Goal: Information Seeking & Learning: Check status

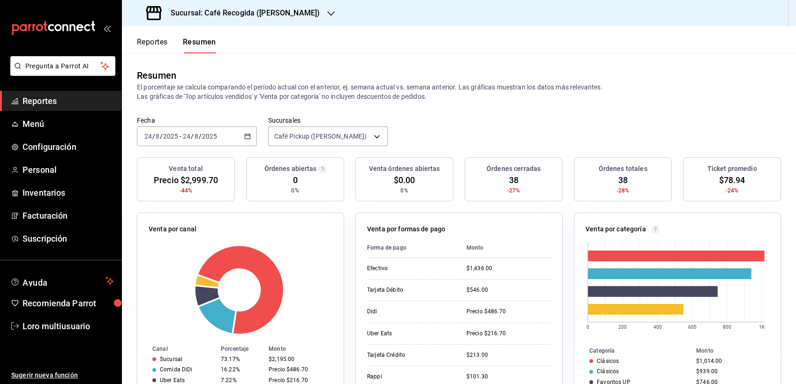
click at [235, 9] on h3 "Sucursal: Café Recogida ([PERSON_NAME])" at bounding box center [241, 13] width 157 height 11
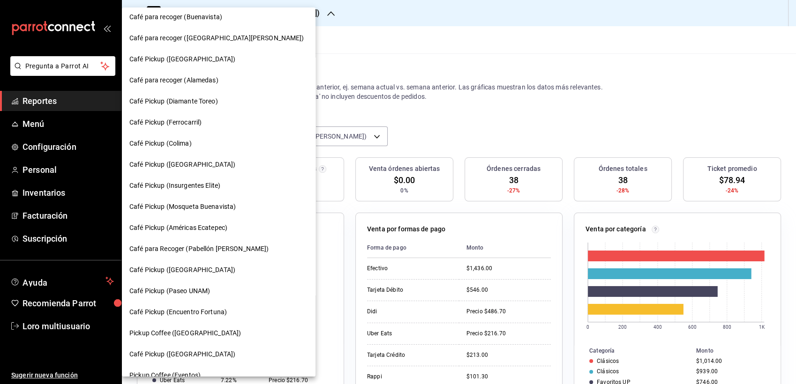
scroll to position [439, 0]
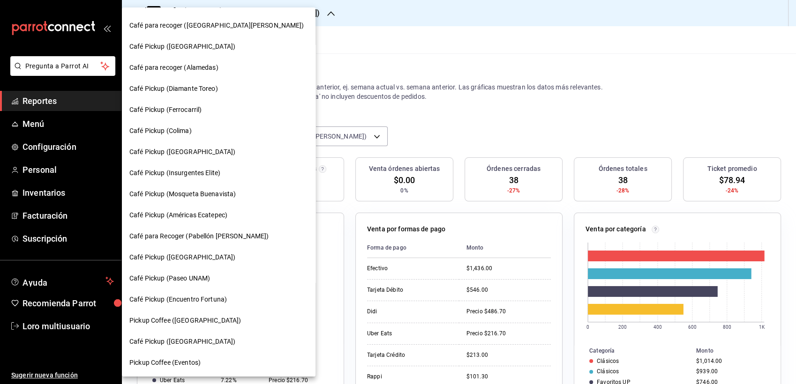
click at [234, 267] on div "Café Pickup ([GEOGRAPHIC_DATA])" at bounding box center [219, 257] width 194 height 21
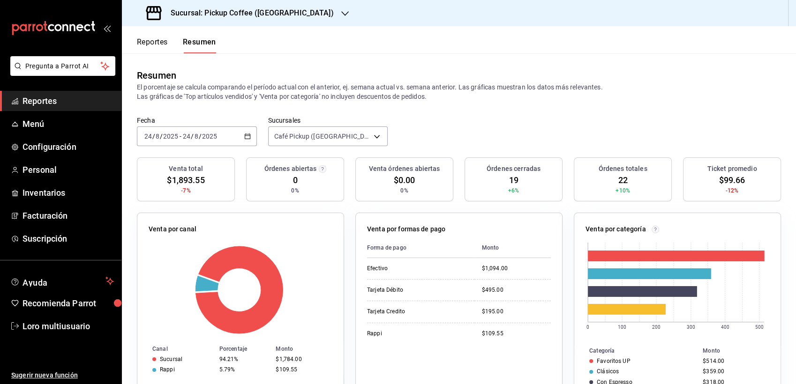
click at [176, 137] on input "2025" at bounding box center [171, 137] width 16 height 8
click at [166, 137] on input "2025" at bounding box center [171, 137] width 16 height 8
click at [191, 143] on div "[DATE] [DATE] - [DATE] [DATE]" at bounding box center [197, 137] width 120 height 20
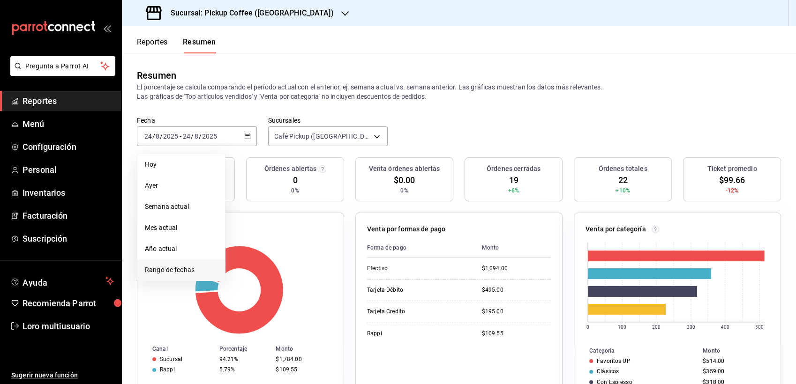
click at [170, 276] on li "Rango de fechas" at bounding box center [181, 270] width 88 height 21
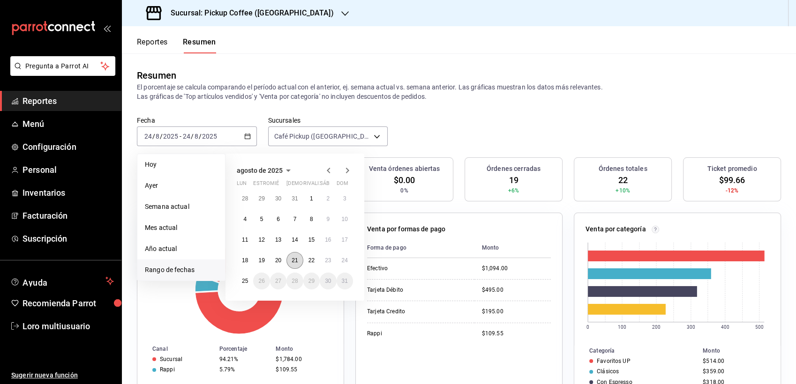
click at [293, 260] on abbr "21" at bounding box center [295, 260] width 6 height 7
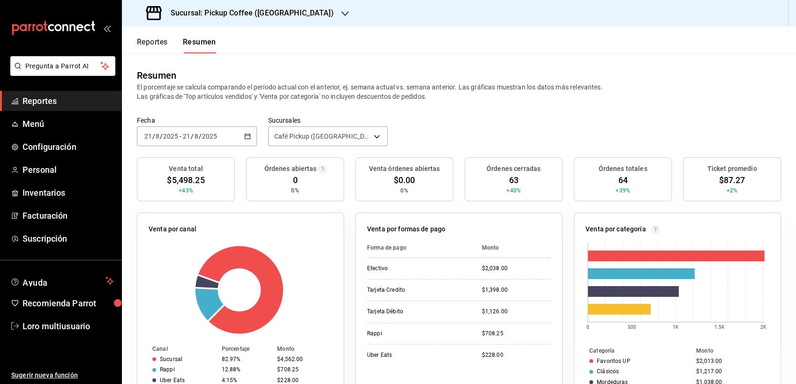
click at [218, 147] on div "Fecha 2025-08-21 21 / 8 / 2025 - 2025-08-21 21 / 8 / 2025 Sucursales Café Picku…" at bounding box center [459, 136] width 674 height 41
click at [212, 143] on div "2025-08-21 21 / 8 / 2025 - 2025-08-21 21 / 8 / 2025" at bounding box center [197, 137] width 120 height 20
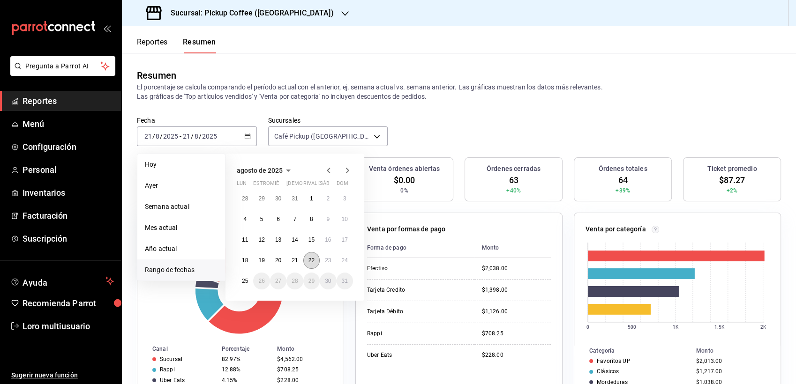
click at [309, 261] on abbr "22" at bounding box center [311, 260] width 6 height 7
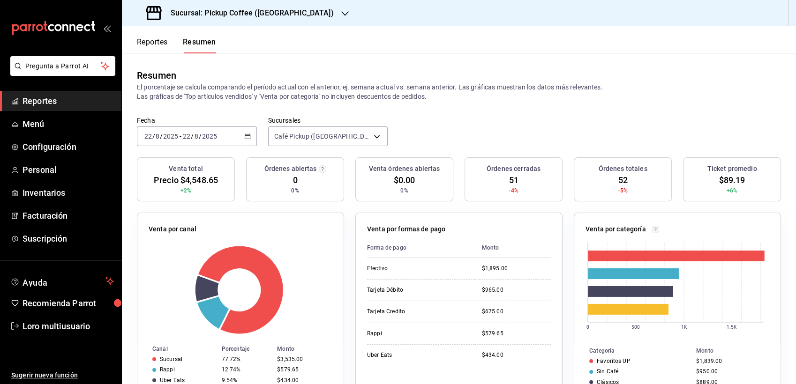
click at [177, 142] on div "2025-08-22 22 / 8 / 2025 - 2025-08-22 22 / 8 / 2025" at bounding box center [197, 137] width 120 height 20
click at [173, 137] on input "2025" at bounding box center [171, 137] width 16 height 8
click at [199, 140] on span "/" at bounding box center [200, 137] width 3 height 8
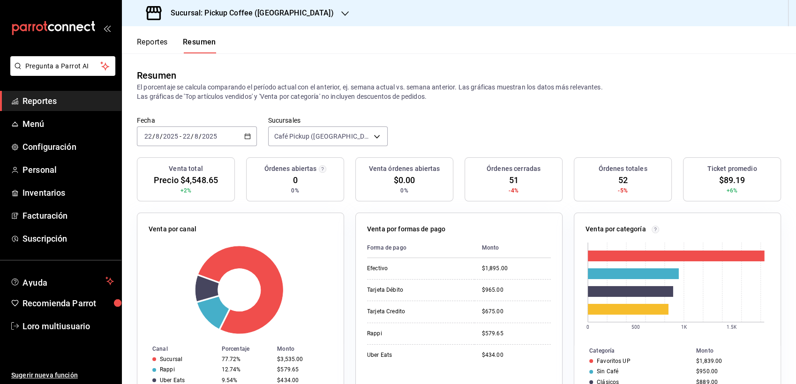
click at [199, 140] on span "/" at bounding box center [200, 137] width 3 height 8
click at [198, 140] on div "2025-08-22 22 / 8 / 2025" at bounding box center [199, 137] width 37 height 8
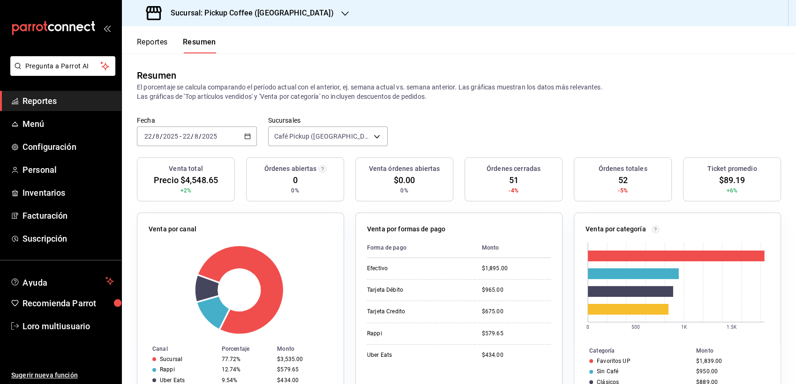
click at [198, 140] on div "2025-08-22 22 / 8 / 2025" at bounding box center [199, 137] width 37 height 8
click at [199, 140] on span "/" at bounding box center [200, 137] width 3 height 8
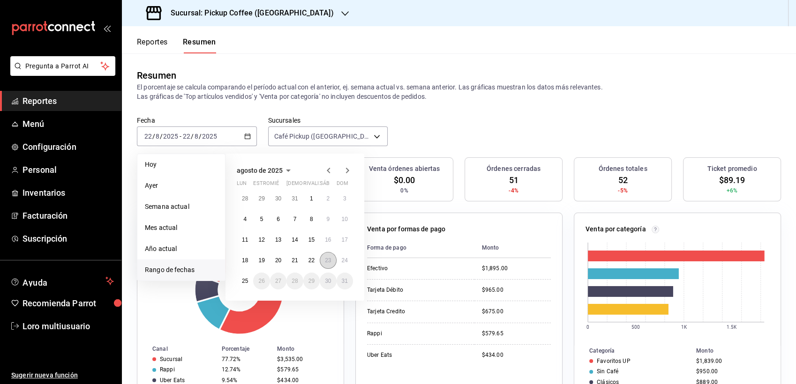
click at [335, 258] on button "23" at bounding box center [328, 260] width 16 height 17
click at [335, 258] on div "Venta por canal Canal Porcentaje Monto Sucursal 77.72% $3,535.00 Rappi 12.74% $…" at bounding box center [240, 311] width 207 height 197
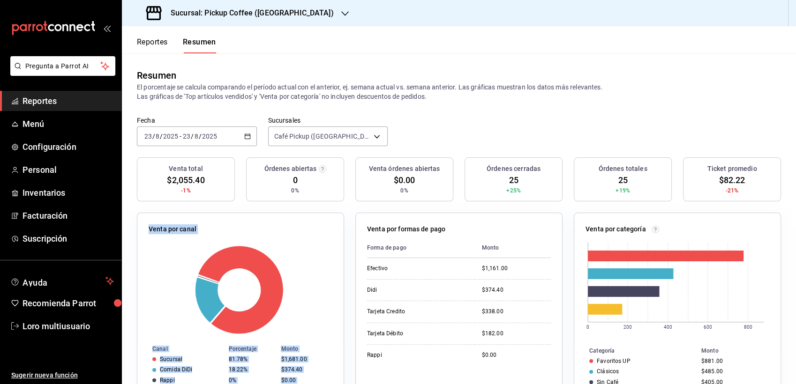
copy div "Venta por canal Canal Porcentaje Monto Sucursal 81.78% $1,681.00 Comida DiDi 18…"
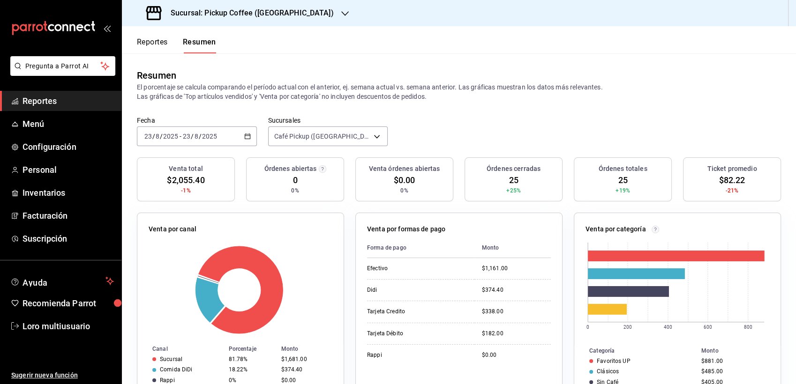
click at [428, 229] on p "Venta por formas de pago" at bounding box center [406, 230] width 78 height 10
click at [303, 7] on div "Sucursal: Pickup Coffee ([GEOGRAPHIC_DATA])" at bounding box center [240, 13] width 223 height 26
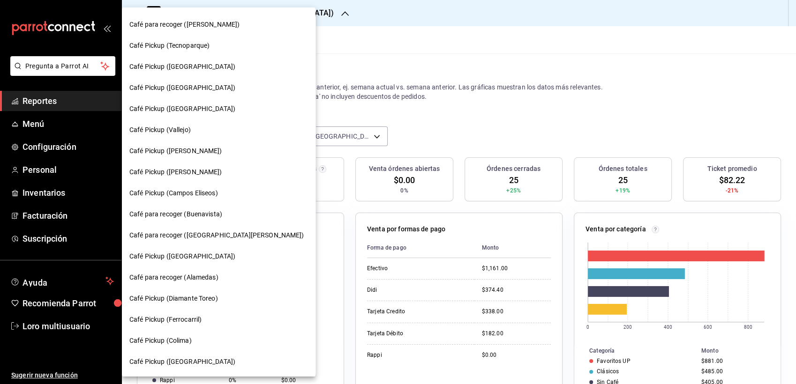
scroll to position [293, 0]
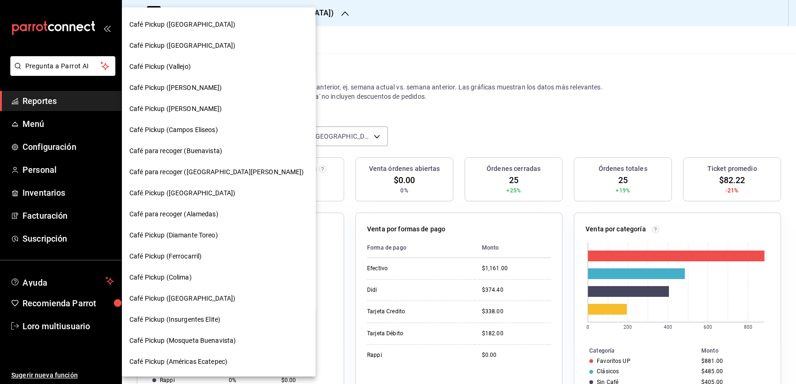
click at [190, 234] on span "Café Pickup (Diamante Toreo)" at bounding box center [173, 236] width 89 height 10
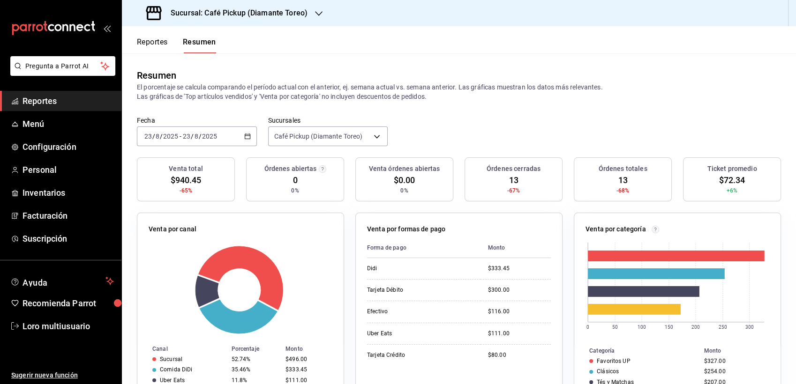
click at [211, 130] on div "[DATE] [DATE] - [DATE] [DATE]" at bounding box center [197, 137] width 120 height 20
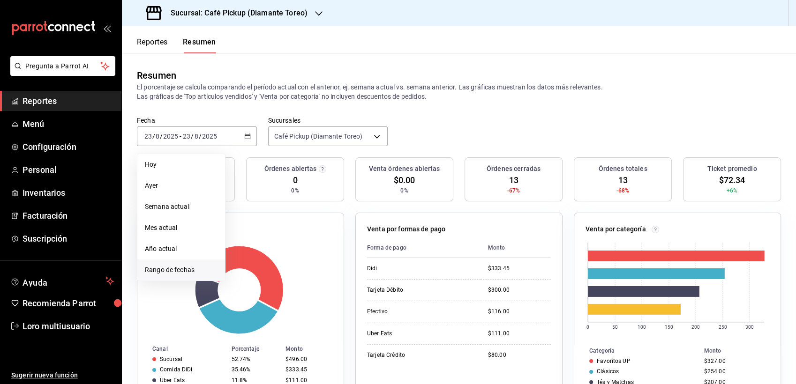
click at [179, 264] on li "Rango de fechas" at bounding box center [181, 270] width 88 height 21
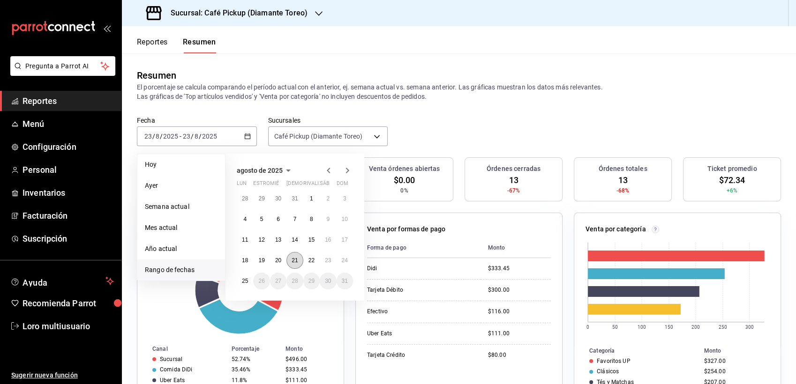
click at [293, 260] on abbr "21" at bounding box center [295, 260] width 6 height 7
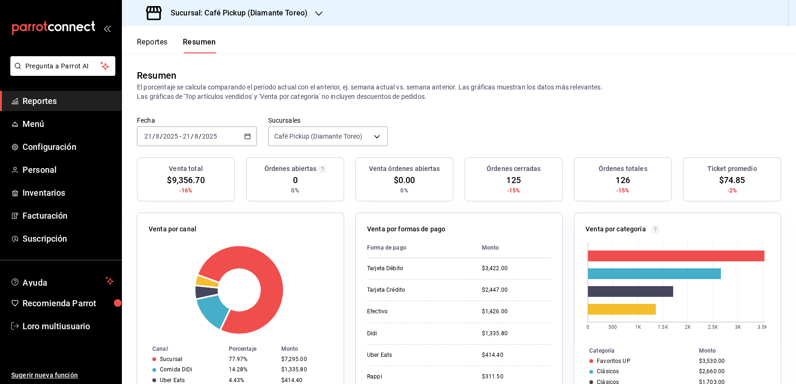
click at [190, 141] on div "2025-08-21 21 / 8 / 2025 - 2025-08-21 21 / 8 / 2025" at bounding box center [197, 137] width 120 height 20
click at [184, 136] on input "21" at bounding box center [186, 137] width 8 height 8
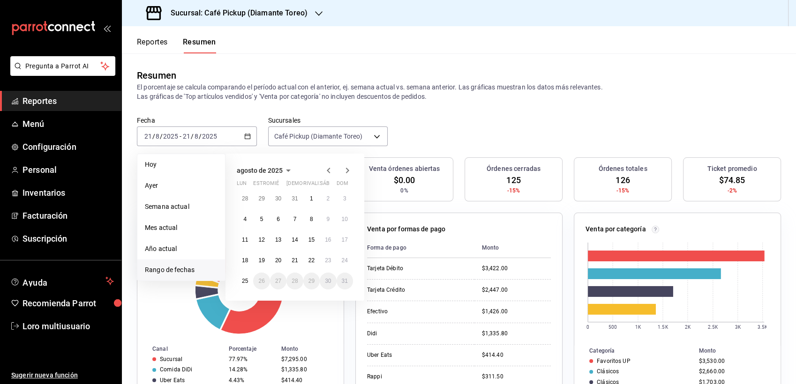
click at [209, 153] on div "Fecha 2025-08-21 21 / 8 / 2025 - 2025-08-21 21 / 8 / 2025 Hoy Ayer Semana actua…" at bounding box center [459, 136] width 674 height 41
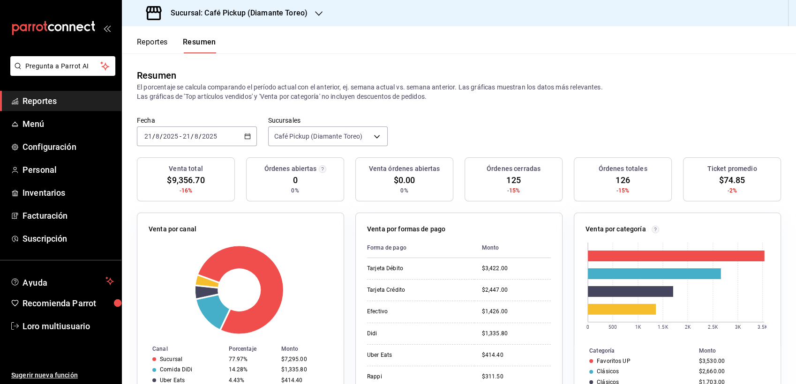
click at [209, 153] on div "Fecha 2025-08-21 21 / 8 / 2025 - 2025-08-21 21 / 8 / 2025 Sucursales Café Picku…" at bounding box center [459, 136] width 674 height 41
click at [195, 142] on div "2025-08-21 21 / 8 / 2025 - 2025-08-21 21 / 8 / 2025" at bounding box center [197, 137] width 120 height 20
drag, startPoint x: 195, startPoint y: 142, endPoint x: 186, endPoint y: 137, distance: 10.3
click at [186, 137] on input "21" at bounding box center [186, 137] width 8 height 8
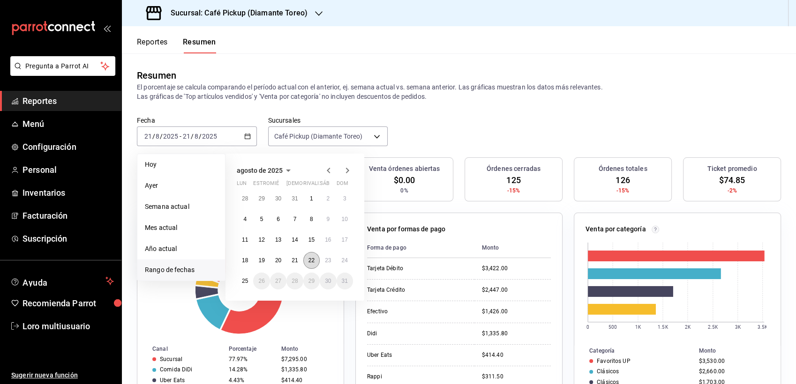
click at [308, 262] on button "22" at bounding box center [311, 260] width 16 height 17
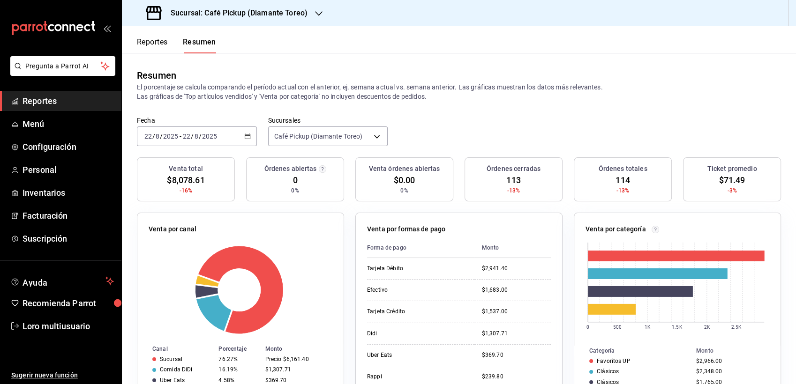
click at [222, 137] on div "2025-08-22 22 / 8 / 2025 - 2025-08-22 22 / 8 / 2025" at bounding box center [197, 137] width 120 height 20
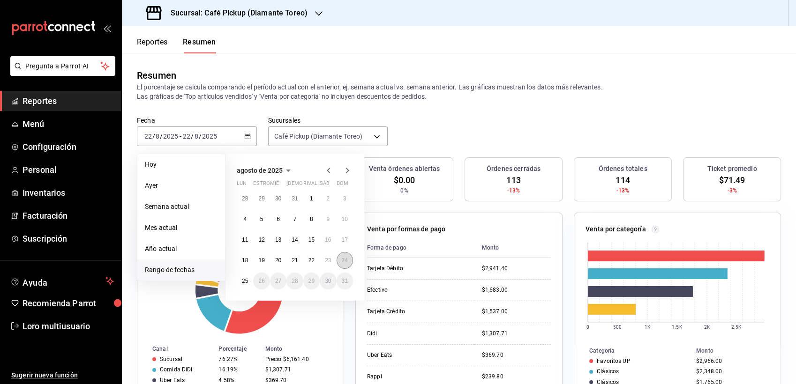
click at [341, 254] on button "24" at bounding box center [345, 260] width 16 height 17
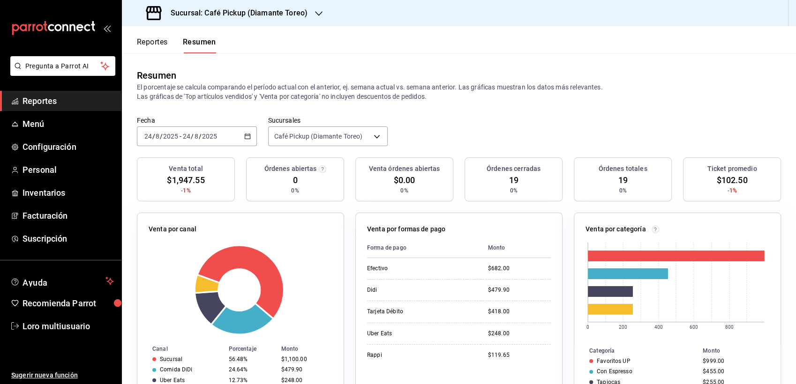
drag, startPoint x: 206, startPoint y: 142, endPoint x: 227, endPoint y: 9, distance: 134.8
click at [227, 9] on h3 "Sucursal: Café Pickup (Diamante Toreo)" at bounding box center [235, 13] width 144 height 11
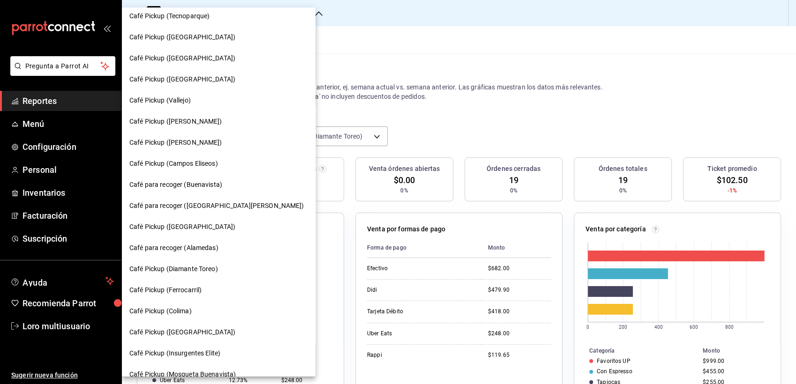
scroll to position [263, 0]
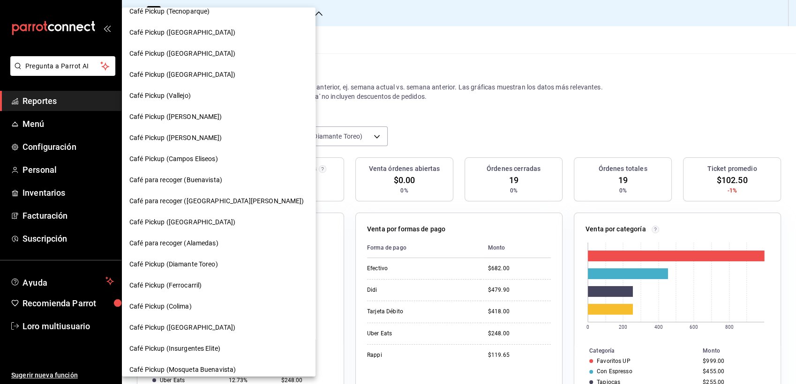
click at [155, 282] on span "Café Pickup (Ferrocarril)" at bounding box center [165, 286] width 72 height 10
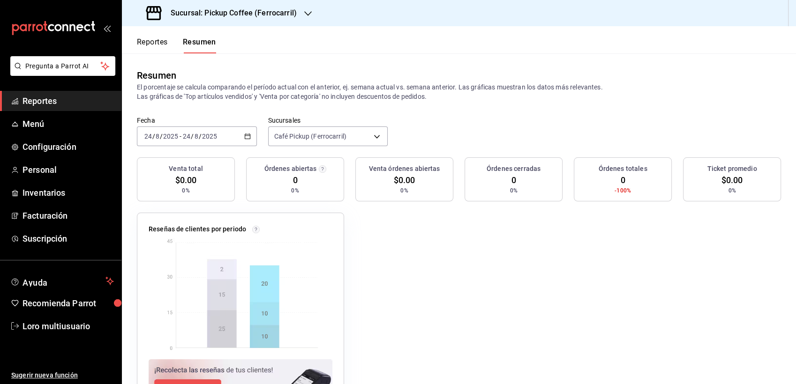
click at [265, 10] on h3 "Sucursal: Pickup Coffee (Ferrocarril)" at bounding box center [230, 13] width 134 height 11
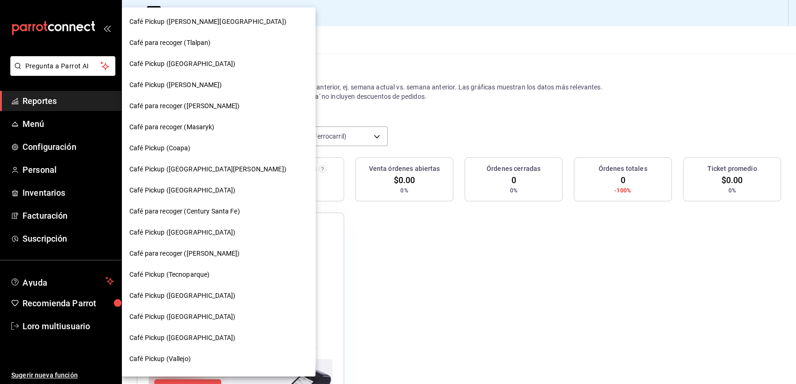
click at [320, 44] on div at bounding box center [398, 192] width 796 height 384
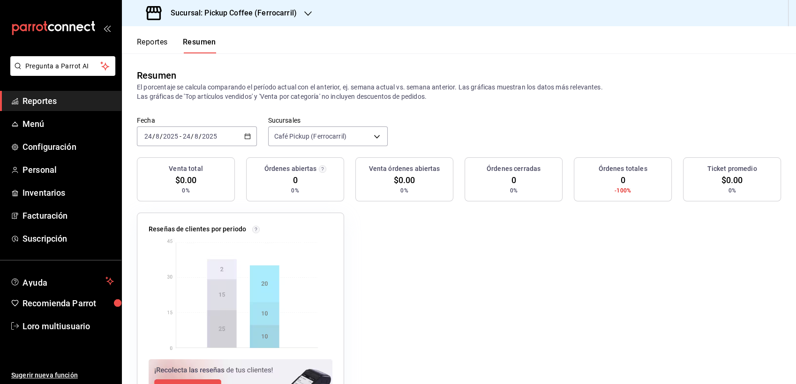
click at [197, 135] on input "8" at bounding box center [196, 137] width 5 height 8
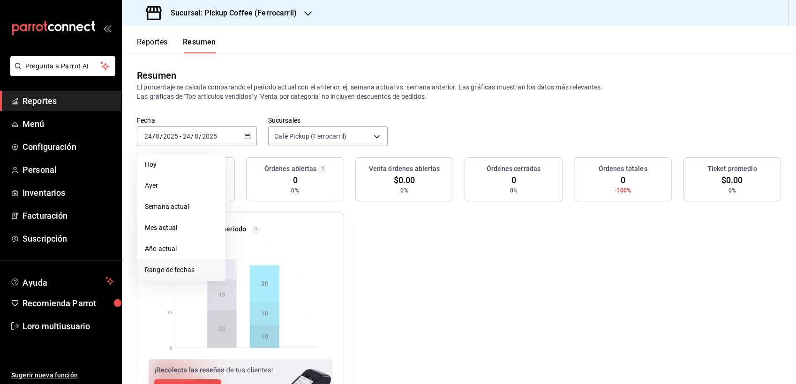
click at [171, 265] on span "Rango de fechas" at bounding box center [181, 270] width 73 height 10
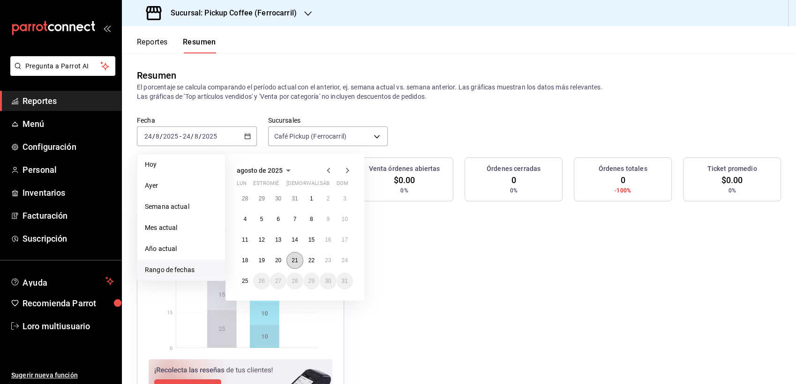
click at [293, 263] on abbr "21" at bounding box center [295, 260] width 6 height 7
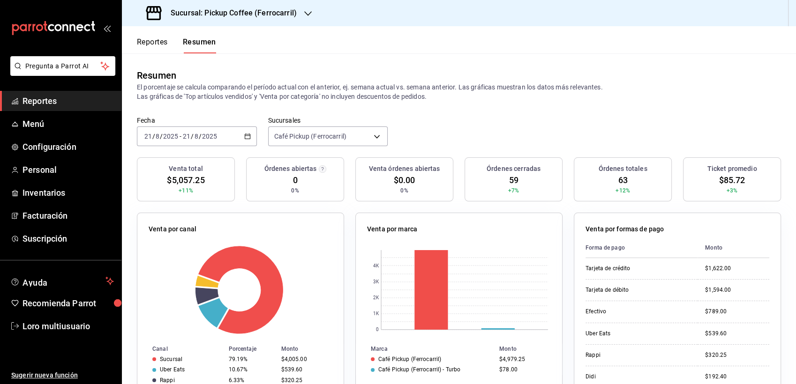
click at [199, 131] on div "2025-08-21 21 / 8 / 2025 - 2025-08-21 21 / 8 / 2025" at bounding box center [197, 137] width 120 height 20
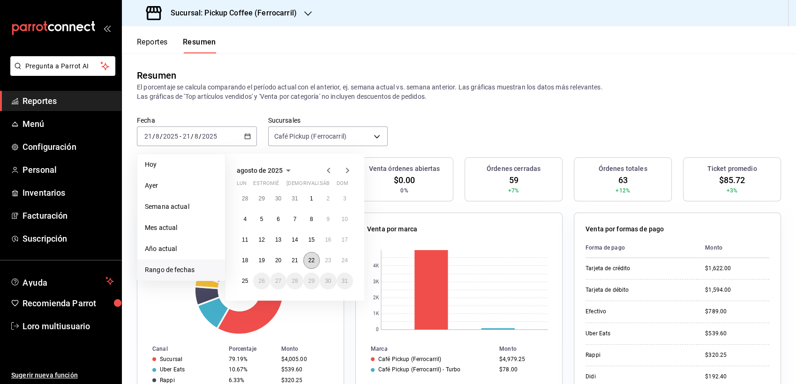
click at [314, 255] on button "22" at bounding box center [311, 260] width 16 height 17
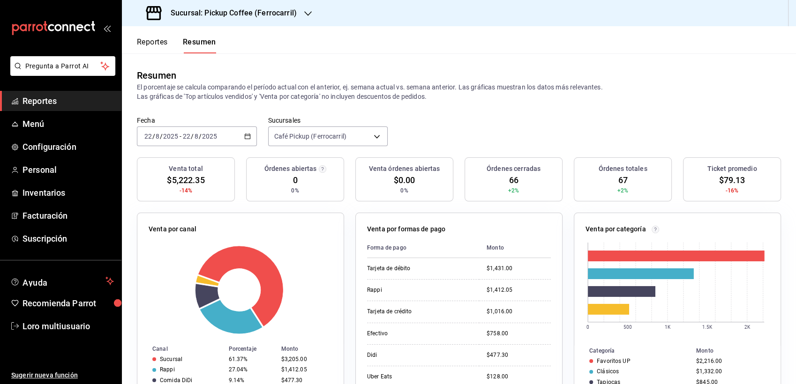
click at [205, 142] on div "2025-08-22 22 / 8 / 2025 - 2025-08-22 22 / 8 / 2025" at bounding box center [197, 137] width 120 height 20
click at [195, 134] on input "8" at bounding box center [196, 137] width 5 height 8
click at [189, 136] on input "22" at bounding box center [186, 137] width 8 height 8
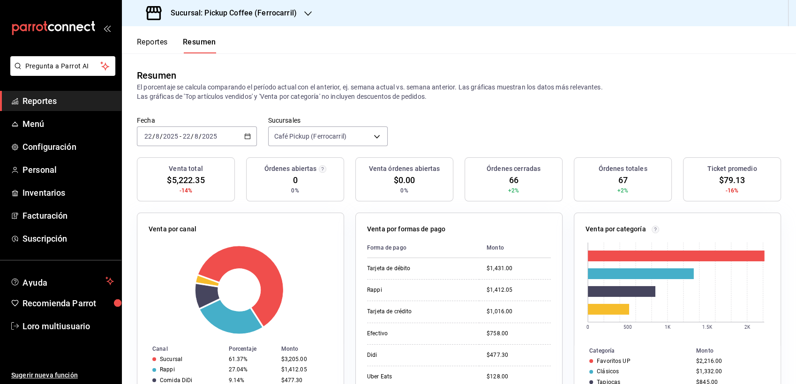
click at [194, 137] on input "8" at bounding box center [196, 137] width 5 height 8
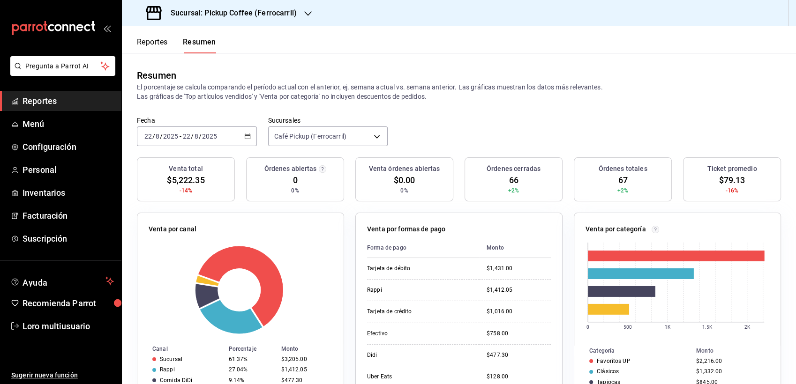
click at [194, 137] on input "8" at bounding box center [196, 137] width 5 height 8
click at [197, 144] on div "2025-08-22 22 / 8 / 2025 - 2025-08-22 22 / 8 / 2025" at bounding box center [197, 137] width 120 height 20
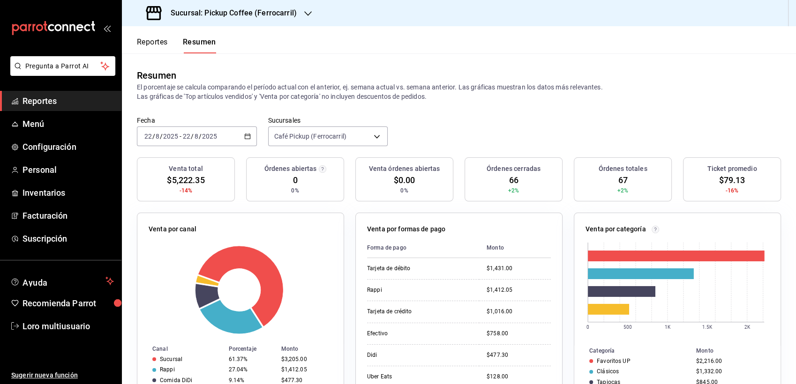
click at [197, 144] on div "2025-08-22 22 / 8 / 2025 - 2025-08-22 22 / 8 / 2025" at bounding box center [197, 137] width 120 height 20
drag, startPoint x: 197, startPoint y: 144, endPoint x: 180, endPoint y: 135, distance: 19.9
click at [180, 135] on span "-" at bounding box center [181, 137] width 2 height 8
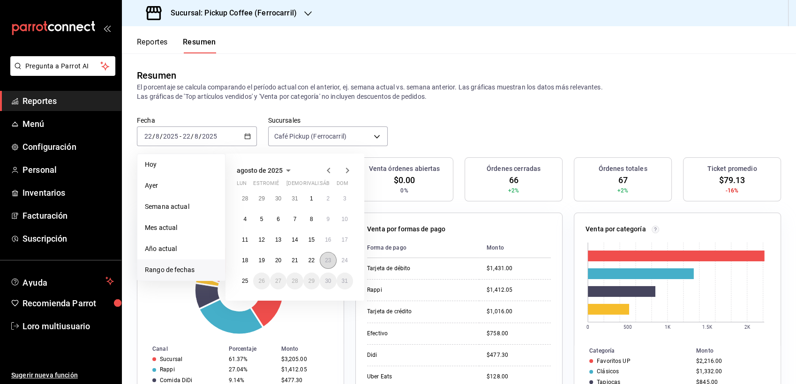
click at [332, 267] on button "23" at bounding box center [328, 260] width 16 height 17
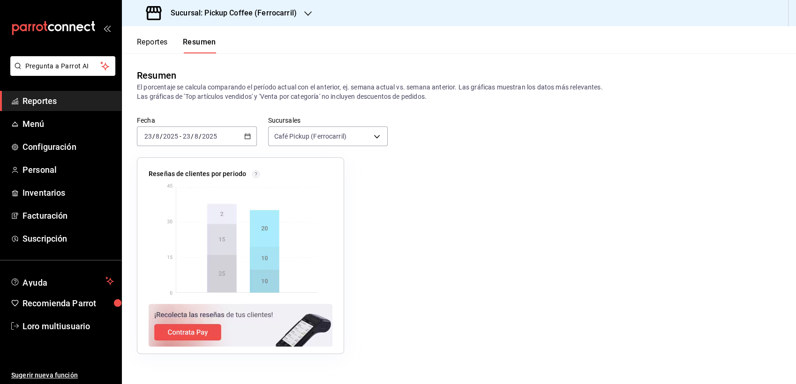
click at [202, 149] on div "Reseñas de clientes por periodo" at bounding box center [235, 250] width 218 height 208
click at [199, 141] on div "[DATE] [DATE] - [DATE] [DATE]" at bounding box center [197, 137] width 120 height 20
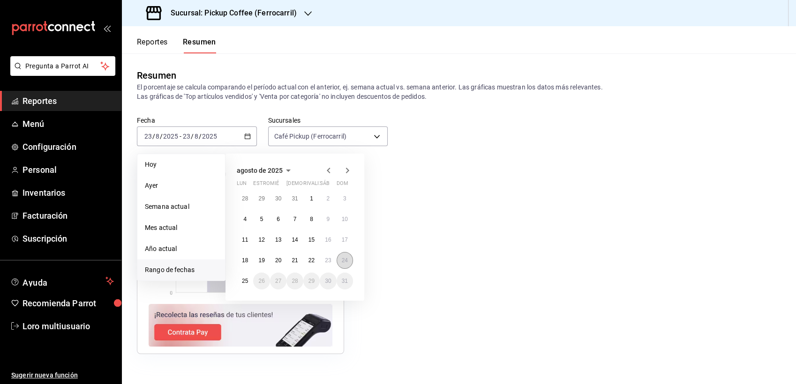
click at [348, 262] on button "24" at bounding box center [345, 260] width 16 height 17
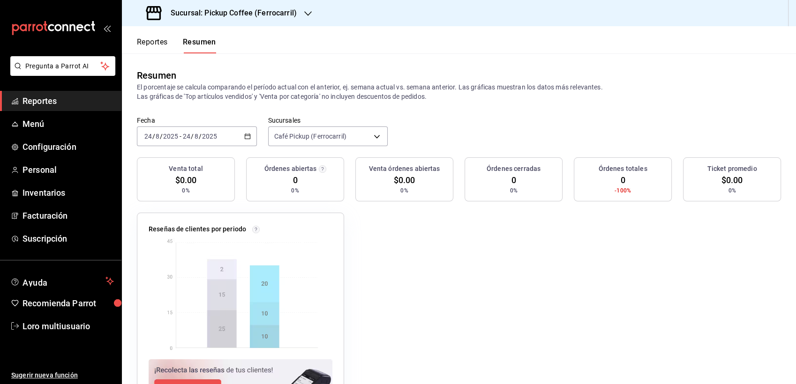
click at [272, 11] on h3 "Sucursal: Pickup Coffee (Ferrocarril)" at bounding box center [230, 13] width 134 height 11
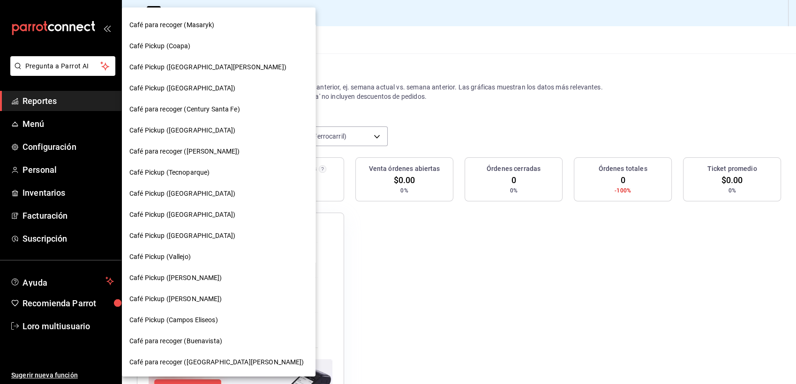
scroll to position [150, 0]
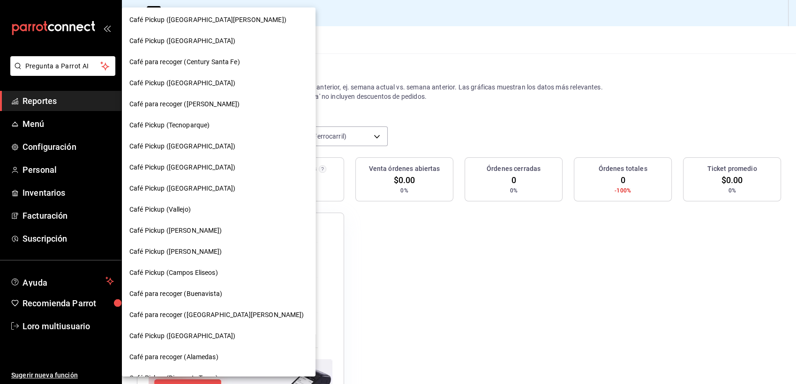
click at [179, 210] on span "Café Pickup (Vallejo)" at bounding box center [159, 210] width 61 height 10
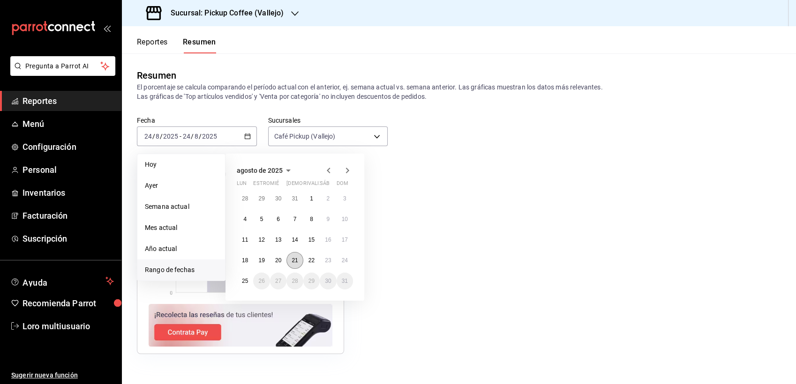
click at [293, 257] on abbr "21" at bounding box center [295, 260] width 6 height 7
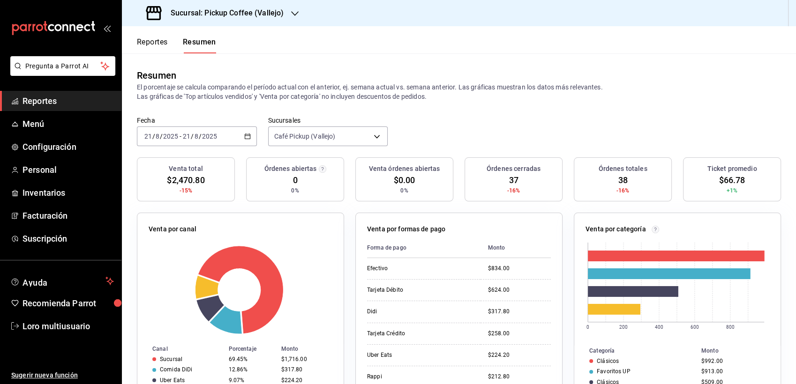
click at [208, 134] on input "2025" at bounding box center [210, 137] width 16 height 8
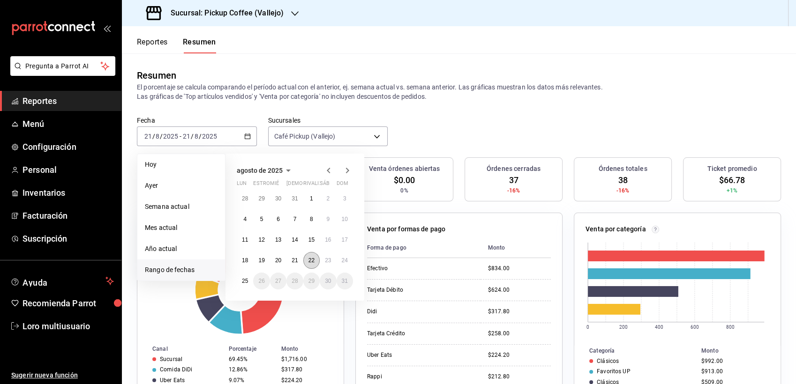
click at [318, 260] on button "22" at bounding box center [311, 260] width 16 height 17
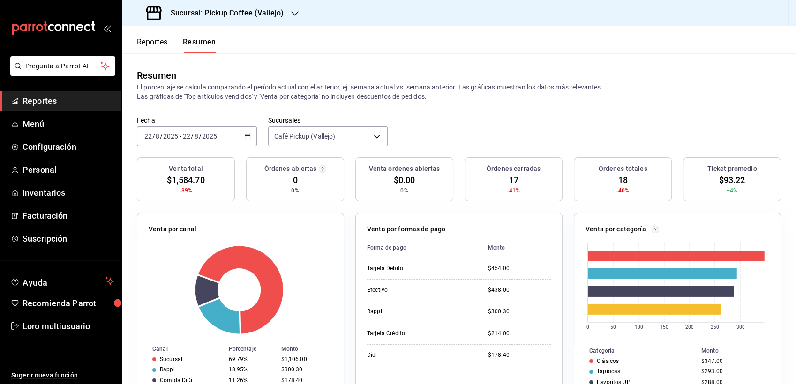
click at [205, 140] on input "2025" at bounding box center [210, 137] width 16 height 8
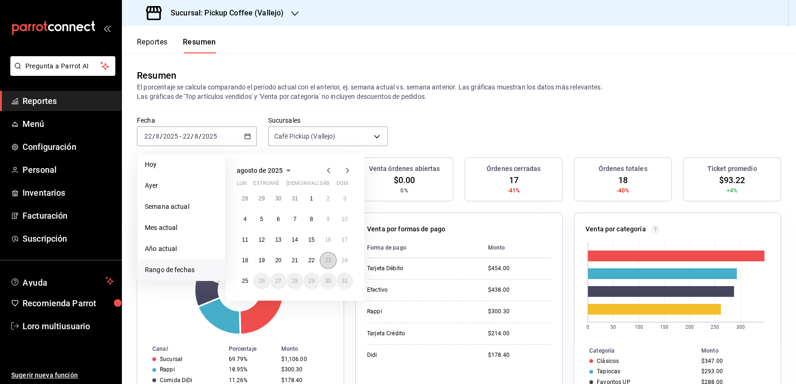
click at [330, 255] on button "23" at bounding box center [328, 260] width 16 height 17
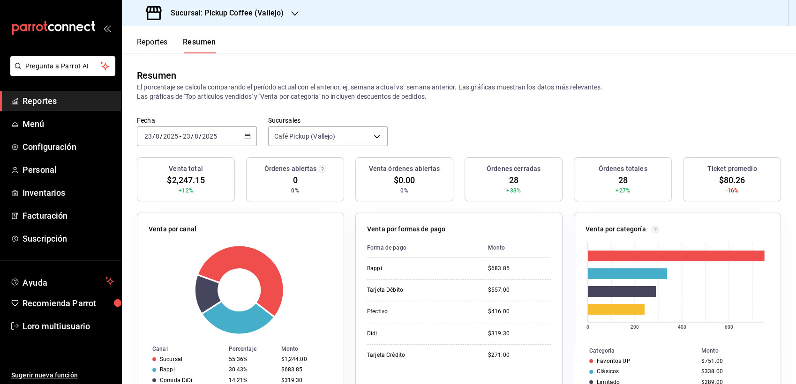
click at [214, 131] on div "[DATE] [DATE] - [DATE] [DATE]" at bounding box center [197, 137] width 120 height 20
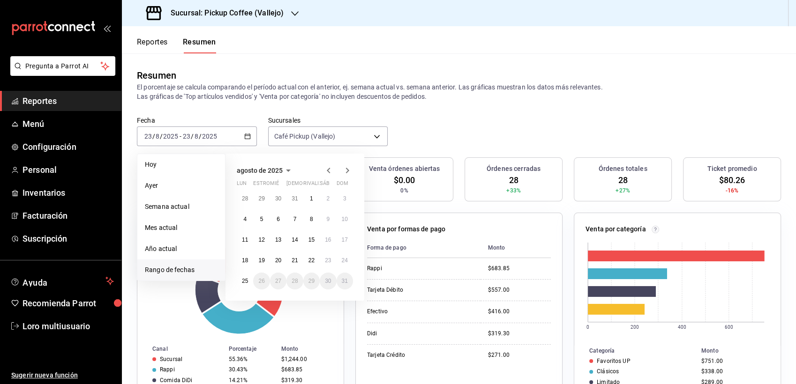
click at [352, 266] on div "28 29 30 31 1 2 3 4 5 6 7 8 9 10 11 12 13 14 15 16 17 18 19 20 21 22 23 24 25 2…" at bounding box center [295, 239] width 116 height 99
click at [346, 261] on abbr "24" at bounding box center [345, 260] width 6 height 7
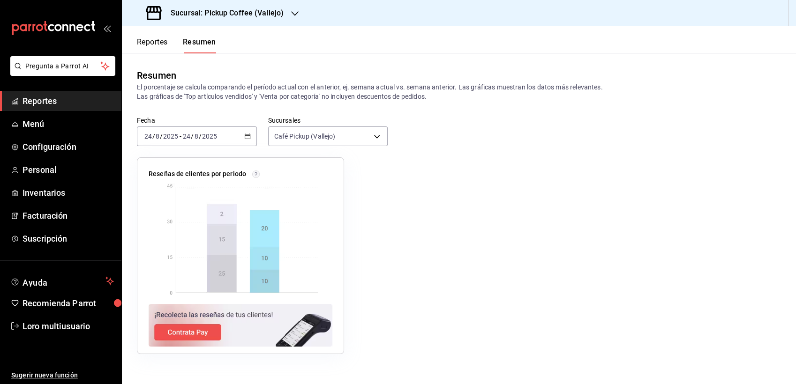
click at [223, 12] on h3 "Sucursal: Pickup Coffee (Vallejo)" at bounding box center [223, 13] width 120 height 11
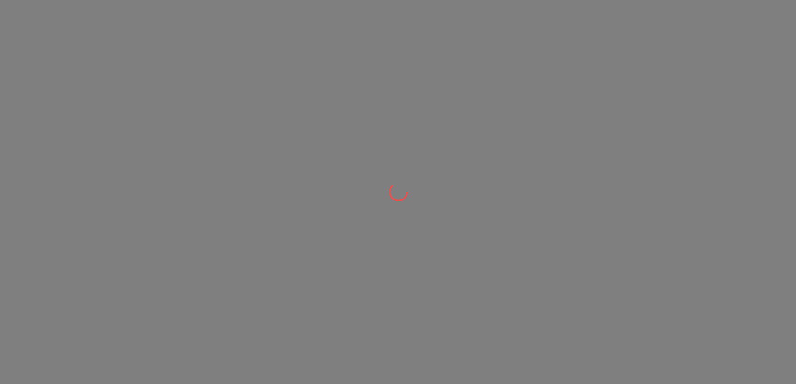
click at [351, 76] on div at bounding box center [398, 192] width 796 height 384
click at [351, 0] on html at bounding box center [398, 0] width 796 height 0
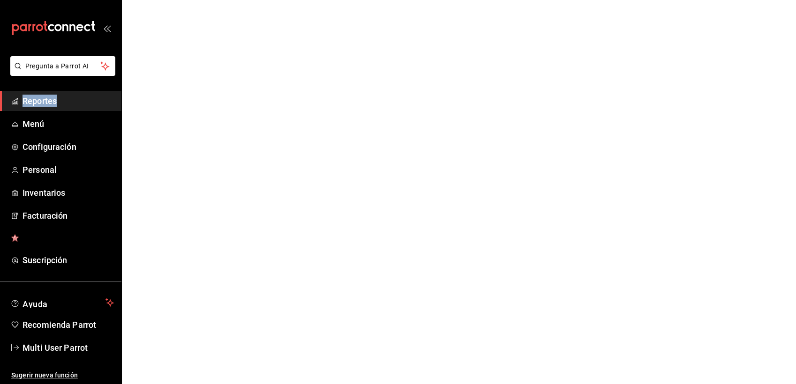
click at [351, 0] on html "Pregunta a Parrot AI Reportes Menú Configuración Personal Inventarios Facturaci…" at bounding box center [398, 0] width 796 height 0
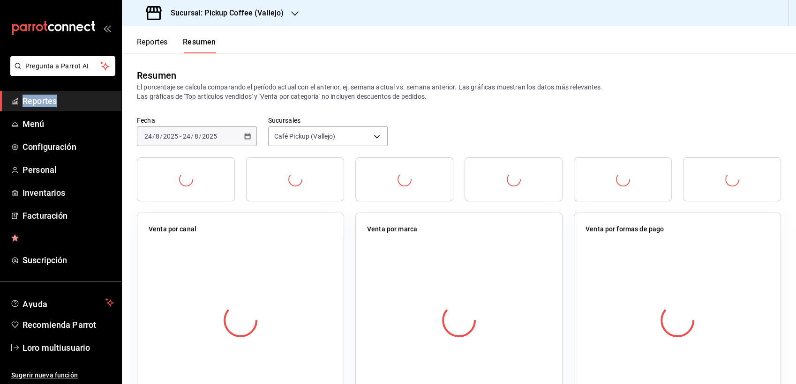
drag, startPoint x: 351, startPoint y: 76, endPoint x: 282, endPoint y: 109, distance: 76.1
click at [282, 109] on div "Resumen El porcentaje se calcula comparando el período actual con el anterior, …" at bounding box center [459, 84] width 674 height 63
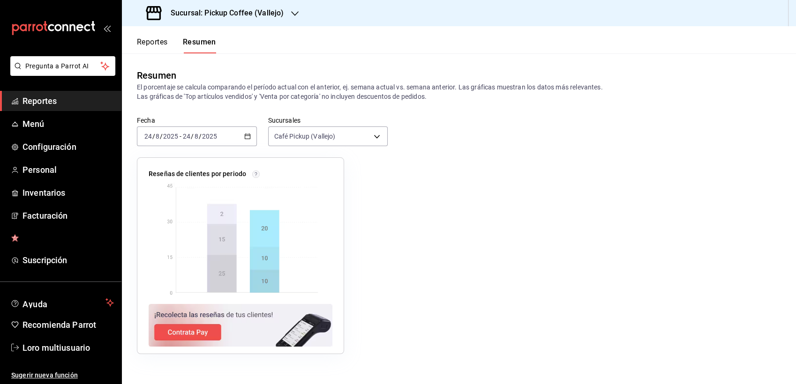
click at [217, 140] on div "2025-08-24 24 / 8 / 2025" at bounding box center [199, 137] width 37 height 8
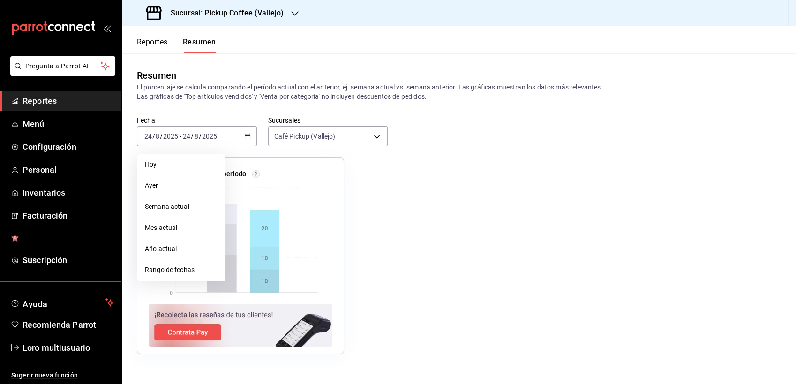
click at [219, 18] on h3 "Sucursal: Pickup Coffee (Vallejo)" at bounding box center [223, 13] width 120 height 11
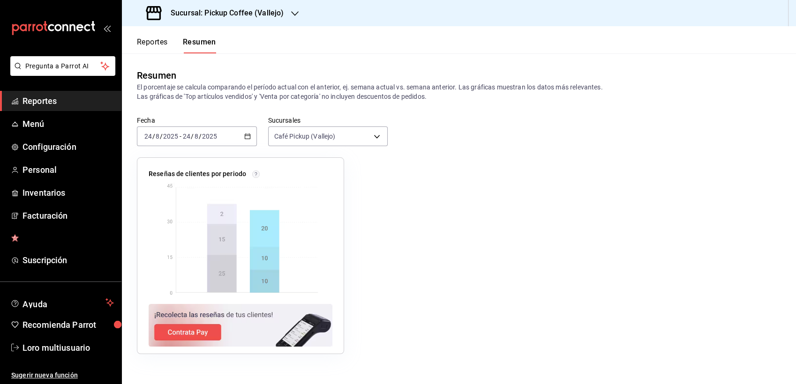
click at [271, 19] on div "Café Pickup ([PERSON_NAME][GEOGRAPHIC_DATA]) Café para recoger (Tlalpan) Café P…" at bounding box center [398, 192] width 796 height 384
drag, startPoint x: 219, startPoint y: 17, endPoint x: 271, endPoint y: 19, distance: 52.5
click at [271, 19] on div "Sucursal: Pickup Coffee (Vallejo)" at bounding box center [215, 13] width 173 height 26
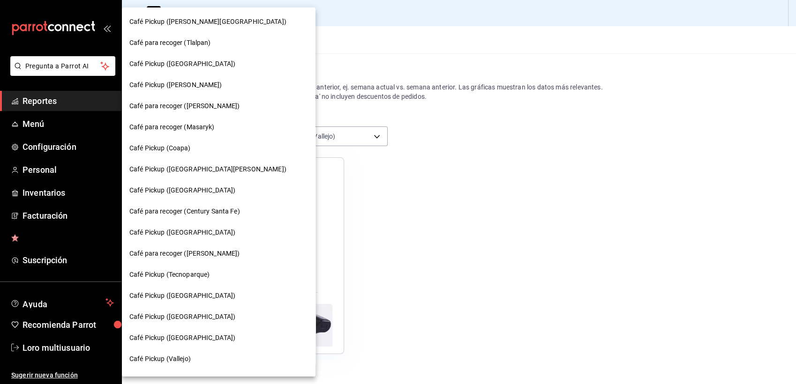
click at [271, 19] on div at bounding box center [398, 192] width 796 height 384
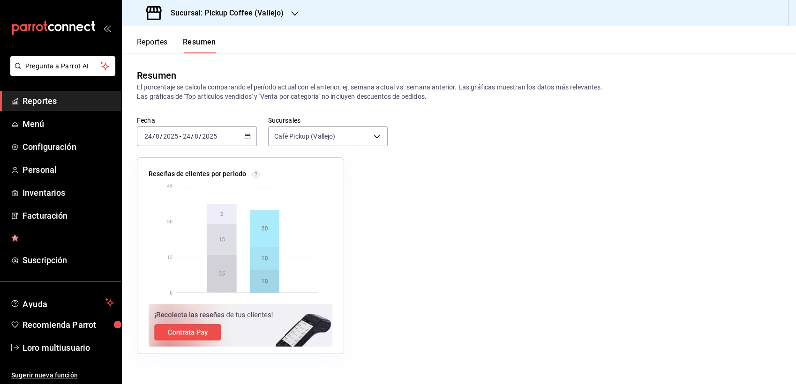
click at [271, 19] on div at bounding box center [398, 192] width 796 height 384
click at [271, 19] on div "Café Pickup ([PERSON_NAME][GEOGRAPHIC_DATA]) Café para recoger (Tlalpan) Café P…" at bounding box center [398, 192] width 796 height 384
click at [265, 17] on h3 "Sucursal: Pickup Coffee (Vallejo)" at bounding box center [223, 13] width 120 height 11
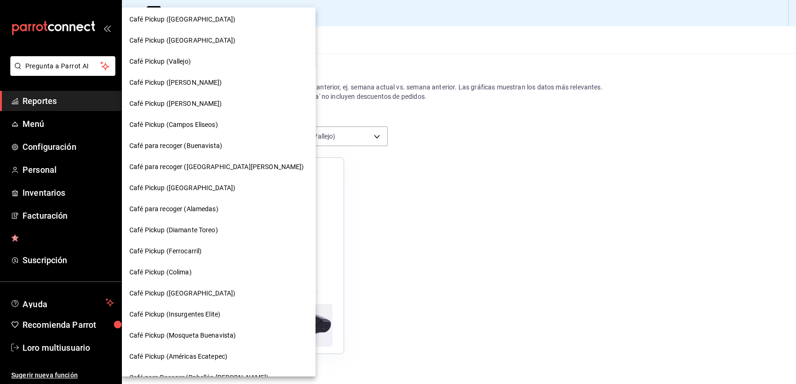
scroll to position [309, 0]
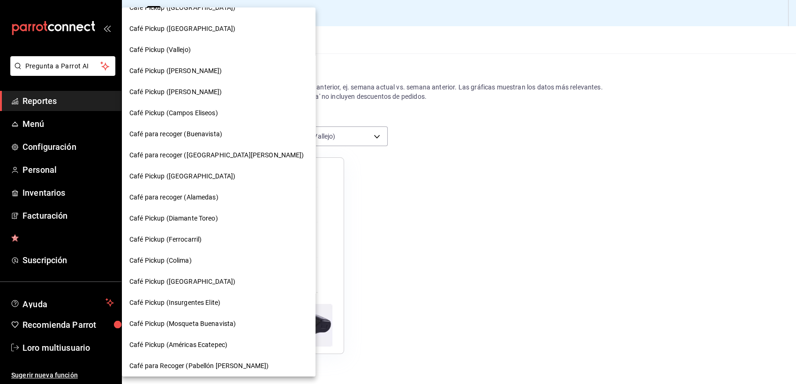
click at [188, 130] on span "Café para recoger (Buenavista)" at bounding box center [175, 134] width 93 height 10
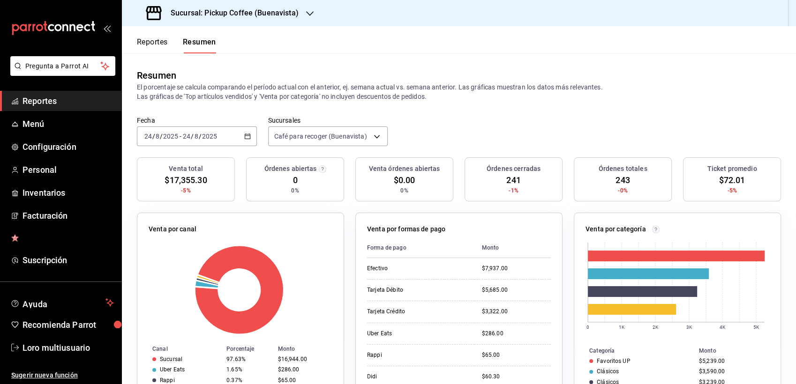
click at [225, 127] on div "[DATE] [DATE] - [DATE] [DATE]" at bounding box center [197, 137] width 120 height 20
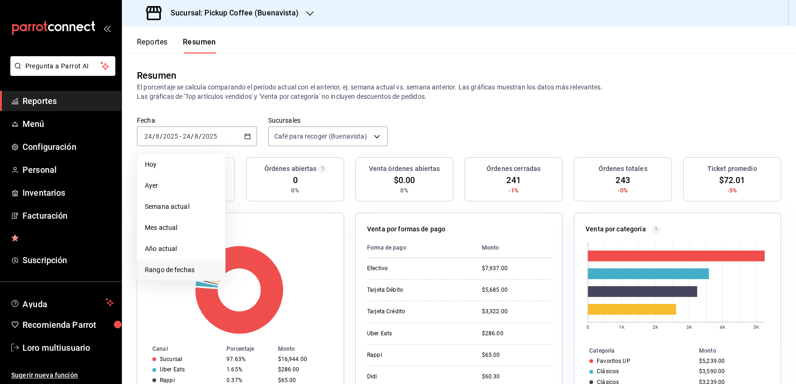
click at [188, 270] on span "Rango de fechas" at bounding box center [181, 270] width 73 height 10
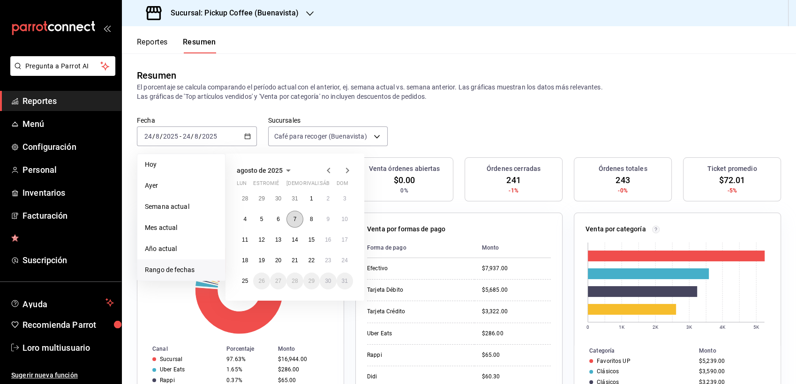
click at [297, 222] on button "7" at bounding box center [294, 219] width 16 height 17
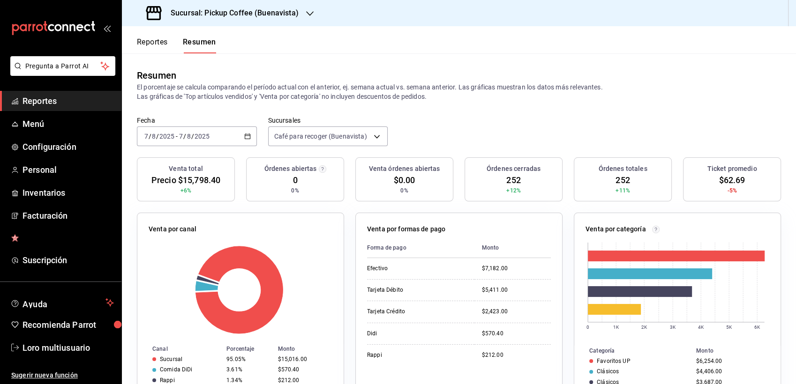
click at [198, 135] on input "2025" at bounding box center [202, 137] width 16 height 8
click at [203, 141] on div "2025-08-07 7 / 8 / 2025 - 2025-08-07 7 / 8 / 2025" at bounding box center [197, 137] width 120 height 20
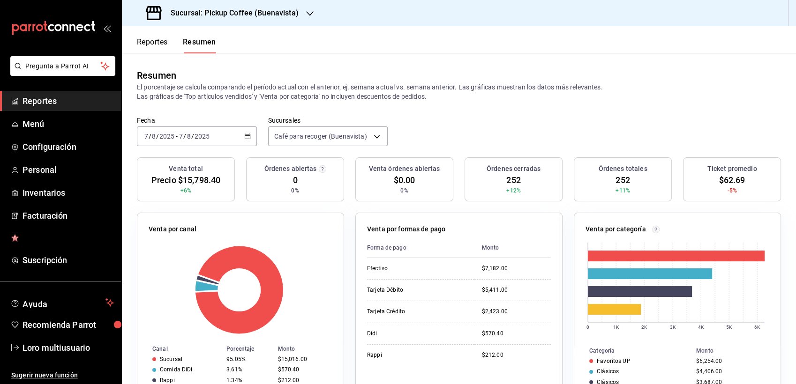
click at [203, 141] on div "2025-08-07 7 / 8 / 2025 - 2025-08-07 7 / 8 / 2025" at bounding box center [197, 137] width 120 height 20
drag, startPoint x: 203, startPoint y: 141, endPoint x: 165, endPoint y: 130, distance: 39.9
click at [165, 130] on div "2025-08-07 7 / 8 / 2025 - 2025-08-07 7 / 8 / 2025" at bounding box center [197, 137] width 120 height 20
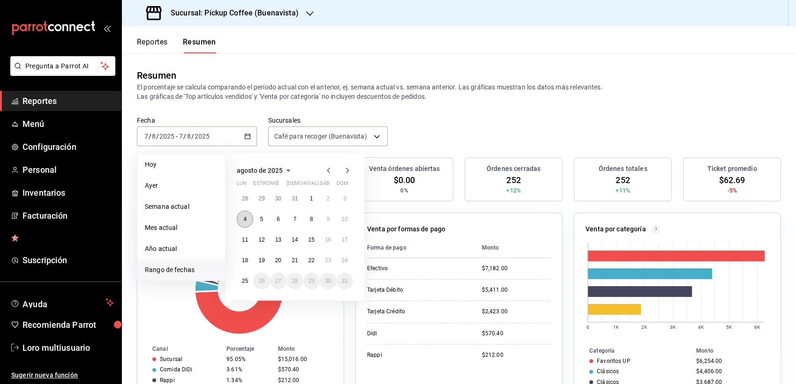
click at [237, 218] on button "4" at bounding box center [245, 219] width 16 height 17
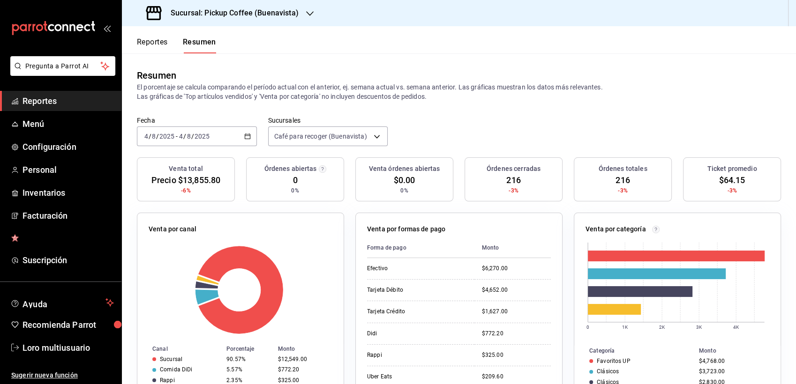
click at [189, 129] on div "2025-08-04 4 / 8 / 2025 - 2025-08-04 4 / 8 / 2025" at bounding box center [197, 137] width 120 height 20
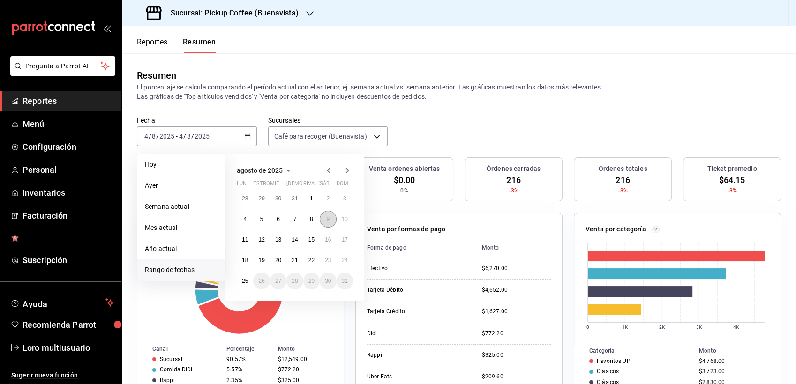
click at [326, 218] on button "9" at bounding box center [328, 219] width 16 height 17
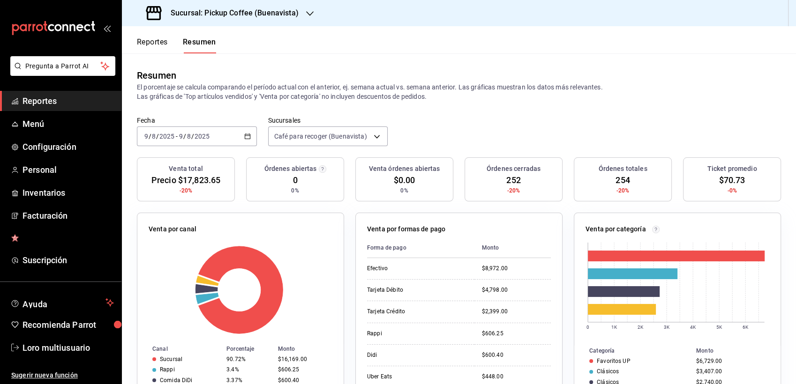
click at [326, 218] on div "Venta por canal Canal Porcentaje Monto Sucursal 90.72% $16,169.00 Rappi 3.4% $6…" at bounding box center [240, 311] width 207 height 197
click at [194, 133] on input "2025" at bounding box center [202, 137] width 16 height 8
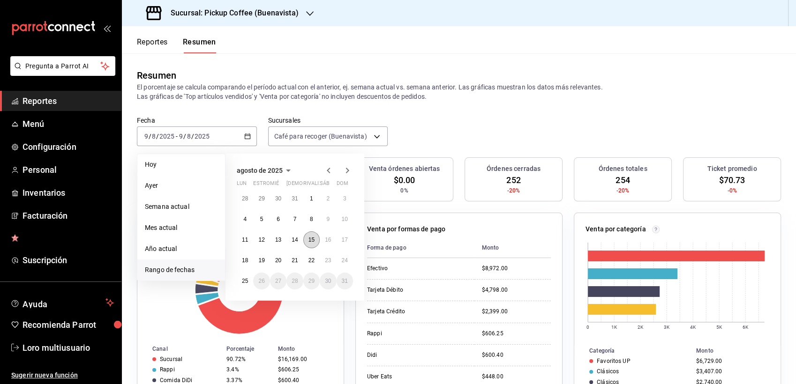
click at [310, 238] on abbr "15" at bounding box center [311, 240] width 6 height 7
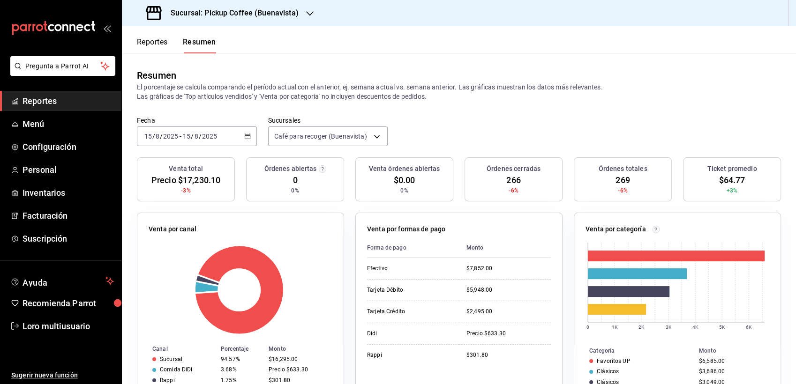
click at [173, 138] on input "2025" at bounding box center [171, 137] width 16 height 8
click at [461, 117] on div "Fecha 2025-08-15 15 / 8 / 2025 - 2025-08-15 15 / 8 / 2025 Sucursales Café para …" at bounding box center [459, 136] width 674 height 41
click at [210, 148] on div "Fecha 2025-08-15 15 / 8 / 2025 - 2025-08-15 15 / 8 / 2025 Sucursales Café para …" at bounding box center [459, 136] width 674 height 41
click at [200, 139] on span "/" at bounding box center [200, 137] width 3 height 8
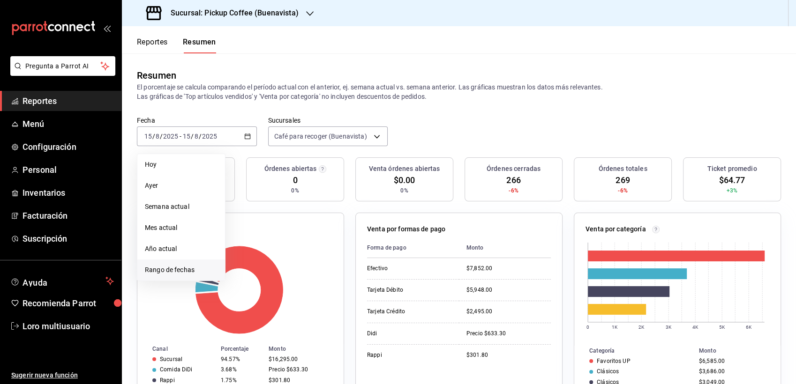
click at [182, 274] on span "Rango de fechas" at bounding box center [181, 270] width 73 height 10
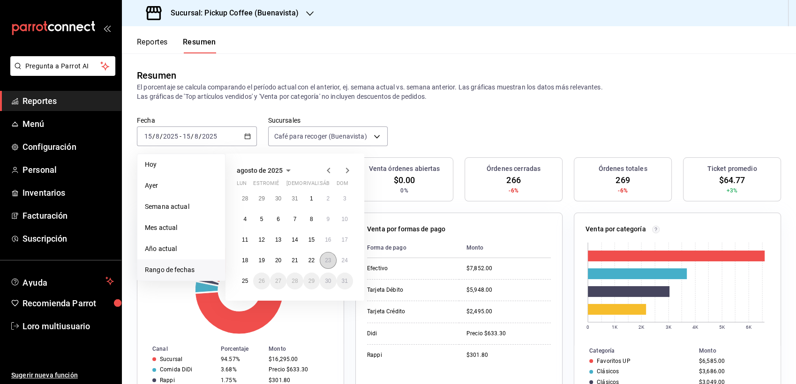
click at [334, 257] on button "23" at bounding box center [328, 260] width 16 height 17
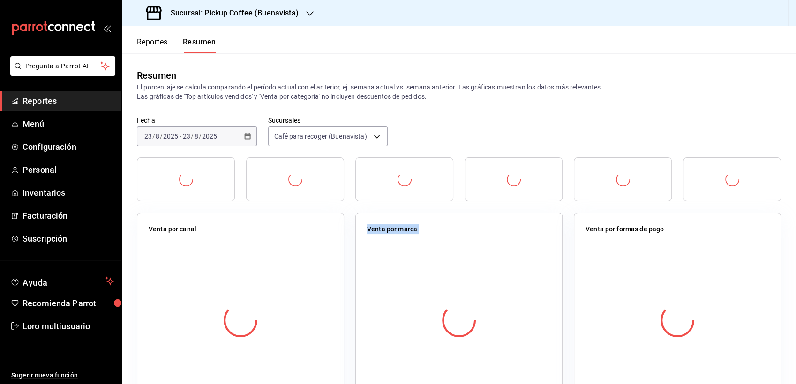
click at [334, 257] on div "Venta por canal" at bounding box center [240, 311] width 207 height 197
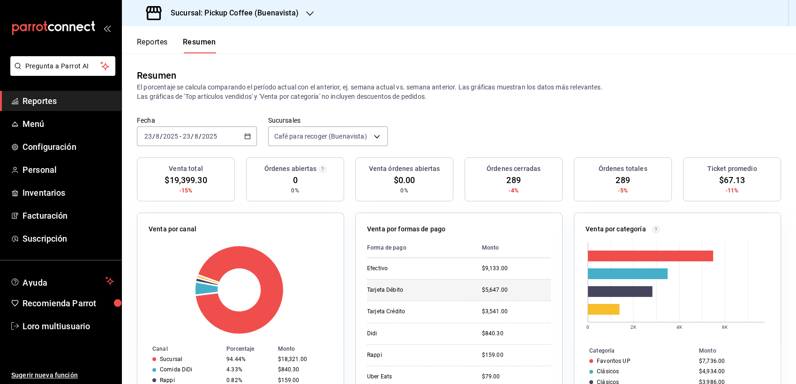
click at [478, 295] on td "$5,647.00" at bounding box center [512, 290] width 76 height 22
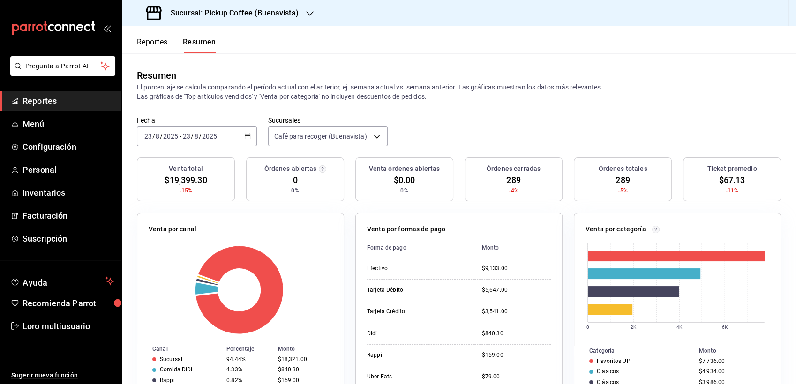
click at [199, 24] on div "Sucursal: Pickup Coffee (Buenavista)" at bounding box center [223, 13] width 188 height 26
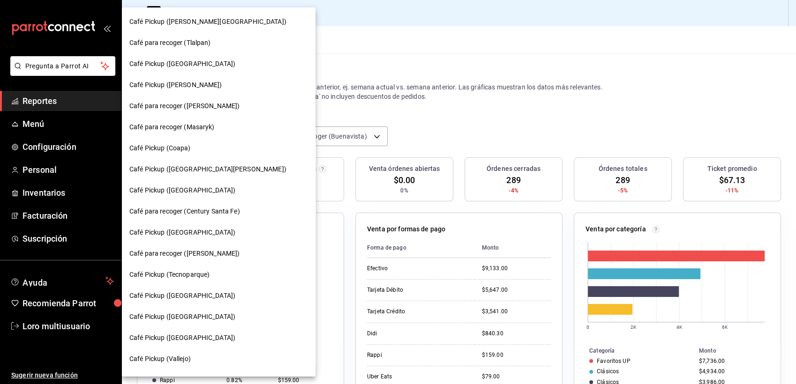
drag, startPoint x: 274, startPoint y: 77, endPoint x: 269, endPoint y: 91, distance: 15.1
click at [269, 91] on div "Café Pickup ([PERSON_NAME][GEOGRAPHIC_DATA]) Café para recoger (Tlalpan) Café P…" at bounding box center [219, 192] width 194 height 369
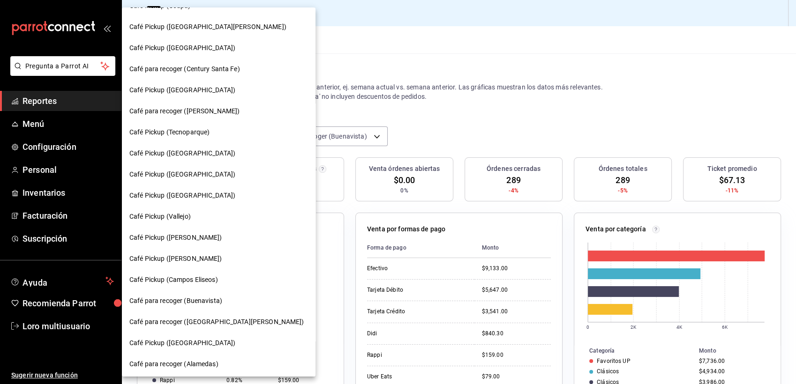
scroll to position [155, 0]
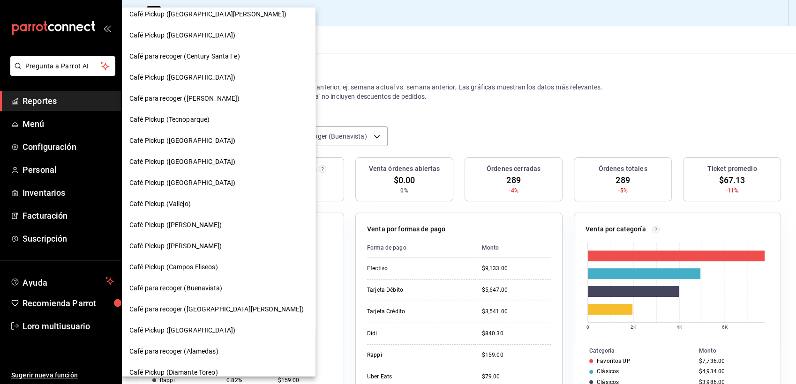
click at [185, 162] on span "Café Pickup ([GEOGRAPHIC_DATA])" at bounding box center [182, 162] width 106 height 10
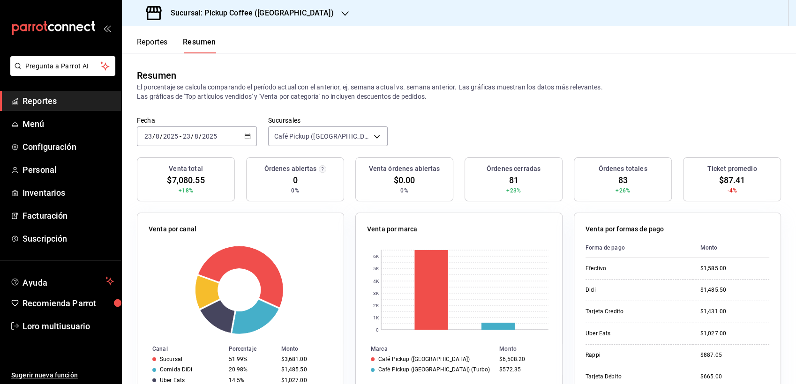
click at [265, 8] on h3 "Sucursal: Pickup Coffee (Nápoles)" at bounding box center [248, 13] width 171 height 11
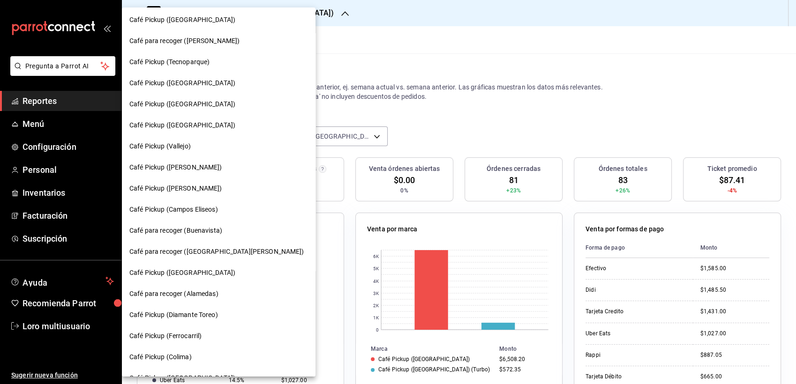
scroll to position [225, 0]
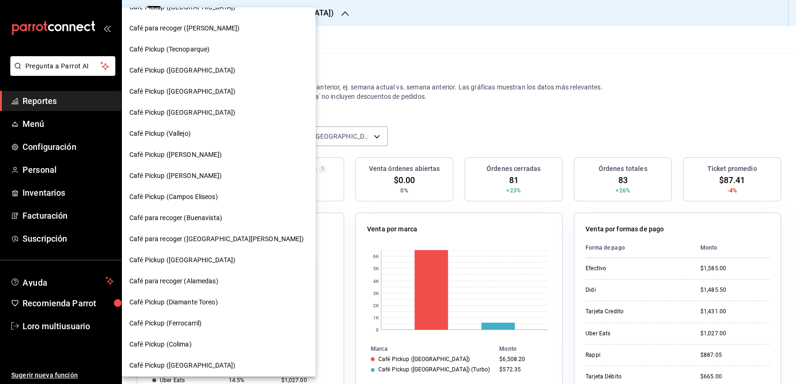
click at [200, 173] on span "Café Pickup ([PERSON_NAME])" at bounding box center [175, 176] width 93 height 10
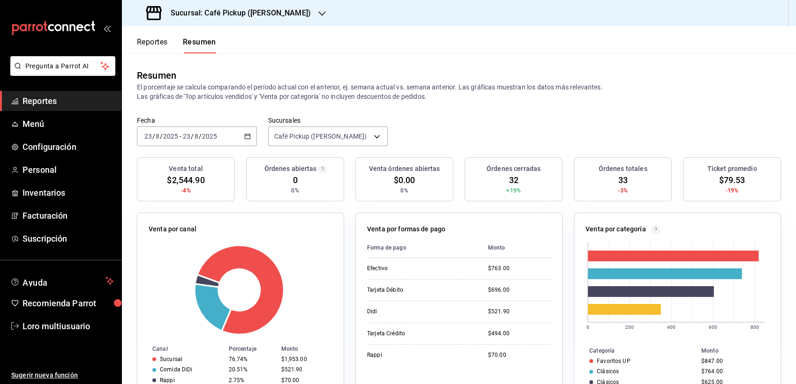
click at [196, 146] on div "Fecha 2025-08-23 23 / 8 / 2025 - 2025-08-23 23 / 8 / 2025 Sucursales Café Picku…" at bounding box center [459, 136] width 674 height 41
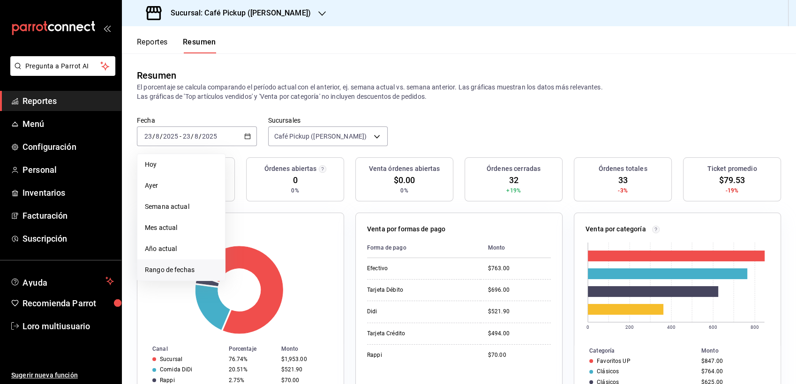
click at [171, 270] on span "Rango de fechas" at bounding box center [181, 270] width 73 height 10
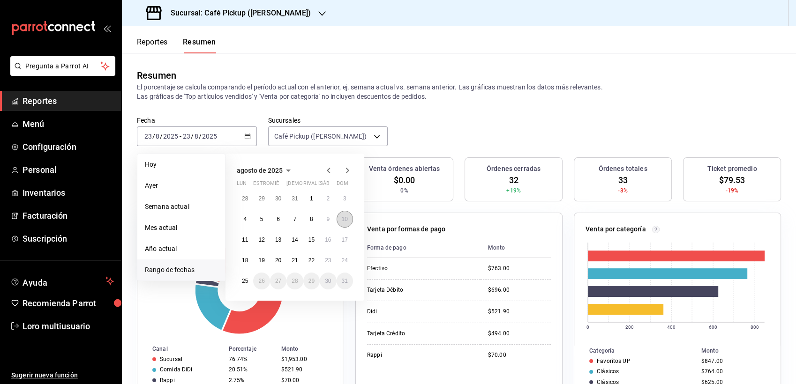
click at [346, 212] on button "10" at bounding box center [345, 219] width 16 height 17
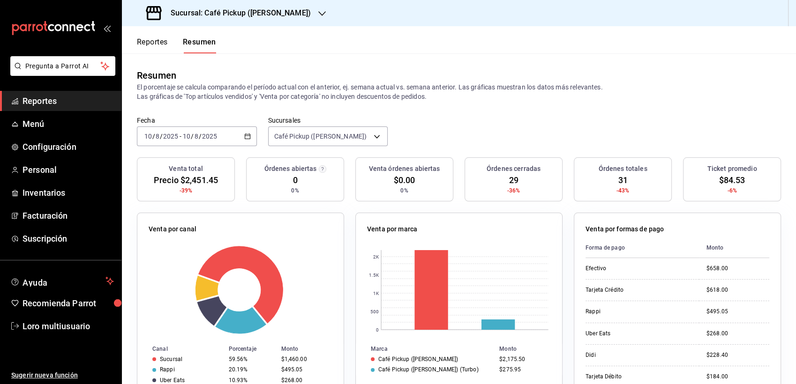
click at [209, 136] on input "2025" at bounding box center [210, 137] width 16 height 8
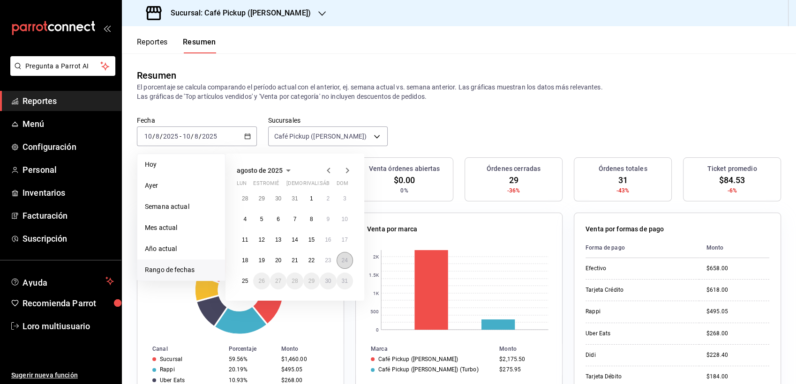
click at [337, 262] on button "24" at bounding box center [345, 260] width 16 height 17
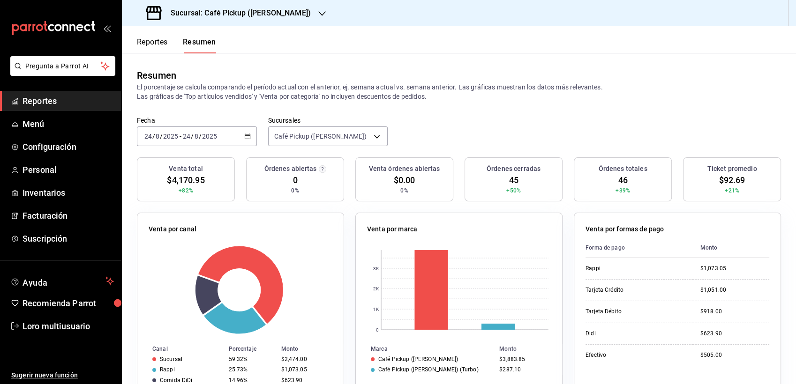
click at [229, 23] on div "Sucursal: Café Pickup (Cuauhtémoc)" at bounding box center [229, 13] width 200 height 26
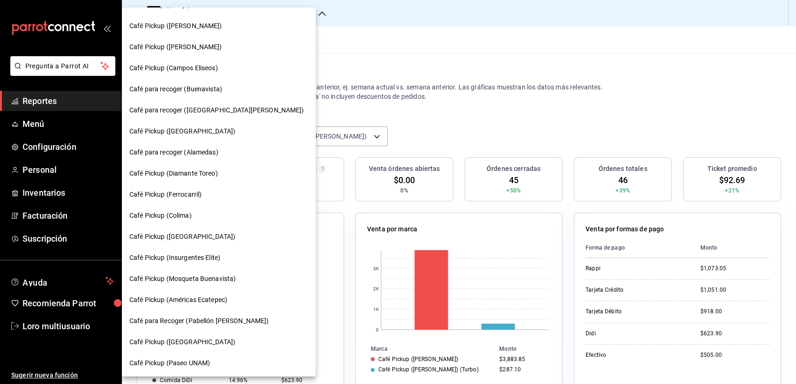
scroll to position [439, 0]
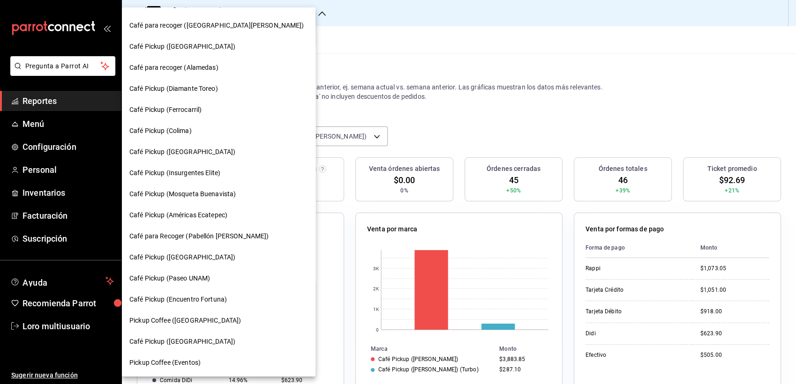
click at [230, 230] on div "Café para Recoger ([PERSON_NAME])" at bounding box center [219, 236] width 194 height 21
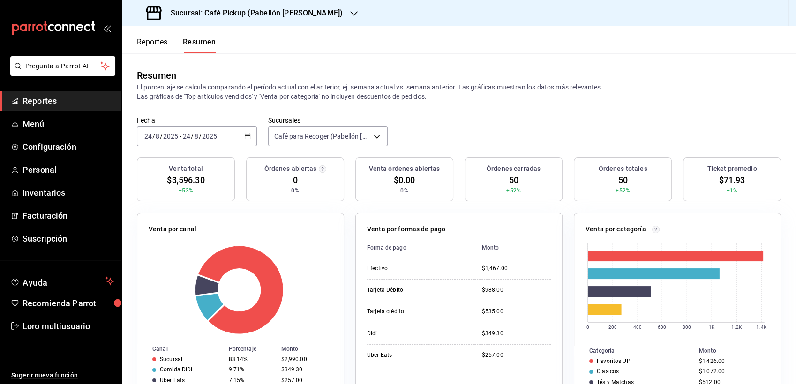
click at [185, 140] on input "24" at bounding box center [186, 137] width 8 height 8
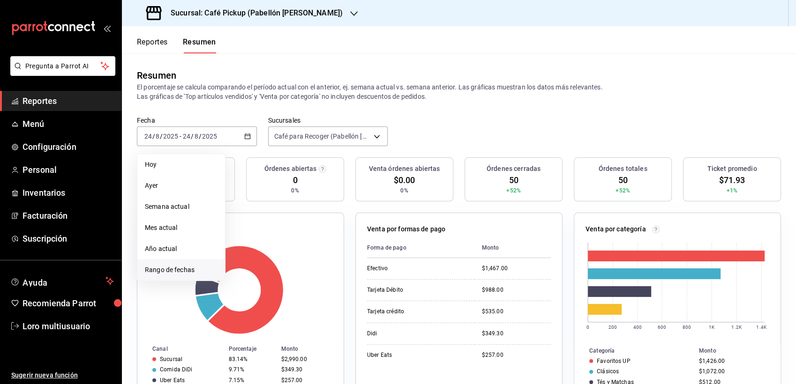
click at [188, 268] on span "Rango de fechas" at bounding box center [181, 270] width 73 height 10
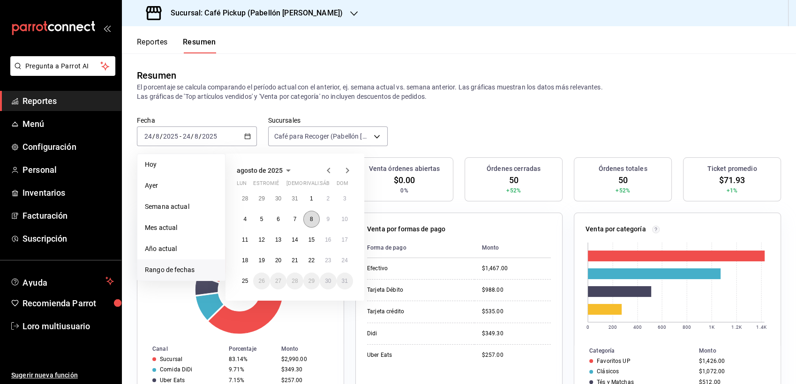
click at [309, 213] on button "8" at bounding box center [311, 219] width 16 height 17
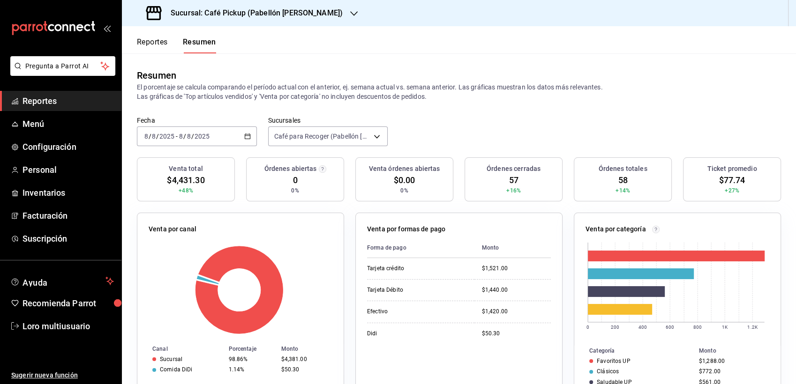
click at [188, 129] on div "2025-08-08 8 / 8 / 2025 - 2025-08-08 8 / 8 / 2025" at bounding box center [197, 137] width 120 height 20
click at [182, 141] on div "2025-08-08 8 / 8 / 2025 - 2025-08-08 8 / 8 / 2025" at bounding box center [197, 137] width 120 height 20
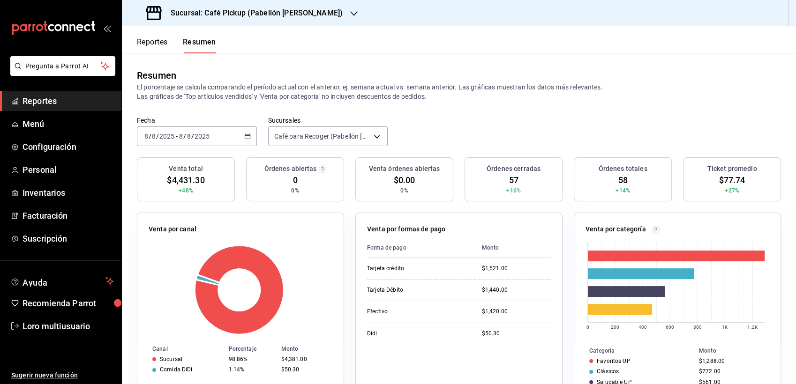
click at [182, 141] on div "2025-08-08 8 / 8 / 2025 - 2025-08-08 8 / 8 / 2025" at bounding box center [197, 137] width 120 height 20
click at [189, 143] on div "2025-08-08 8 / 8 / 2025 - 2025-08-08 8 / 8 / 2025" at bounding box center [197, 137] width 120 height 20
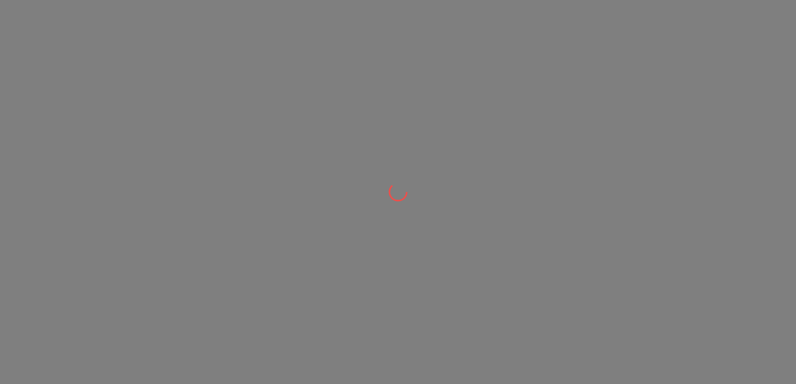
click at [191, 139] on div at bounding box center [398, 192] width 796 height 384
click at [199, 0] on html at bounding box center [398, 0] width 796 height 0
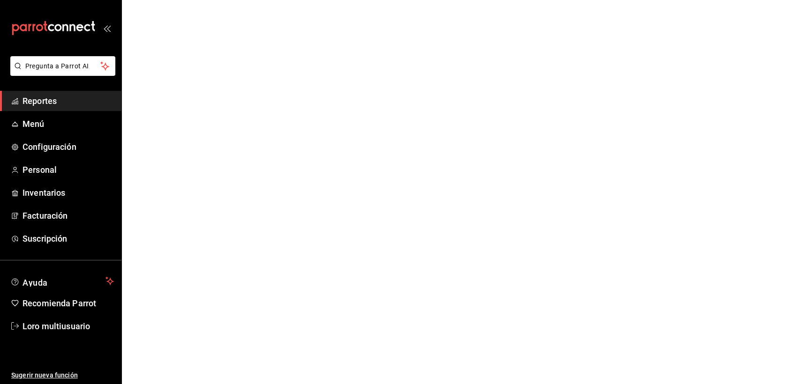
click at [177, 0] on html "Pregunta a Parrot AI Reportes Menú Configuración Personal Inventarios Facturaci…" at bounding box center [398, 0] width 796 height 0
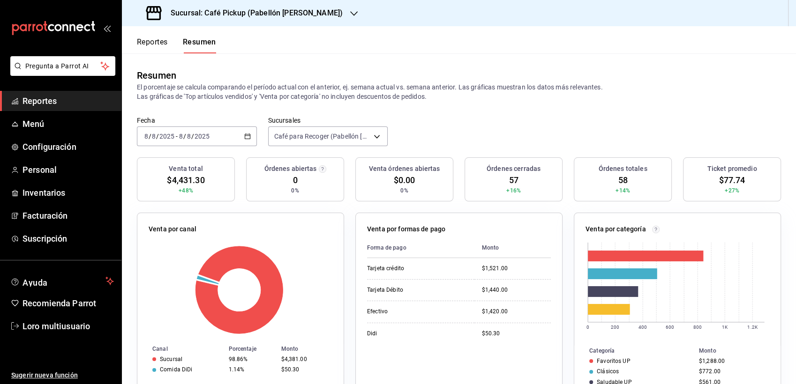
click at [177, 144] on div "[DATE] [DATE] - [DATE] [DATE]" at bounding box center [197, 137] width 120 height 20
click at [171, 141] on div "[DATE] [DATE] - [DATE] [DATE]" at bounding box center [197, 137] width 120 height 20
drag, startPoint x: 171, startPoint y: 141, endPoint x: 155, endPoint y: 131, distance: 18.7
click at [155, 131] on div "2025-08-08 8 / 8 / 2025 - 2025-08-08 8 / 8 / 2025" at bounding box center [197, 137] width 120 height 20
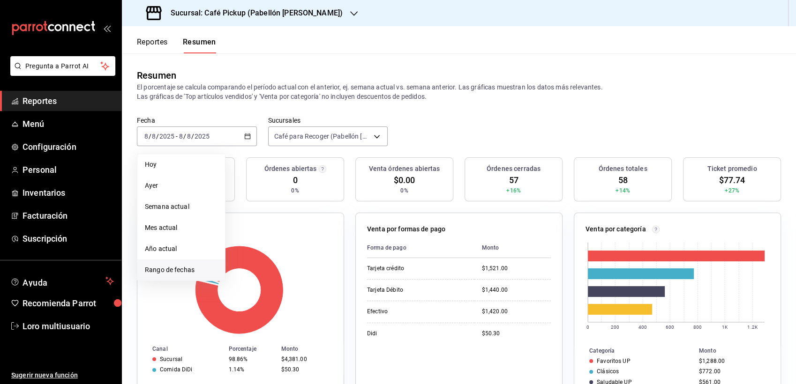
click at [170, 272] on span "Rango de fechas" at bounding box center [181, 270] width 73 height 10
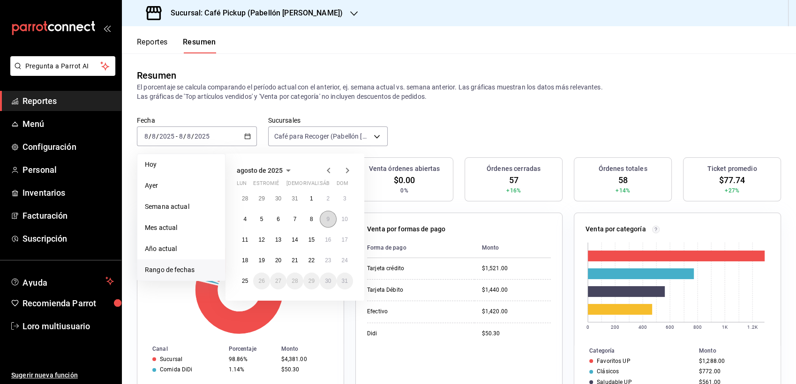
click at [329, 216] on button "9" at bounding box center [328, 219] width 16 height 17
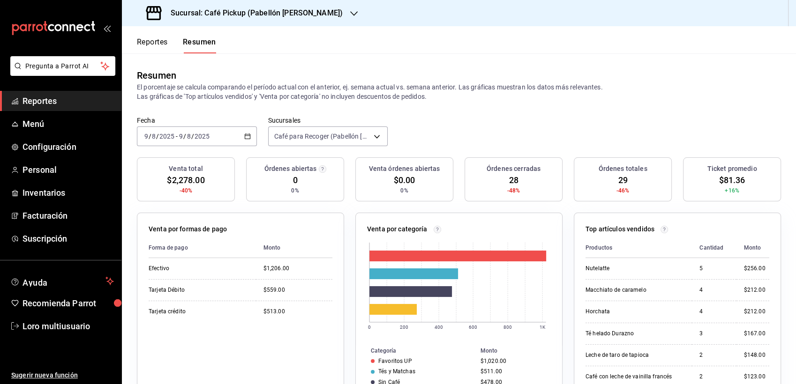
click at [192, 134] on span "/" at bounding box center [192, 137] width 3 height 8
click at [203, 141] on div "2025-08-09 9 / 8 / 2025 - 2025-08-09 9 / 8 / 2025" at bounding box center [197, 137] width 120 height 20
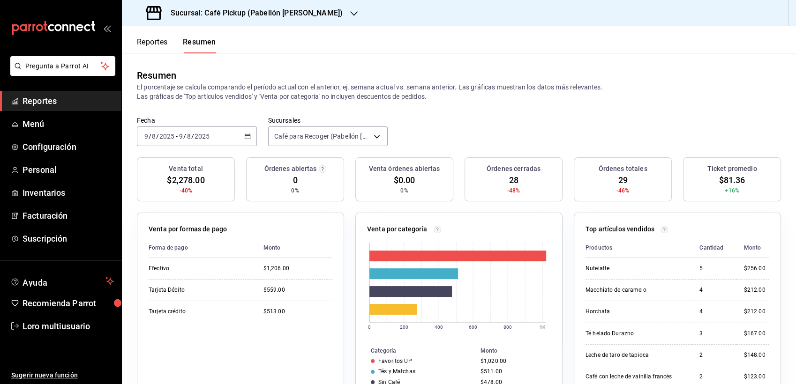
click at [203, 141] on div "2025-08-09 9 / 8 / 2025 - 2025-08-09 9 / 8 / 2025" at bounding box center [197, 137] width 120 height 20
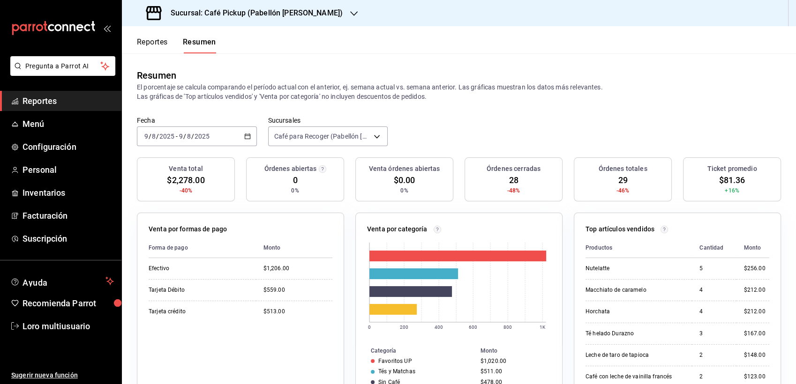
click at [203, 141] on div "2025-08-09 9 / 8 / 2025 - 2025-08-09 9 / 8 / 2025" at bounding box center [197, 137] width 120 height 20
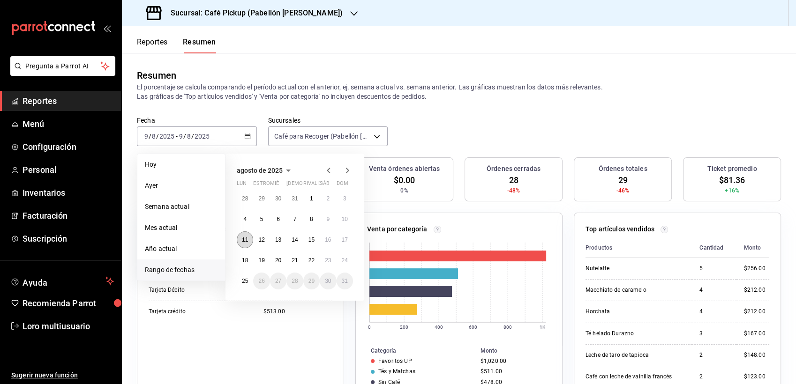
click at [247, 242] on abbr "11" at bounding box center [245, 240] width 6 height 7
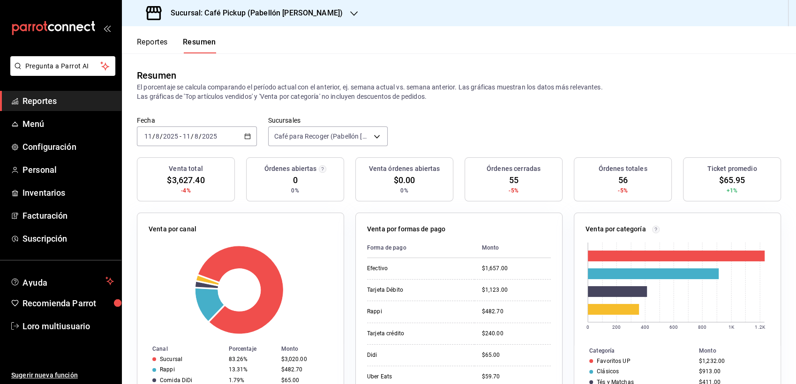
click at [168, 136] on input "2025" at bounding box center [171, 137] width 16 height 8
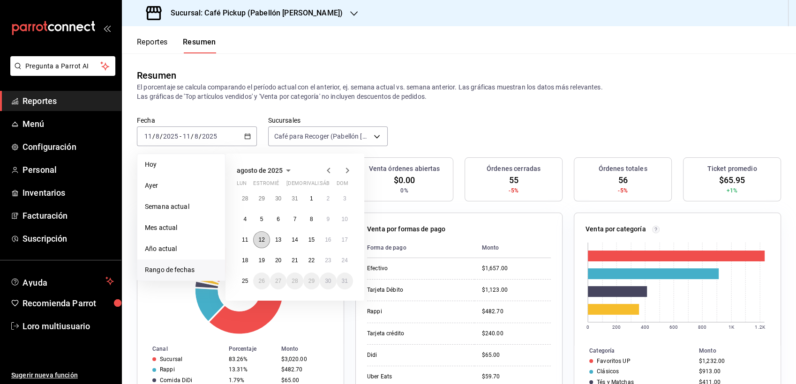
click at [264, 239] on abbr "12" at bounding box center [261, 240] width 6 height 7
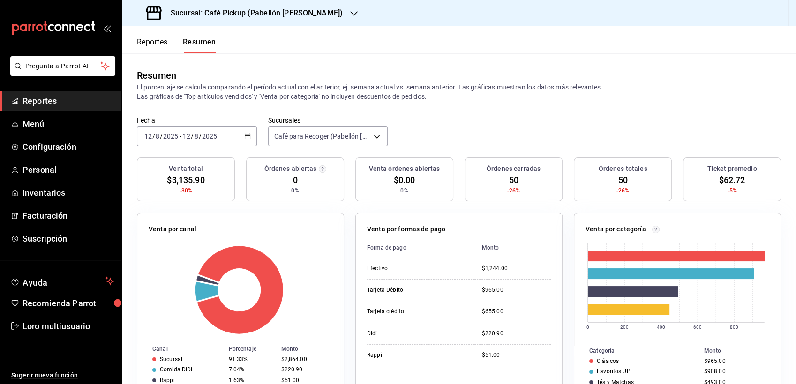
click at [217, 133] on div "2025-08-12 12 / 8 / 2025" at bounding box center [199, 137] width 37 height 8
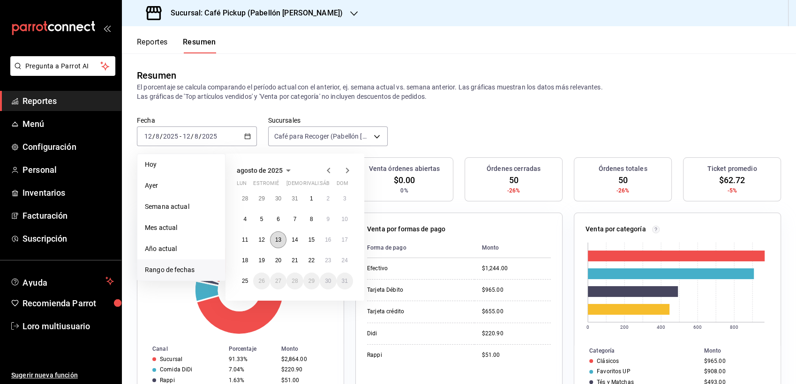
click at [275, 239] on abbr "13" at bounding box center [278, 240] width 6 height 7
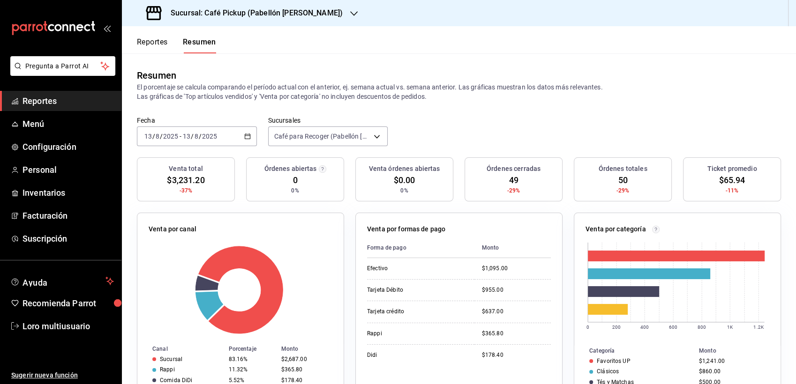
click at [219, 137] on div "2025-08-13 13 / 8 / 2025 - 2025-08-13 13 / 8 / 2025" at bounding box center [197, 137] width 120 height 20
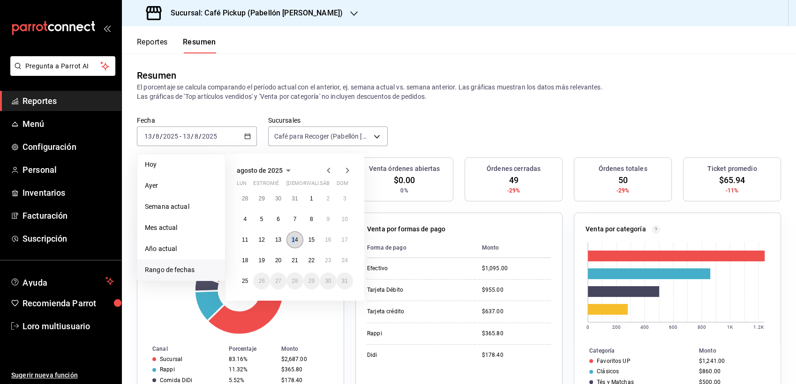
drag, startPoint x: 293, startPoint y: 231, endPoint x: 293, endPoint y: 236, distance: 5.7
click at [293, 236] on div "28 29 30 31 1 2 3 4 5 6 7 8 9 10 11 12 13 14 15 16 17 18 19 20 21 22 23 24 25 2…" at bounding box center [295, 239] width 116 height 99
click at [293, 236] on button "14" at bounding box center [294, 240] width 16 height 17
click at [293, 237] on abbr "14" at bounding box center [295, 240] width 6 height 7
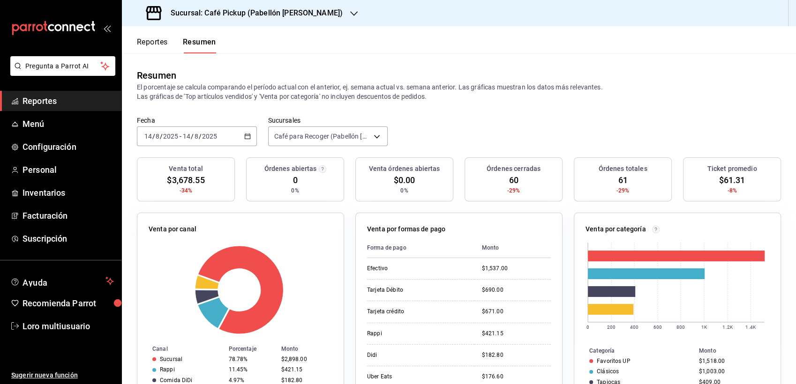
click at [171, 141] on div "2025-08-14 14 / 8 / 2025 - 2025-08-14 14 / 8 / 2025" at bounding box center [197, 137] width 120 height 20
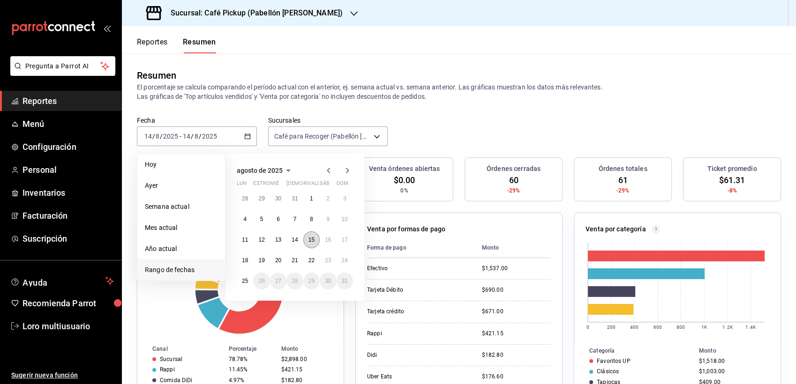
click at [314, 240] on abbr "15" at bounding box center [311, 240] width 6 height 7
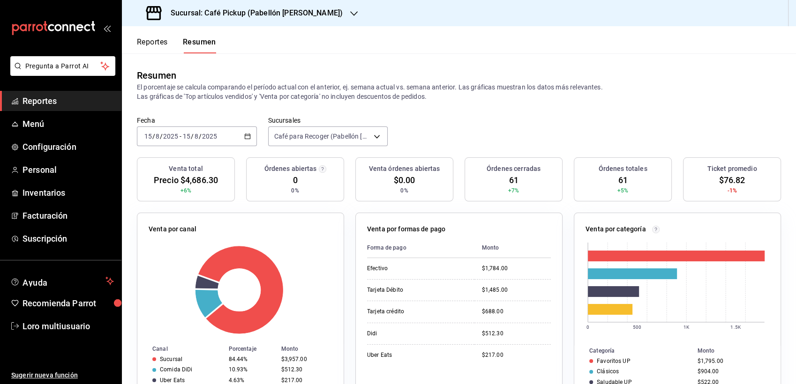
click at [184, 141] on div "2025-08-15 15 / 8 / 2025 - 2025-08-15 15 / 8 / 2025" at bounding box center [197, 137] width 120 height 20
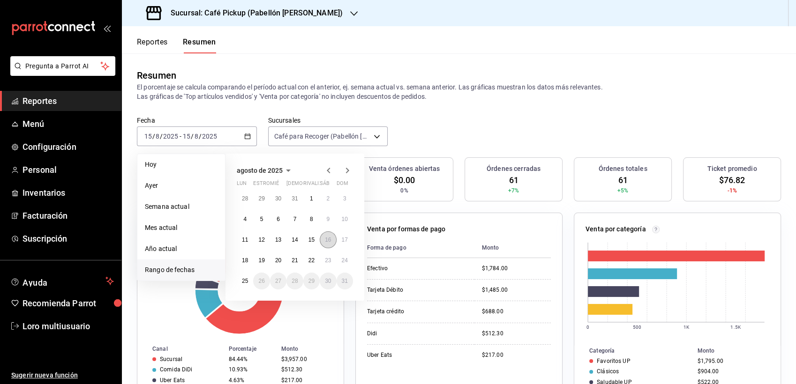
click at [330, 242] on abbr "16" at bounding box center [328, 240] width 6 height 7
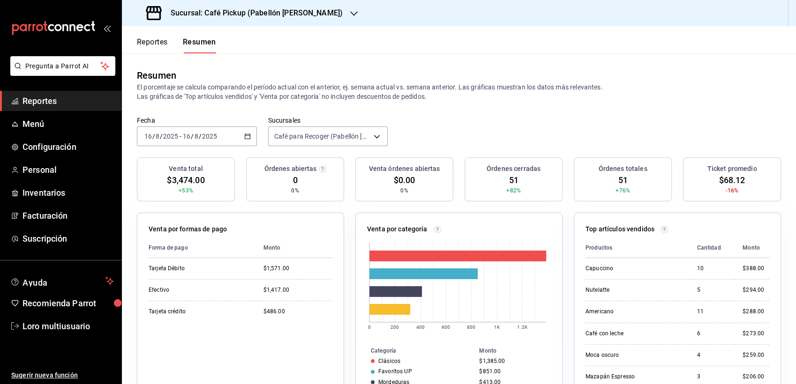
click at [210, 130] on div "2025-08-16 16 / 8 / 2025 - 2025-08-16 16 / 8 / 2025" at bounding box center [197, 137] width 120 height 20
click at [199, 135] on span "/" at bounding box center [200, 137] width 3 height 8
drag, startPoint x: 198, startPoint y: 135, endPoint x: 181, endPoint y: 139, distance: 17.4
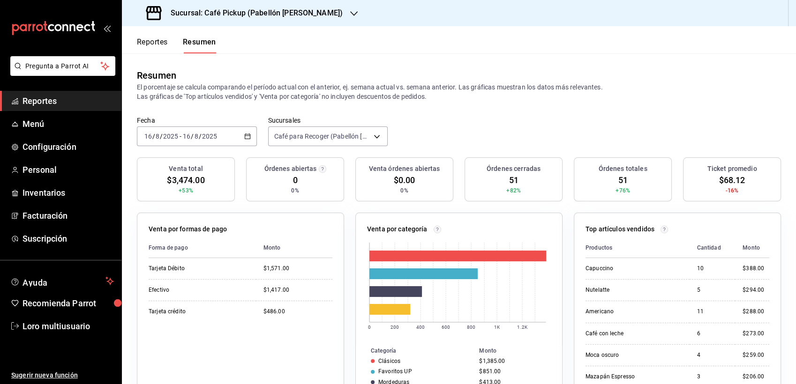
click at [181, 139] on div "2025-08-16 16 / 8 / 2025" at bounding box center [199, 137] width 37 height 8
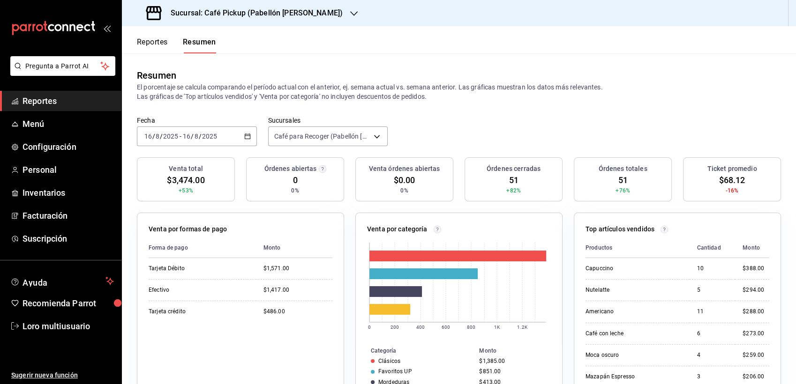
click at [181, 139] on div "2025-08-16 16 / 8 / 2025" at bounding box center [199, 137] width 37 height 8
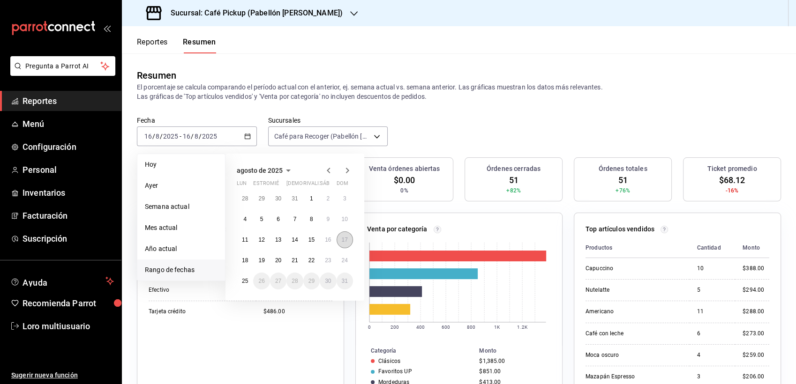
click at [339, 242] on button "17" at bounding box center [345, 240] width 16 height 17
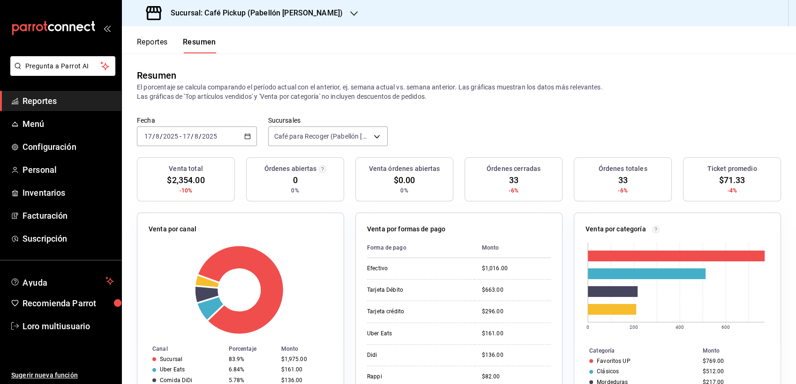
click at [207, 159] on div "Venta total $2,354.00 -10%" at bounding box center [186, 180] width 98 height 44
click at [200, 143] on div "[DATE] [DATE] - [DATE] [DATE]" at bounding box center [197, 137] width 120 height 20
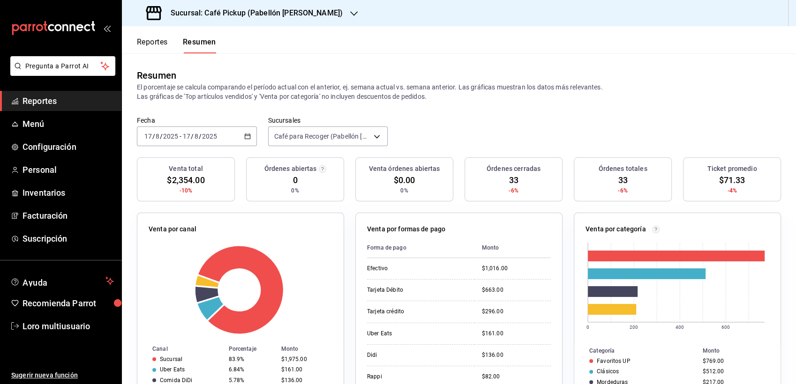
click at [200, 143] on div "[DATE] [DATE] - [DATE] [DATE]" at bounding box center [197, 137] width 120 height 20
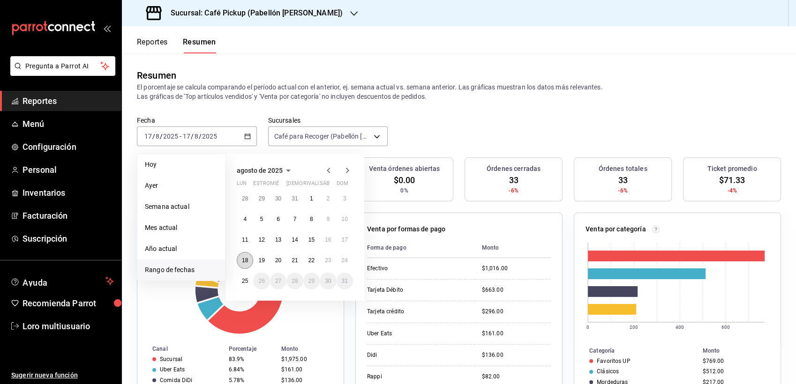
click at [244, 256] on button "18" at bounding box center [245, 260] width 16 height 17
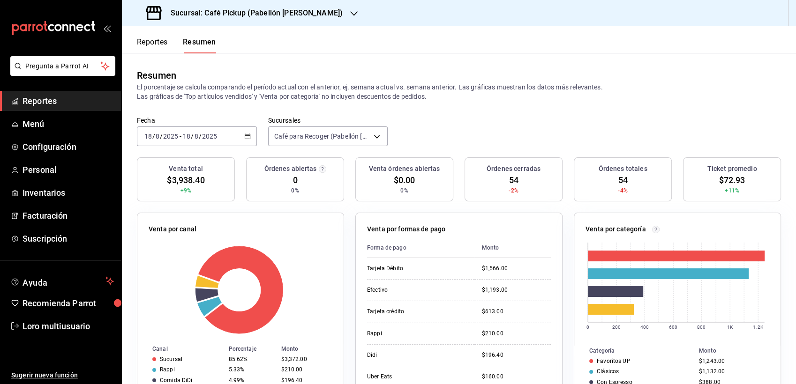
click at [245, 2] on div "Sucursal: Café Pickup (Pabellón Cuauhtémoc)" at bounding box center [245, 13] width 232 height 26
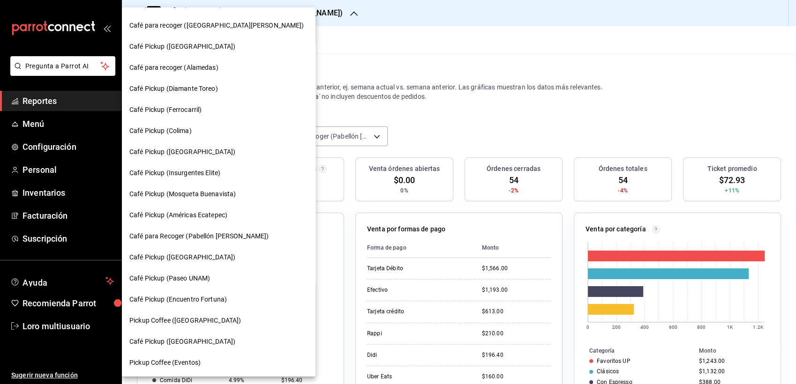
scroll to position [375, 0]
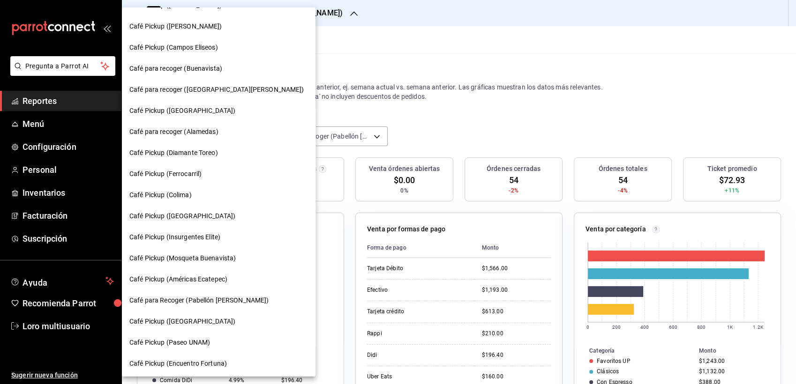
click at [172, 187] on div "Café Pickup (Colima)" at bounding box center [219, 195] width 194 height 21
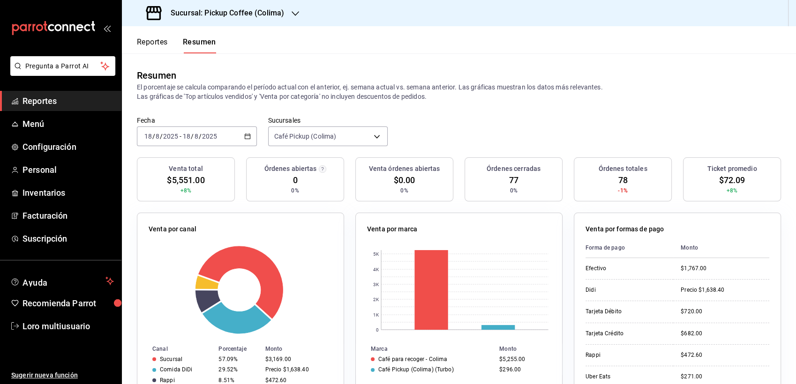
click at [197, 135] on input "8" at bounding box center [196, 137] width 5 height 8
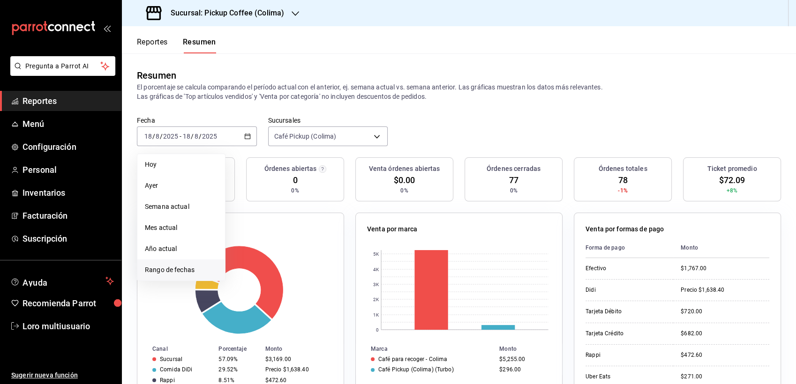
click at [185, 263] on li "Rango de fechas" at bounding box center [181, 270] width 88 height 21
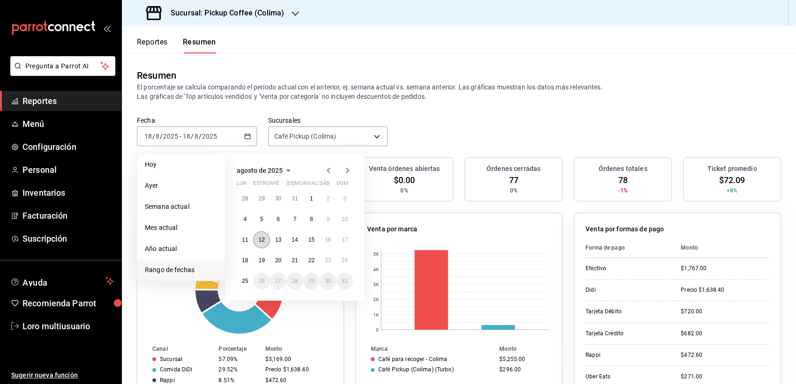
click at [259, 237] on abbr "12" at bounding box center [261, 240] width 6 height 7
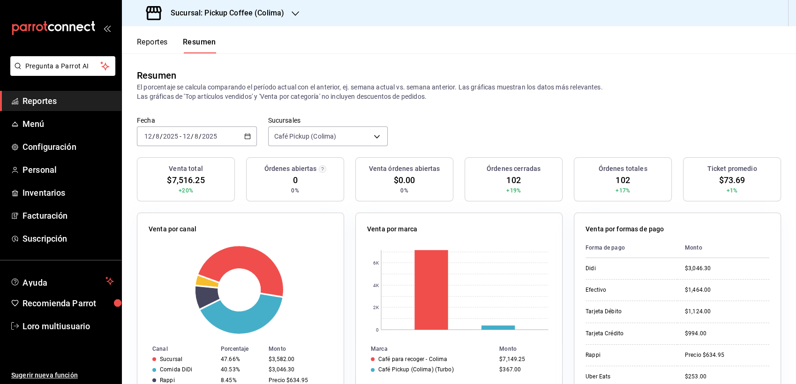
click at [219, 134] on div "2025-08-12 12 / 8 / 2025 - 2025-08-12 12 / 8 / 2025" at bounding box center [197, 137] width 120 height 20
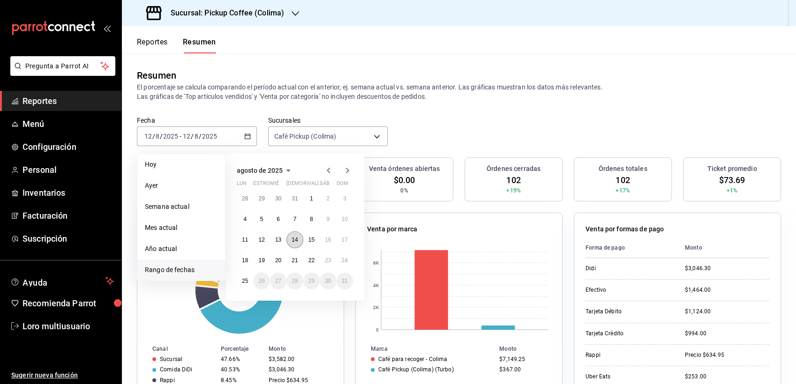
click at [291, 241] on button "14" at bounding box center [294, 240] width 16 height 17
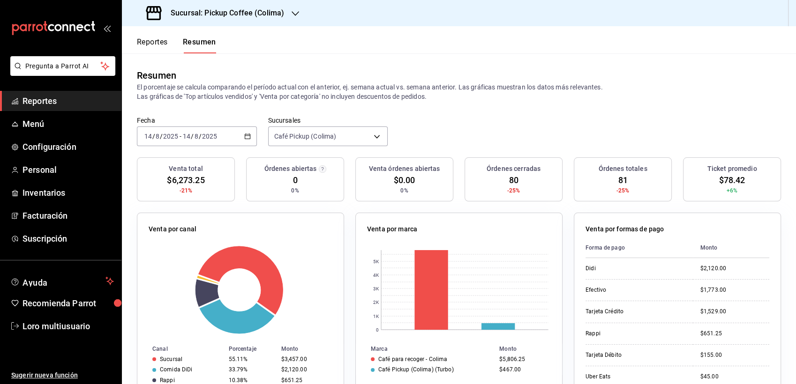
click at [177, 137] on input "2025" at bounding box center [171, 137] width 16 height 8
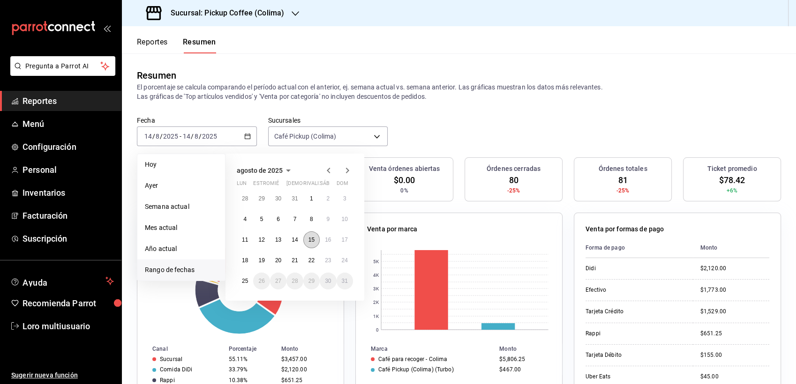
click at [311, 241] on abbr "15" at bounding box center [311, 240] width 6 height 7
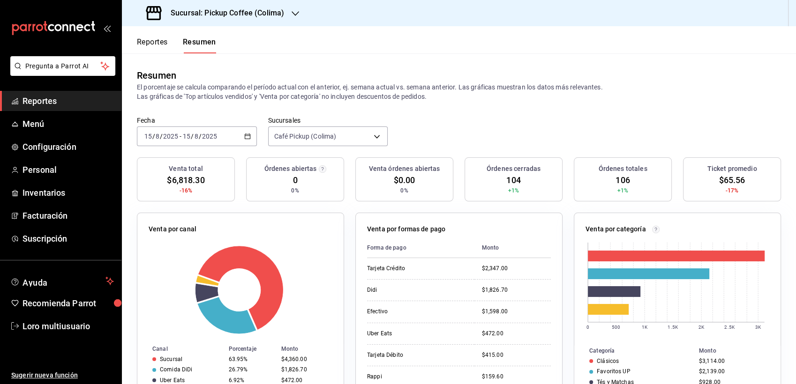
click at [248, 8] on h3 "Sucursal: Pickup Coffee (Colima)" at bounding box center [223, 13] width 121 height 11
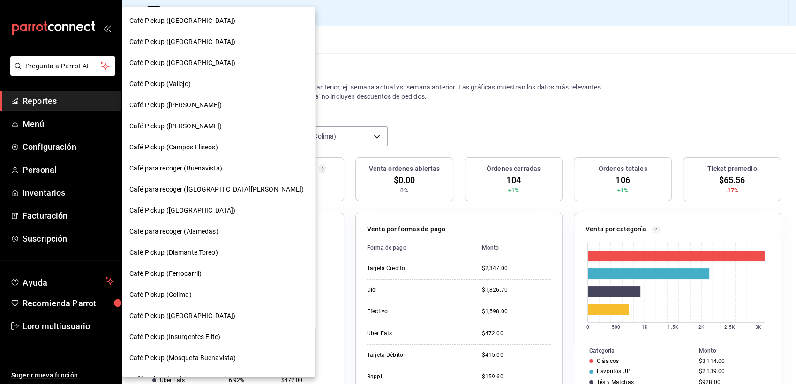
scroll to position [279, 0]
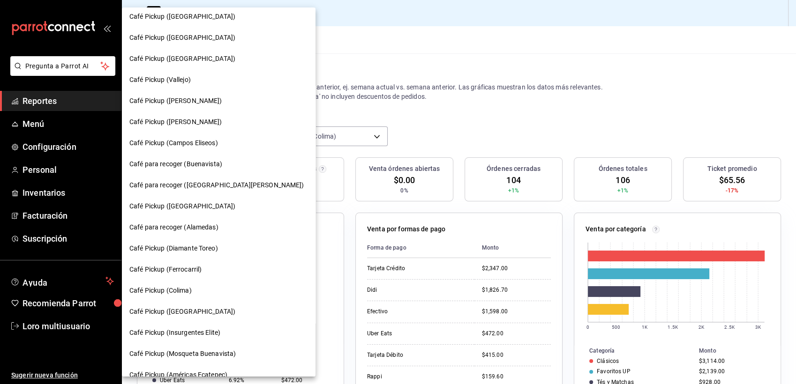
click at [204, 237] on div "Café para recoger (Alamedas)" at bounding box center [219, 227] width 194 height 21
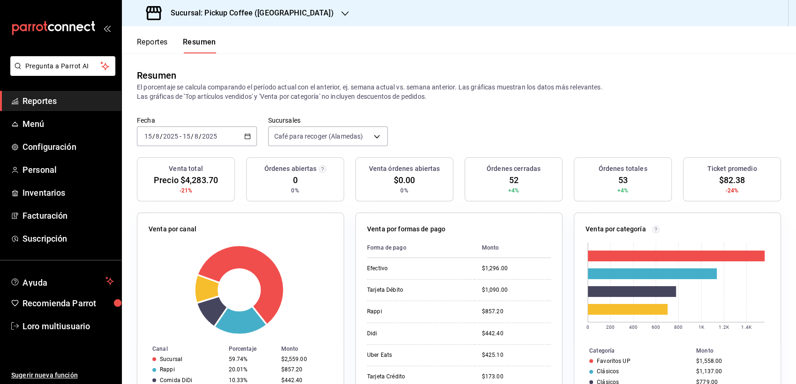
click at [222, 137] on div "[DATE] [DATE] - [DATE] [DATE]" at bounding box center [197, 137] width 120 height 20
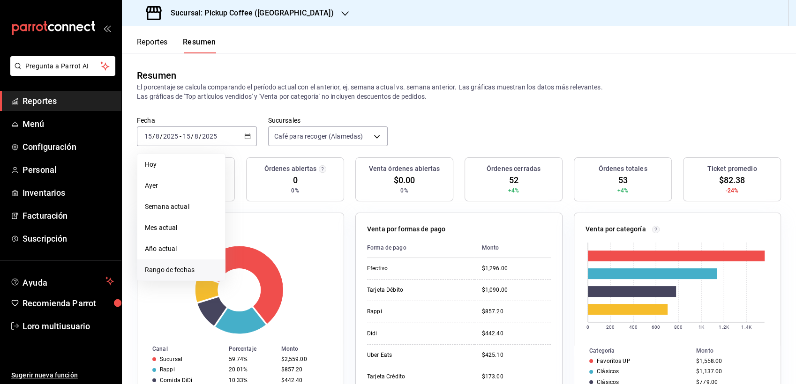
click at [189, 272] on span "Rango de fechas" at bounding box center [181, 270] width 73 height 10
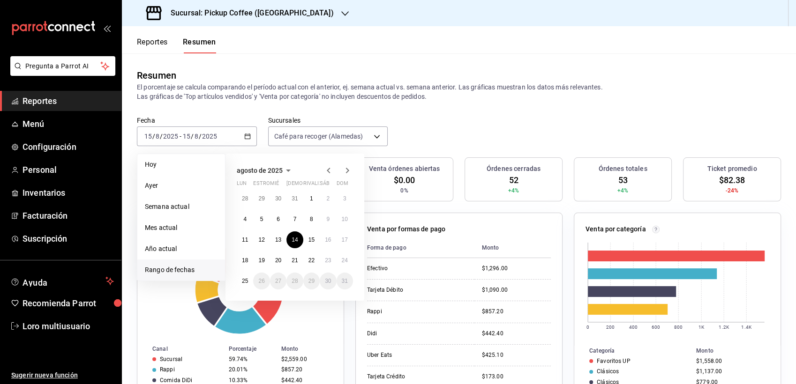
click at [292, 240] on abbr "14" at bounding box center [295, 240] width 6 height 7
click at [292, 246] on div at bounding box center [241, 290] width 184 height 89
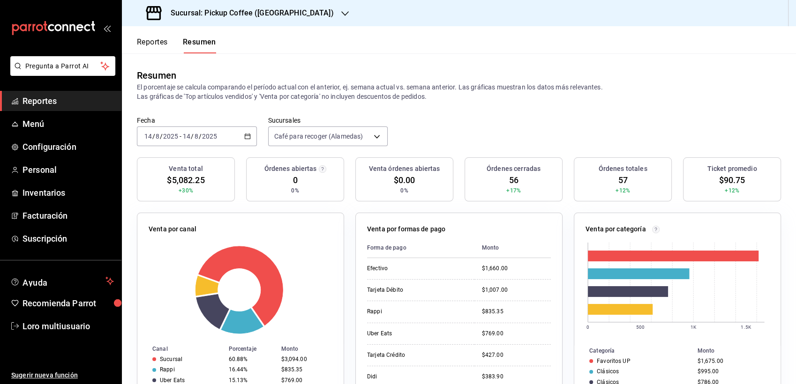
drag, startPoint x: 292, startPoint y: 240, endPoint x: 427, endPoint y: 235, distance: 135.1
click at [427, 235] on div "Venta por formas de pago" at bounding box center [459, 232] width 184 height 14
click at [189, 148] on div "Fecha 2025-08-14 14 / 8 / 2025 - 2025-08-14 14 / 8 / 2025 Sucursales Café para …" at bounding box center [459, 136] width 674 height 41
click at [186, 143] on div "[DATE] [DATE] - [DATE] [DATE]" at bounding box center [197, 137] width 120 height 20
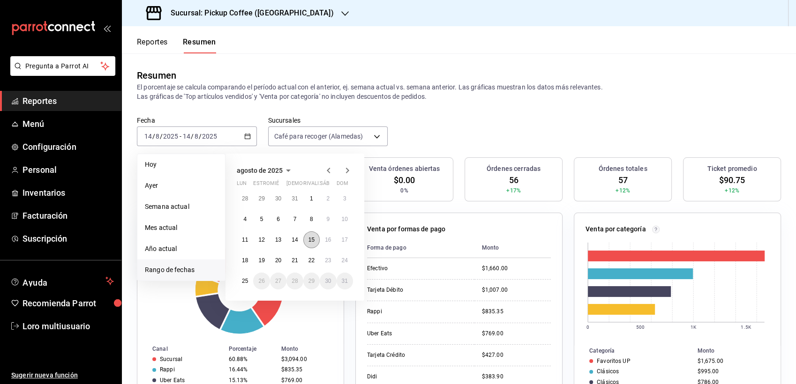
click at [318, 241] on button "15" at bounding box center [311, 240] width 16 height 17
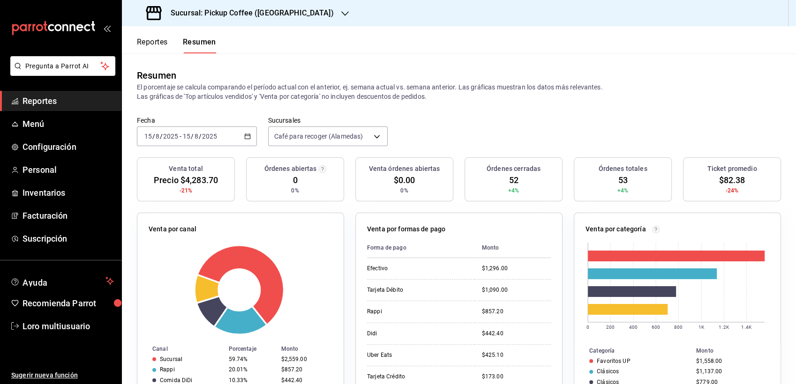
click at [202, 136] on input "2025" at bounding box center [210, 137] width 16 height 8
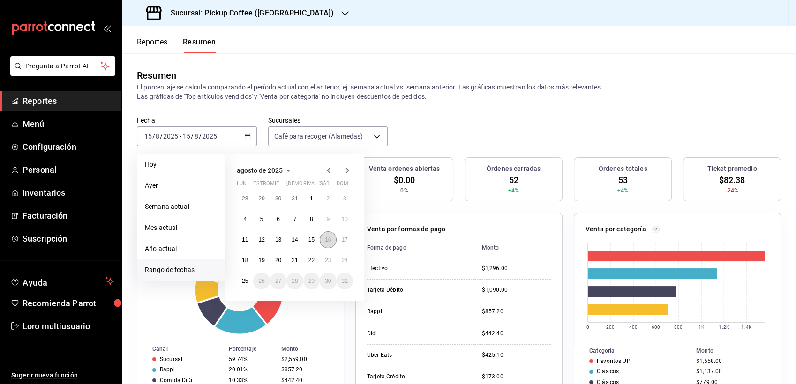
click at [327, 248] on button "16" at bounding box center [328, 240] width 16 height 17
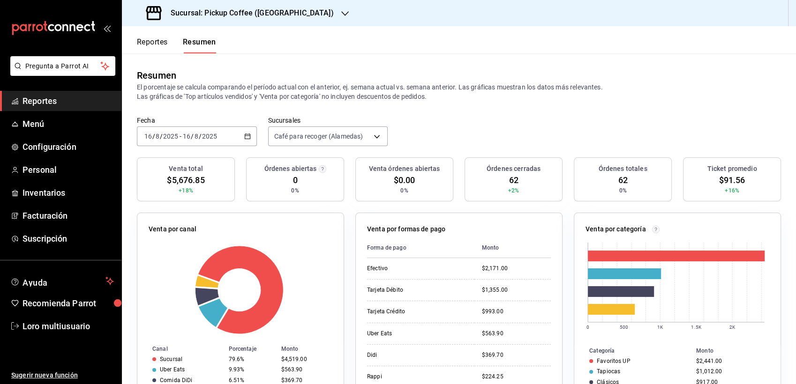
click at [197, 139] on input "8" at bounding box center [196, 137] width 5 height 8
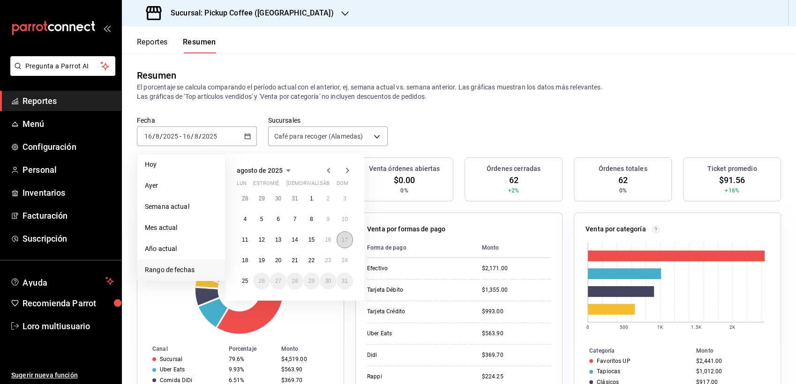
click at [341, 242] on button "17" at bounding box center [345, 240] width 16 height 17
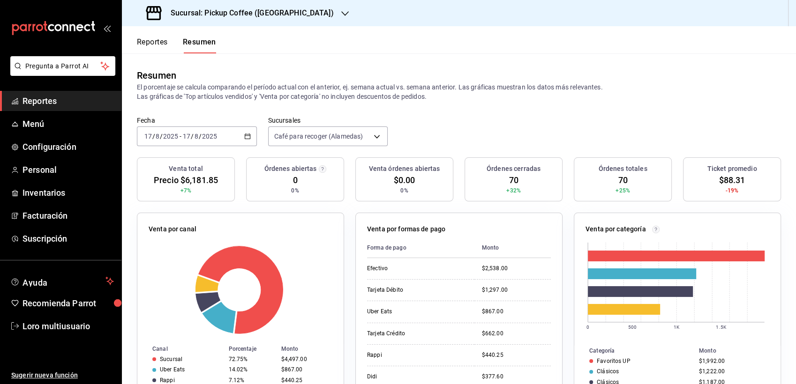
click at [215, 13] on h3 "Sucursal: Pickup Coffee (Alamedas)" at bounding box center [248, 13] width 171 height 11
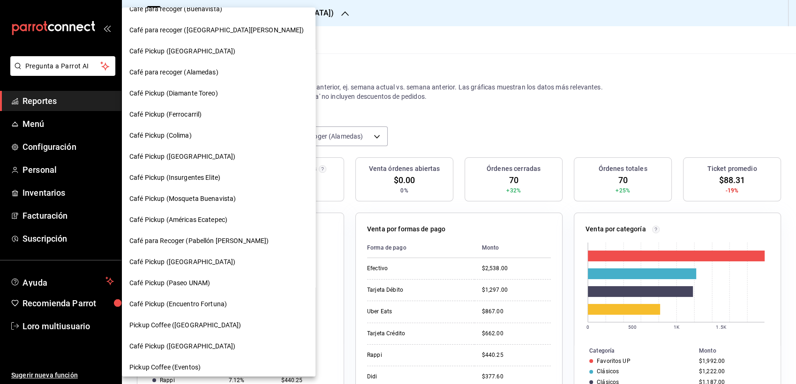
scroll to position [439, 0]
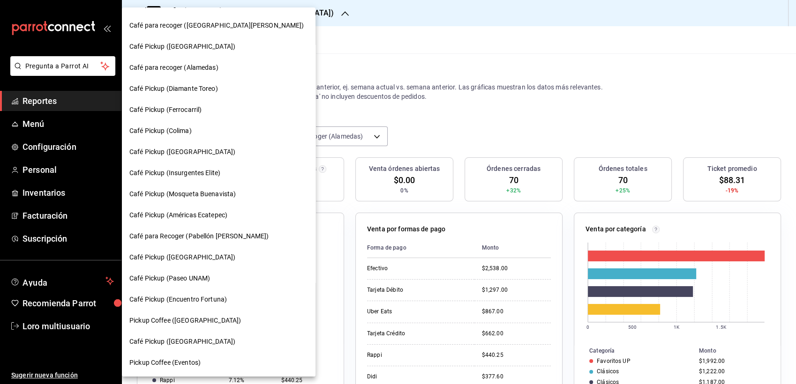
click at [194, 259] on span "Café Pickup ([GEOGRAPHIC_DATA])" at bounding box center [182, 258] width 106 height 10
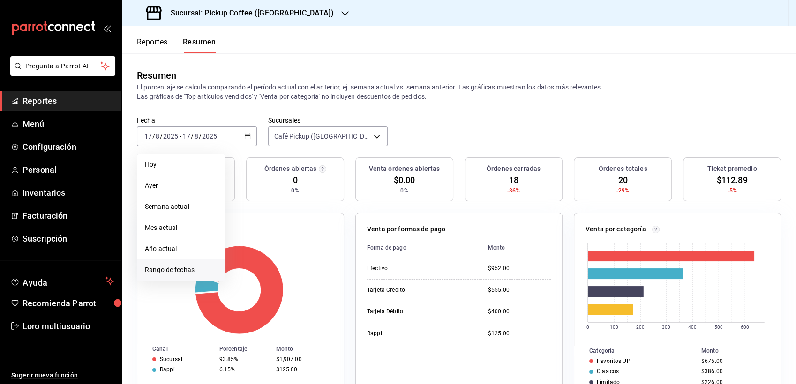
click at [180, 268] on span "Rango de fechas" at bounding box center [181, 270] width 73 height 10
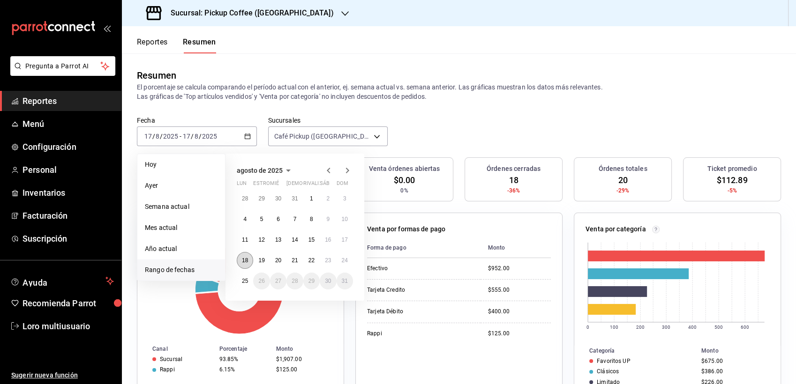
click at [240, 262] on button "18" at bounding box center [245, 260] width 16 height 17
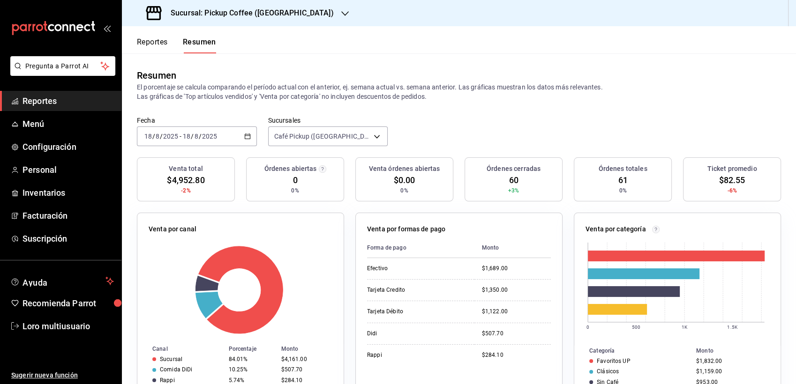
click at [222, 141] on div "[DATE] [DATE] - [DATE] [DATE]" at bounding box center [197, 137] width 120 height 20
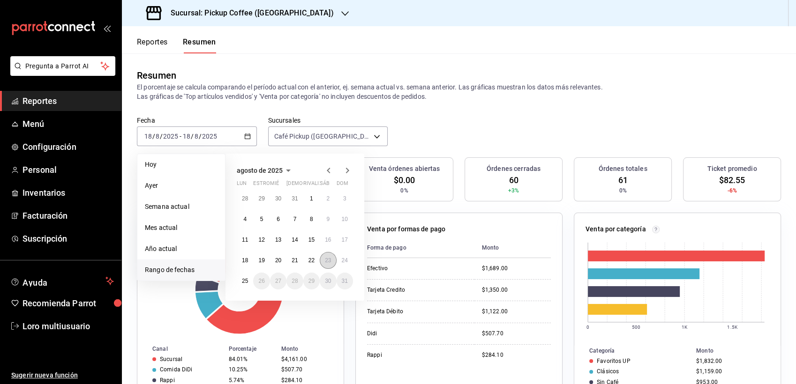
click at [327, 262] on abbr "23" at bounding box center [328, 260] width 6 height 7
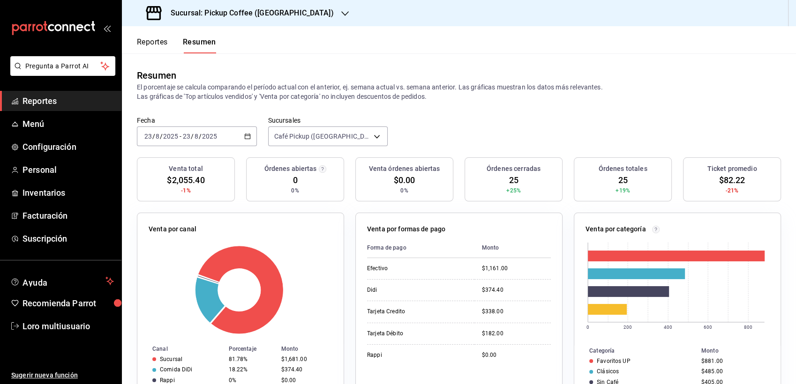
click at [190, 141] on div "[DATE] [DATE] - [DATE] [DATE]" at bounding box center [197, 137] width 120 height 20
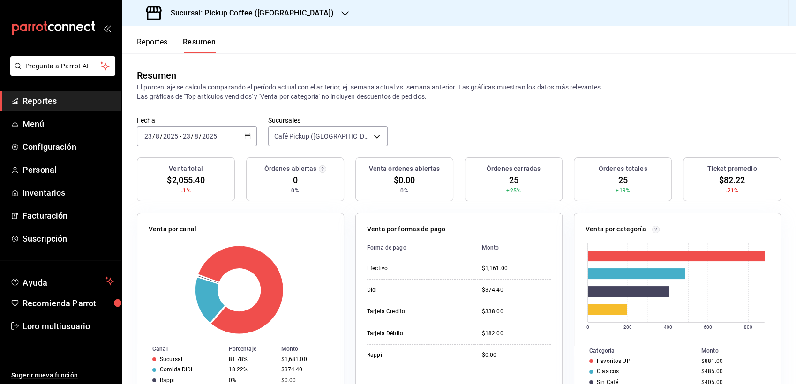
click at [190, 141] on div "[DATE] [DATE] - [DATE] [DATE]" at bounding box center [197, 137] width 120 height 20
click at [183, 145] on div "[DATE] [DATE] - [DATE] [DATE]" at bounding box center [197, 137] width 120 height 20
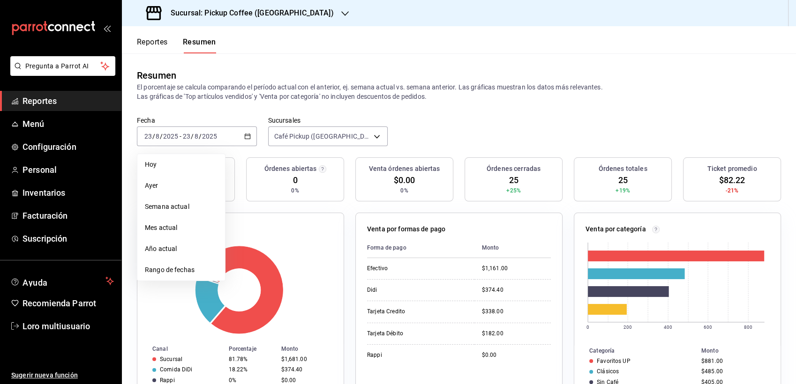
click at [197, 267] on span "Rango de fechas" at bounding box center [181, 270] width 73 height 10
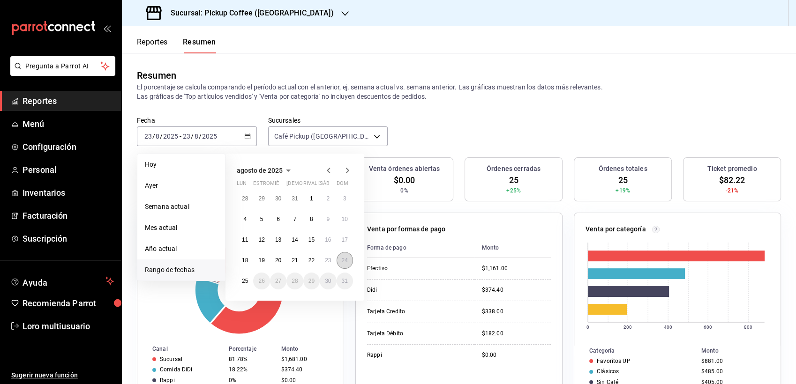
click at [342, 263] on abbr "24" at bounding box center [345, 260] width 6 height 7
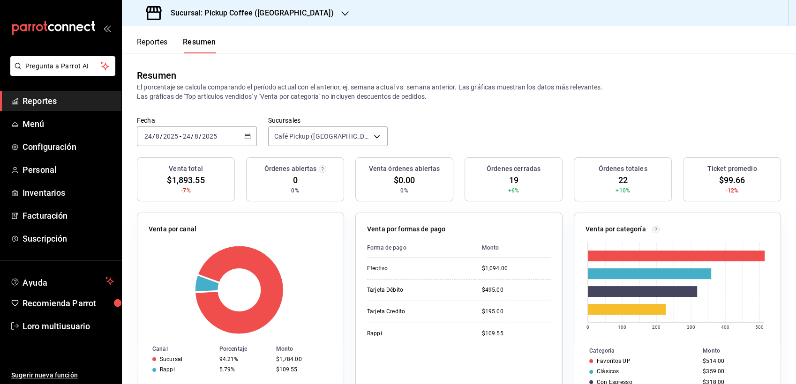
click at [206, 20] on div "Sucursal: Pickup Coffee ([GEOGRAPHIC_DATA])" at bounding box center [240, 13] width 223 height 26
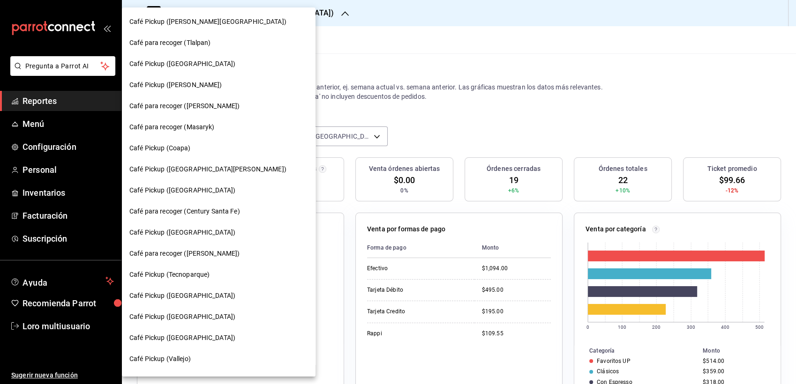
click at [202, 61] on div "Café Pickup ([GEOGRAPHIC_DATA])" at bounding box center [218, 64] width 179 height 10
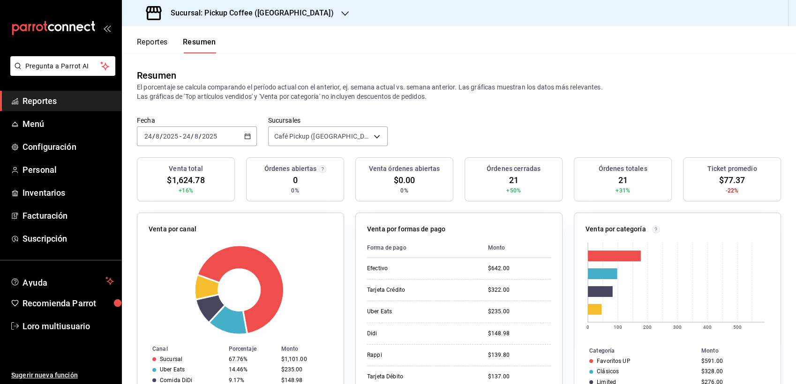
click at [192, 142] on div "[DATE] [DATE] - [DATE] [DATE]" at bounding box center [197, 137] width 120 height 20
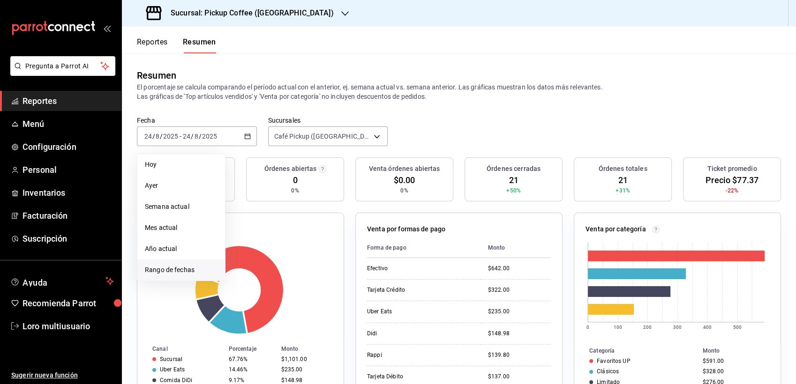
click at [180, 263] on li "Rango de fechas" at bounding box center [181, 270] width 88 height 21
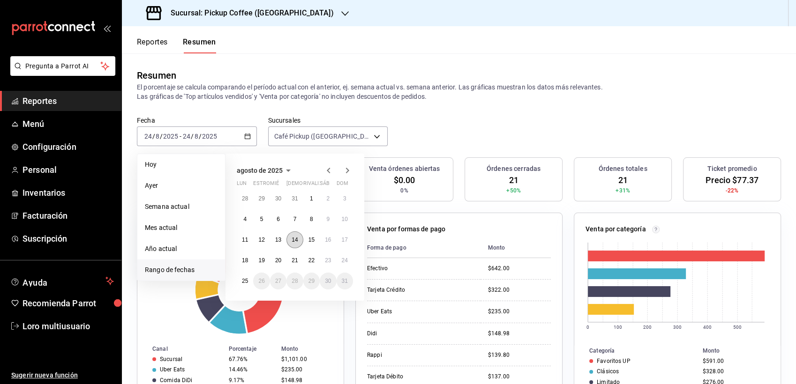
click at [300, 240] on button "14" at bounding box center [294, 240] width 16 height 17
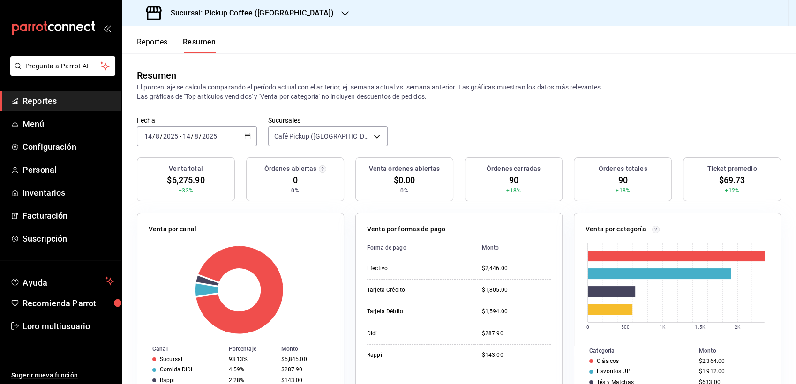
click at [213, 128] on div "[DATE] [DATE] - [DATE] [DATE]" at bounding box center [197, 137] width 120 height 20
click at [195, 129] on div "[DATE] [DATE] - [DATE] [DATE]" at bounding box center [197, 137] width 120 height 20
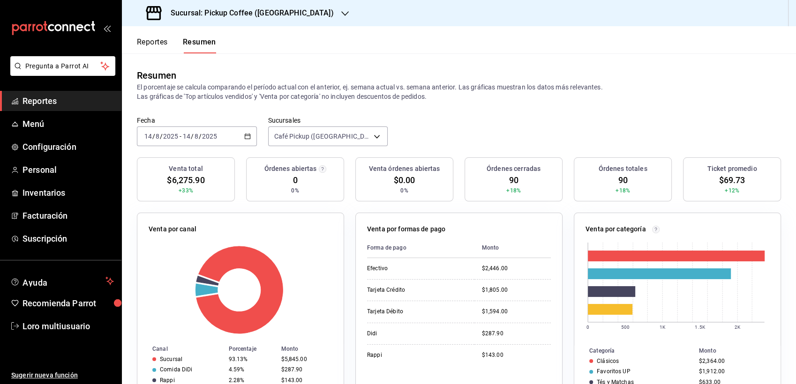
click at [195, 129] on div "[DATE] [DATE] - [DATE] [DATE]" at bounding box center [197, 137] width 120 height 20
drag, startPoint x: 184, startPoint y: 136, endPoint x: 163, endPoint y: 128, distance: 22.7
click at [163, 128] on div "[DATE] [DATE] - [DATE] [DATE]" at bounding box center [197, 137] width 120 height 20
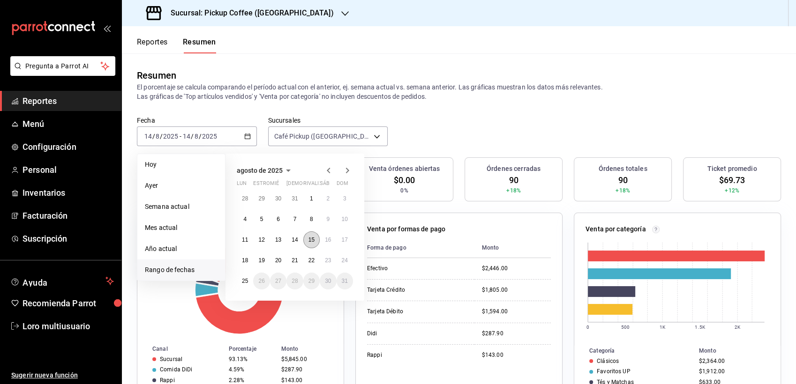
click at [316, 233] on button "15" at bounding box center [311, 240] width 16 height 17
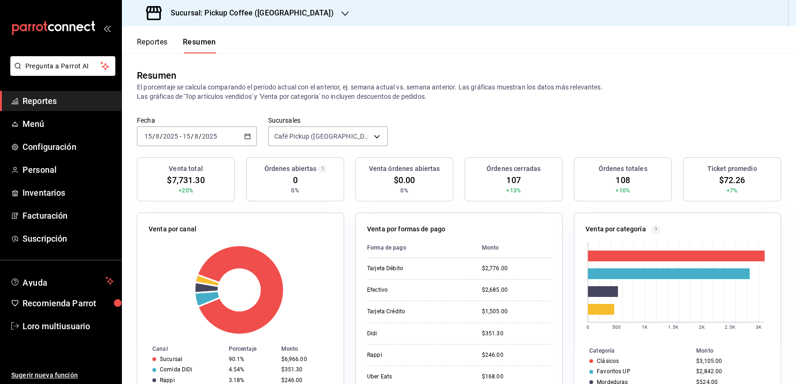
click at [232, 134] on div "[DATE] [DATE] - [DATE] [DATE]" at bounding box center [197, 137] width 120 height 20
click at [213, 137] on input "2025" at bounding box center [210, 137] width 16 height 8
click at [195, 136] on input "8" at bounding box center [196, 137] width 5 height 8
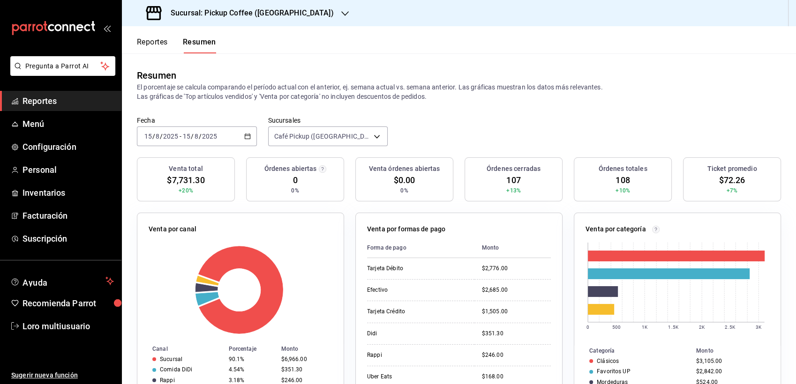
click at [193, 145] on div "[DATE] [DATE] - [DATE] [DATE]" at bounding box center [197, 137] width 120 height 20
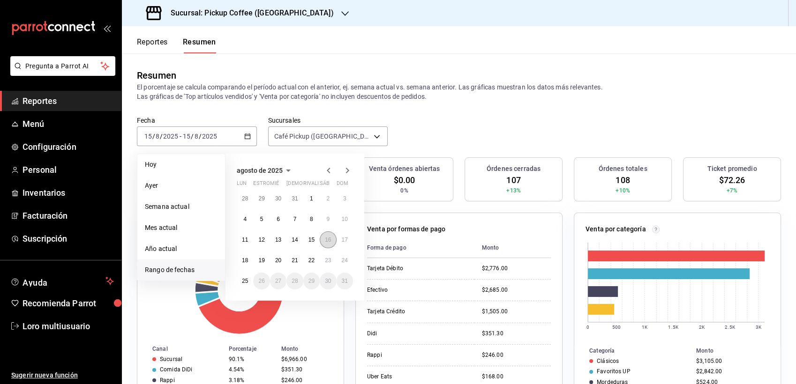
click at [335, 242] on button "16" at bounding box center [328, 240] width 16 height 17
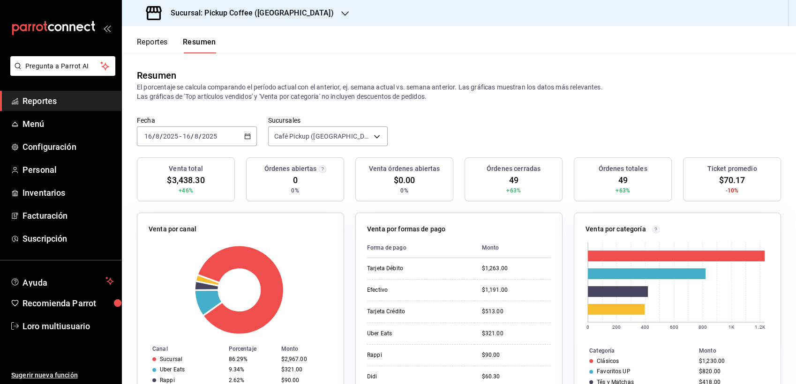
click at [218, 130] on div "[DATE] [DATE] - [DATE] [DATE]" at bounding box center [197, 137] width 120 height 20
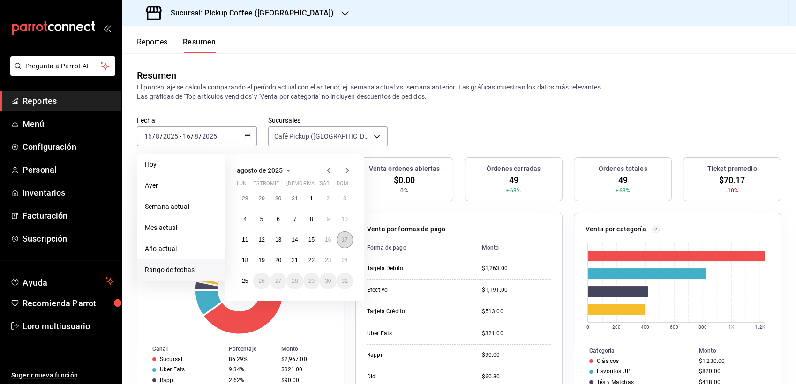
click at [344, 236] on button "17" at bounding box center [345, 240] width 16 height 17
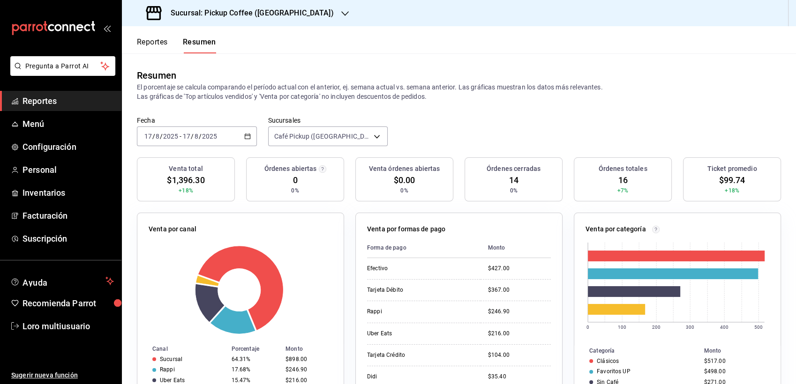
click at [187, 144] on div "[DATE] [DATE] - [DATE] [DATE]" at bounding box center [197, 137] width 120 height 20
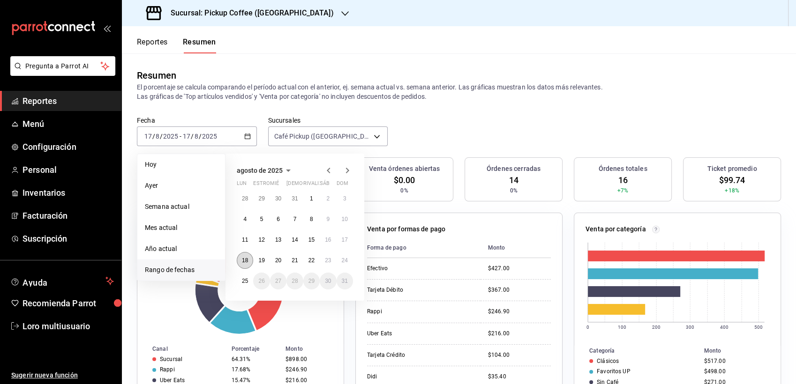
click at [248, 261] on abbr "18" at bounding box center [245, 260] width 6 height 7
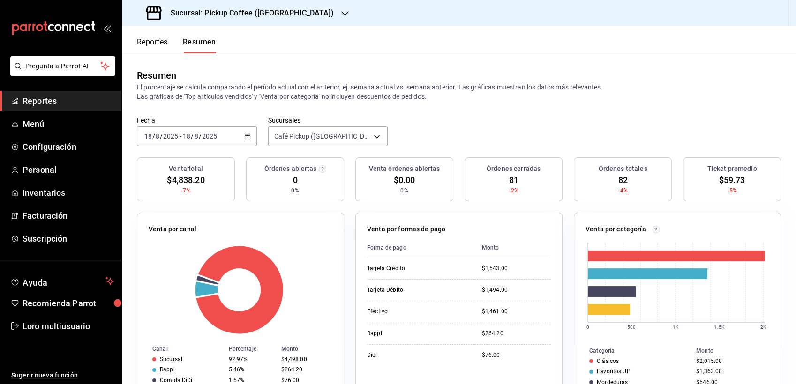
click at [180, 133] on span "-" at bounding box center [181, 137] width 2 height 8
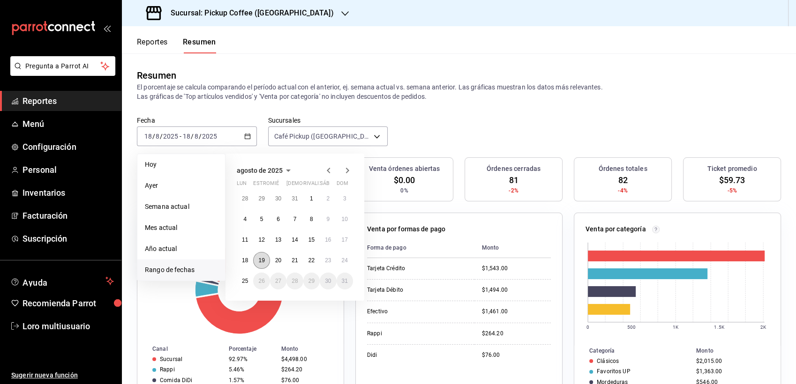
click at [258, 262] on button "19" at bounding box center [261, 260] width 16 height 17
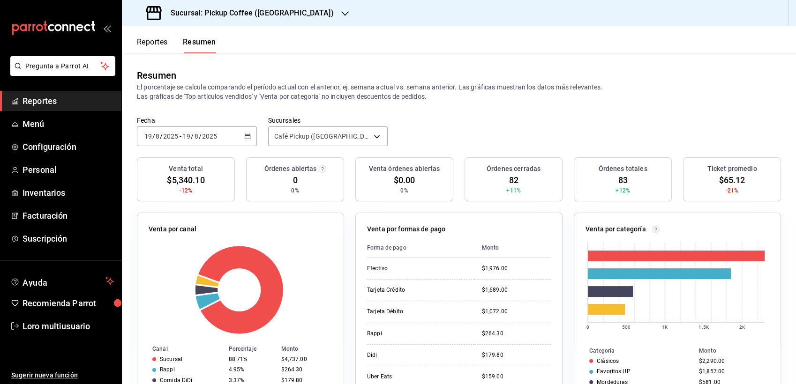
click at [202, 136] on input "2025" at bounding box center [210, 137] width 16 height 8
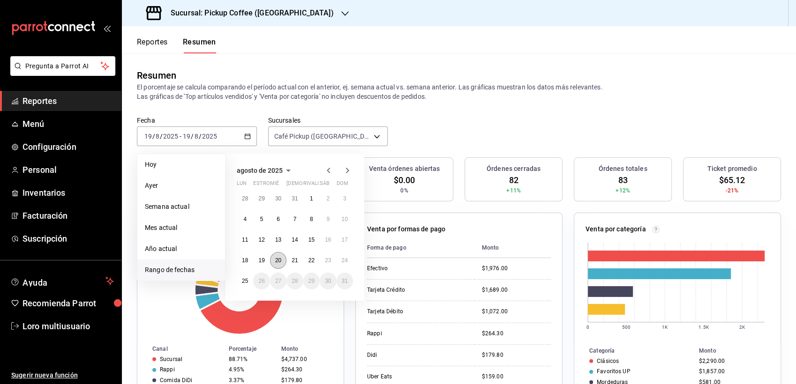
click at [281, 264] on button "20" at bounding box center [278, 260] width 16 height 17
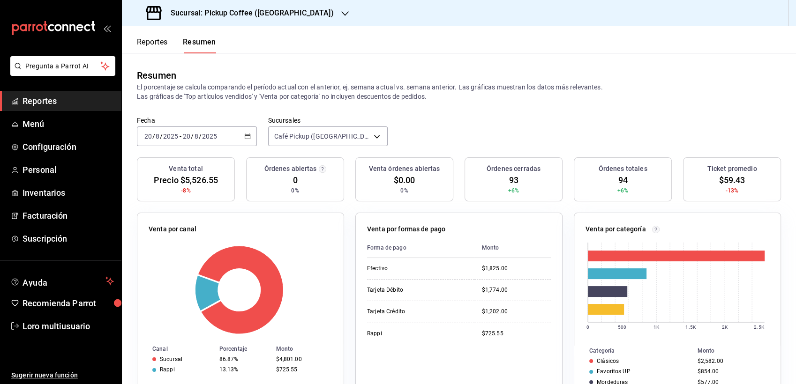
click at [195, 133] on input "8" at bounding box center [196, 137] width 5 height 8
click at [211, 138] on input "2025" at bounding box center [210, 137] width 16 height 8
click at [197, 137] on input "8" at bounding box center [196, 137] width 5 height 8
click at [201, 144] on div "[DATE] [DATE] - [DATE] [DATE]" at bounding box center [197, 137] width 120 height 20
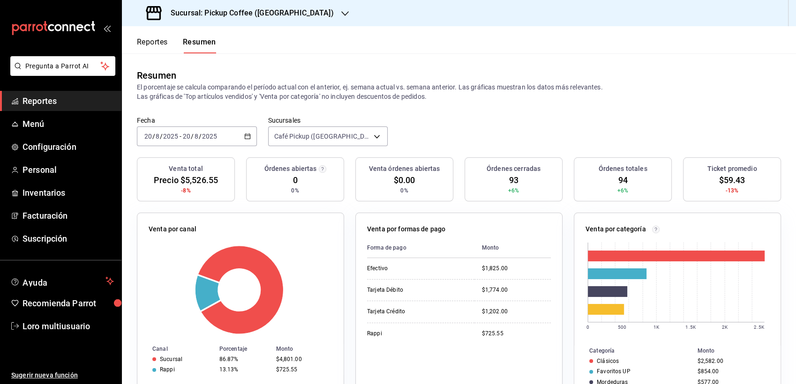
click at [201, 144] on div "[DATE] [DATE] - [DATE] [DATE]" at bounding box center [197, 137] width 120 height 20
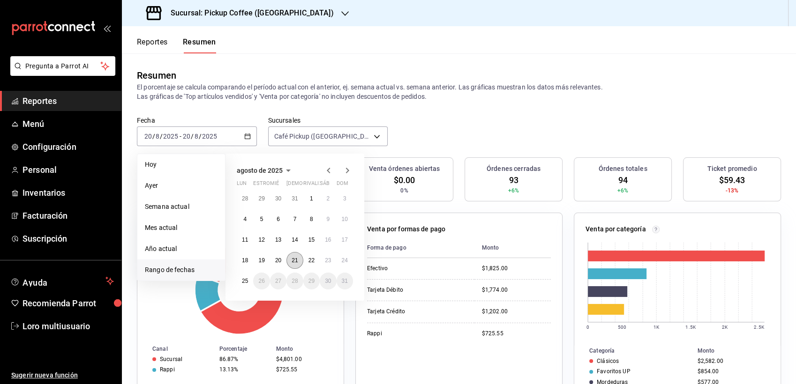
click at [291, 257] on button "21" at bounding box center [294, 260] width 16 height 17
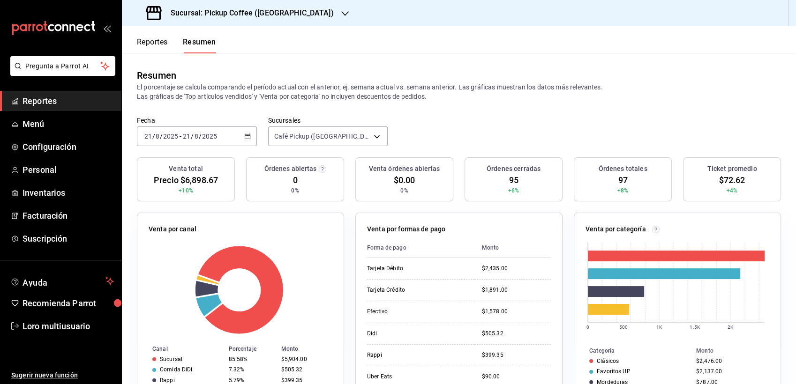
click at [278, 3] on div "Sucursal: Pickup Coffee ([GEOGRAPHIC_DATA])" at bounding box center [240, 13] width 223 height 26
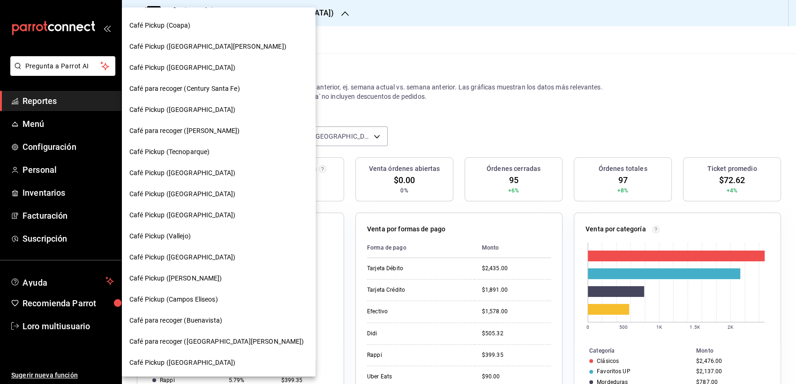
scroll to position [110, 0]
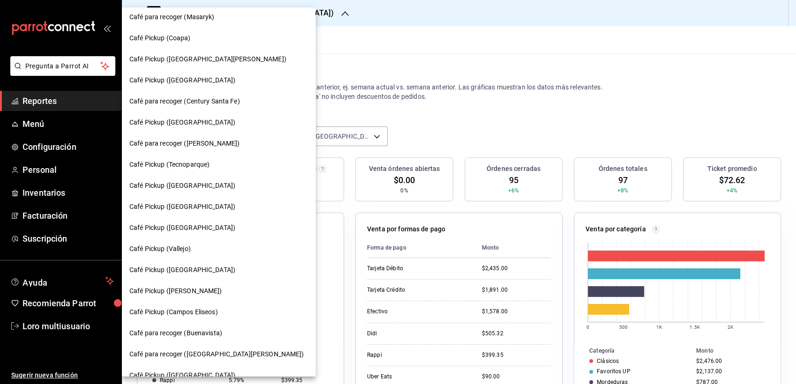
click at [143, 41] on span "Café Pickup (Coapa)" at bounding box center [159, 38] width 61 height 10
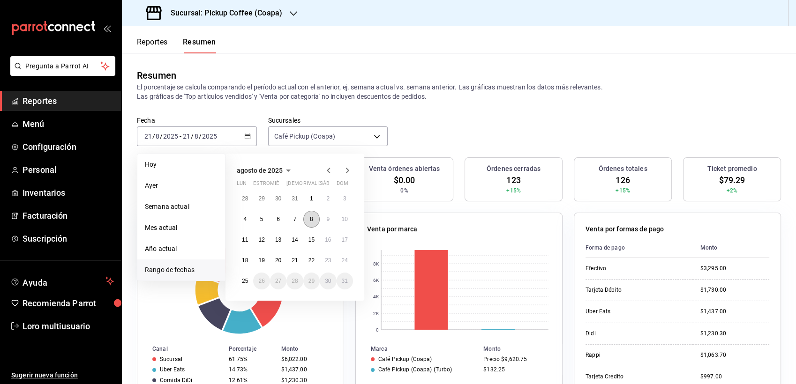
click at [318, 218] on button "8" at bounding box center [311, 219] width 16 height 17
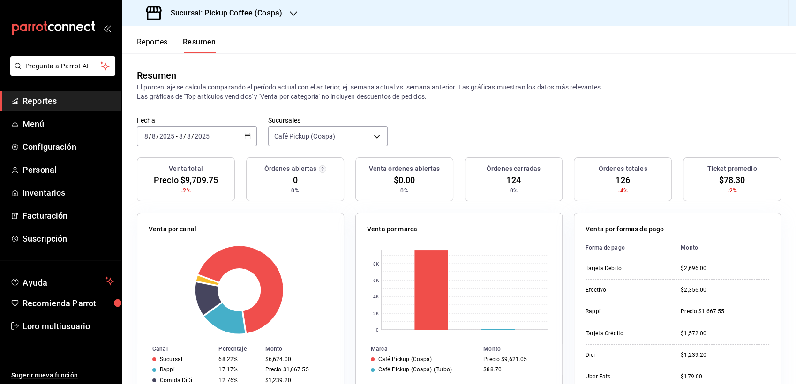
click at [207, 138] on input "2025" at bounding box center [202, 137] width 16 height 8
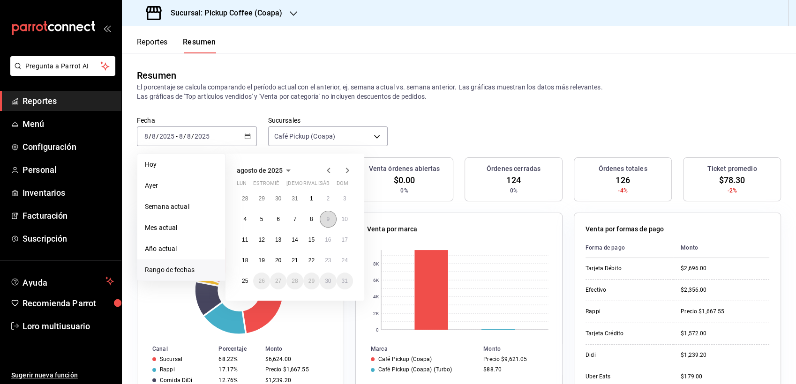
click at [334, 225] on button "9" at bounding box center [328, 219] width 16 height 17
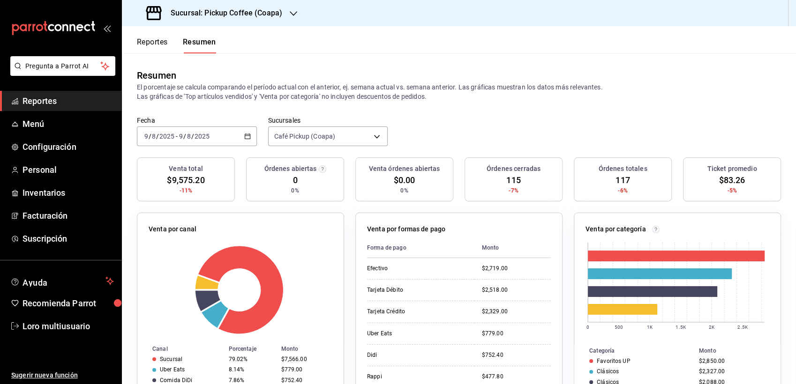
click at [233, 135] on div "[DATE] [DATE] - [DATE] [DATE]" at bounding box center [197, 137] width 120 height 20
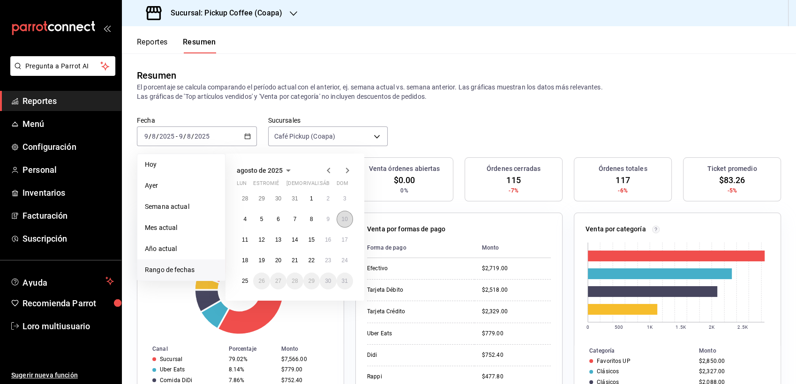
click at [343, 220] on abbr "10" at bounding box center [345, 219] width 6 height 7
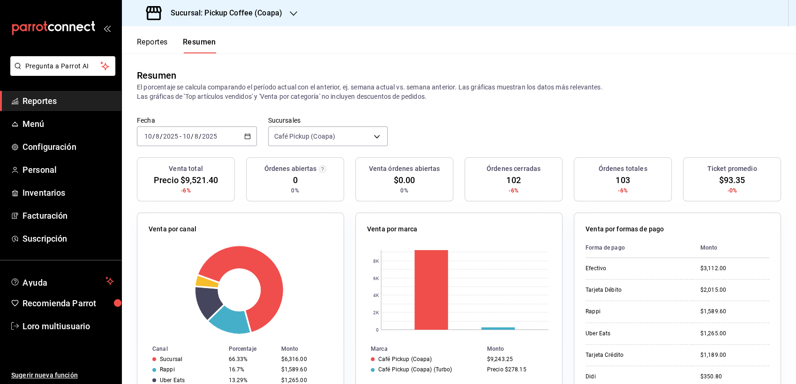
click at [179, 141] on div "[DATE] [DATE] - [DATE] [DATE]" at bounding box center [197, 137] width 120 height 20
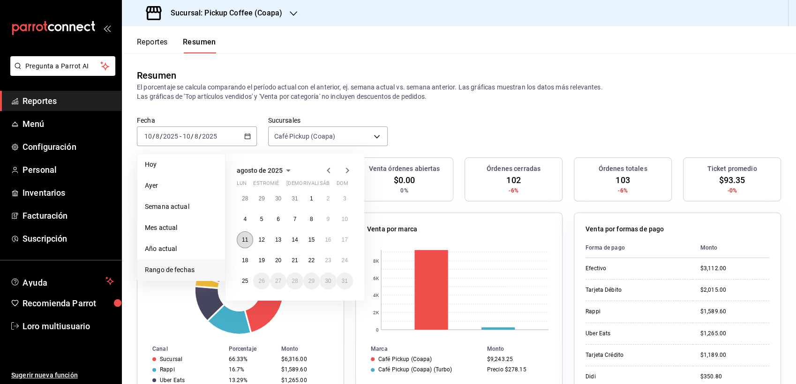
click at [247, 242] on abbr "11" at bounding box center [245, 240] width 6 height 7
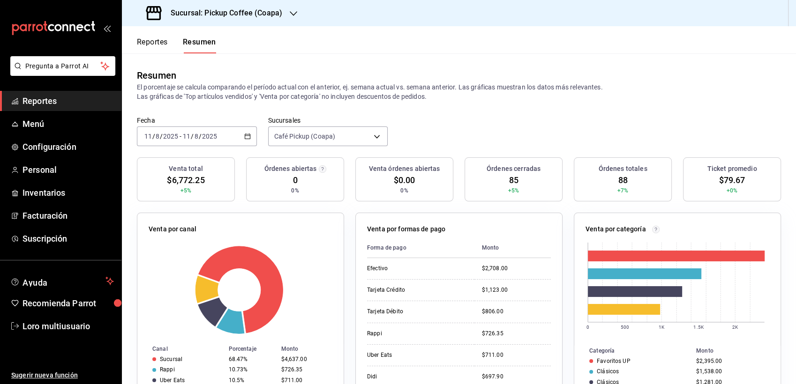
click at [240, 2] on div "Sucursal: Pickup Coffee (Coapa)" at bounding box center [215, 13] width 172 height 26
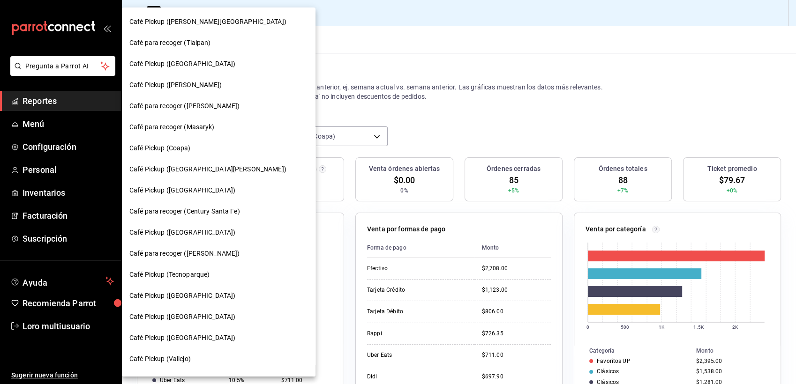
click at [376, 71] on div at bounding box center [398, 192] width 796 height 384
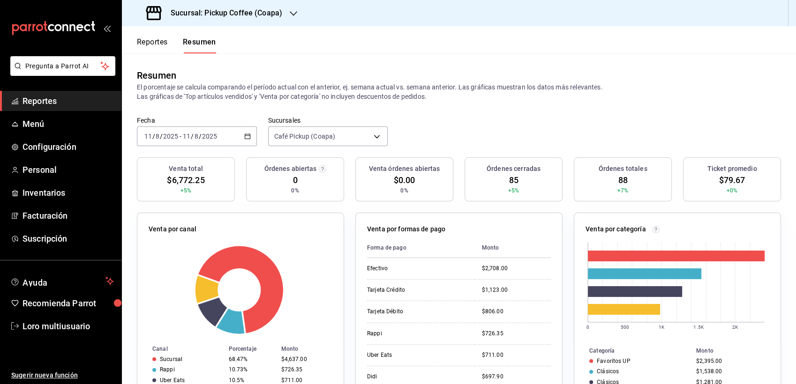
click at [186, 129] on div "[DATE] [DATE] - [DATE] [DATE]" at bounding box center [197, 137] width 120 height 20
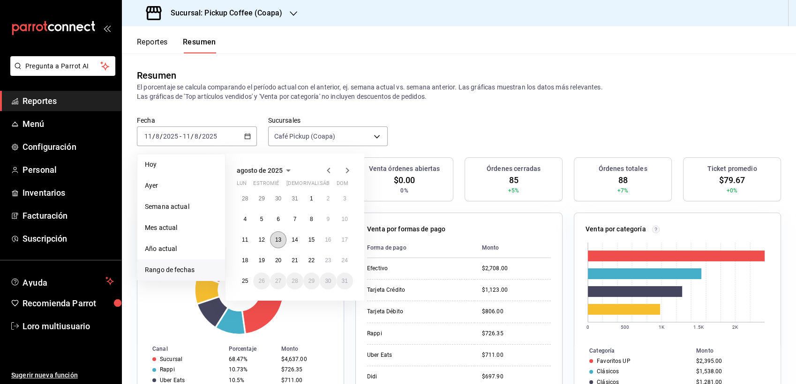
click at [279, 236] on button "13" at bounding box center [278, 240] width 16 height 17
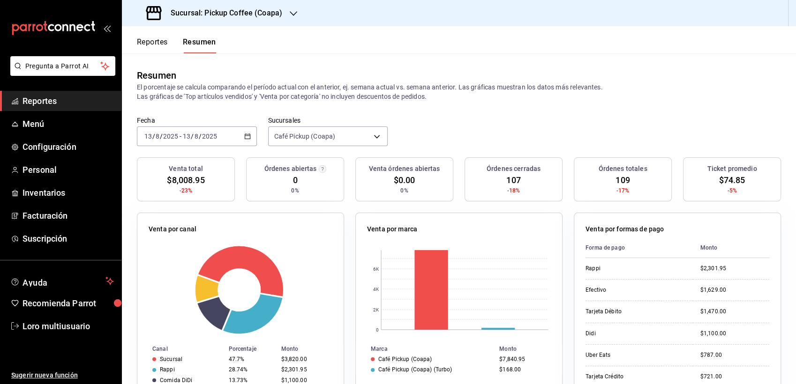
click at [208, 132] on div "[DATE] [DATE] - [DATE] [DATE]" at bounding box center [197, 137] width 120 height 20
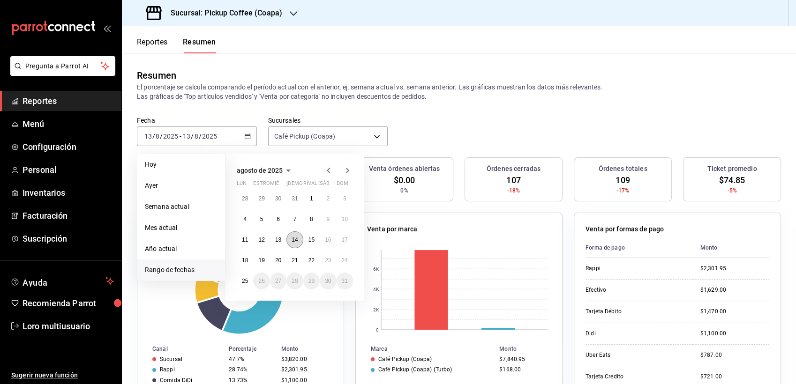
click at [298, 240] on abbr "14" at bounding box center [295, 240] width 6 height 7
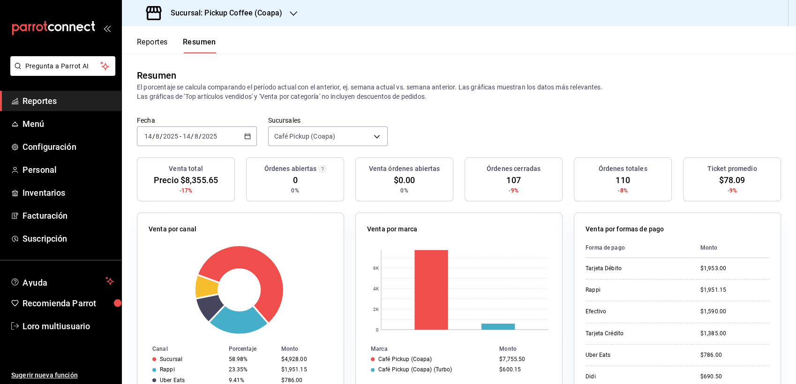
click at [147, 134] on input "14" at bounding box center [148, 137] width 8 height 8
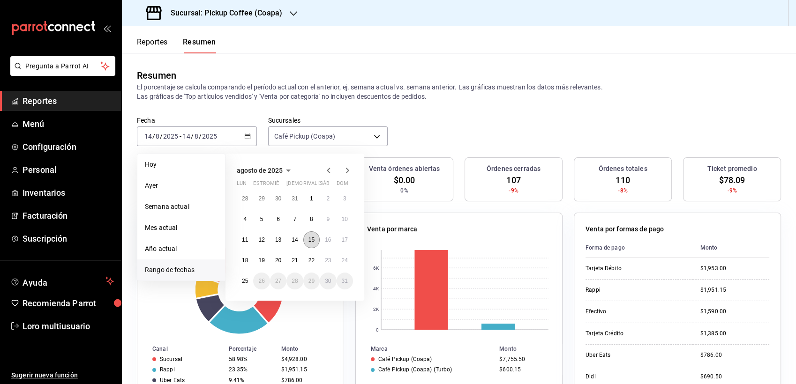
click at [304, 237] on button "15" at bounding box center [311, 240] width 16 height 17
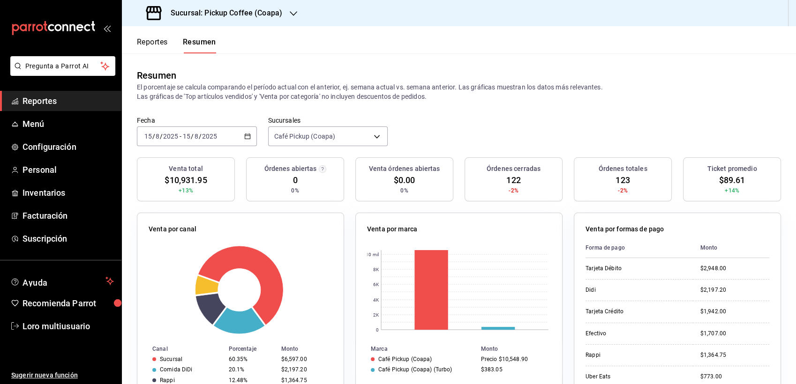
click at [212, 131] on div "[DATE] [DATE] - [DATE] [DATE]" at bounding box center [197, 137] width 120 height 20
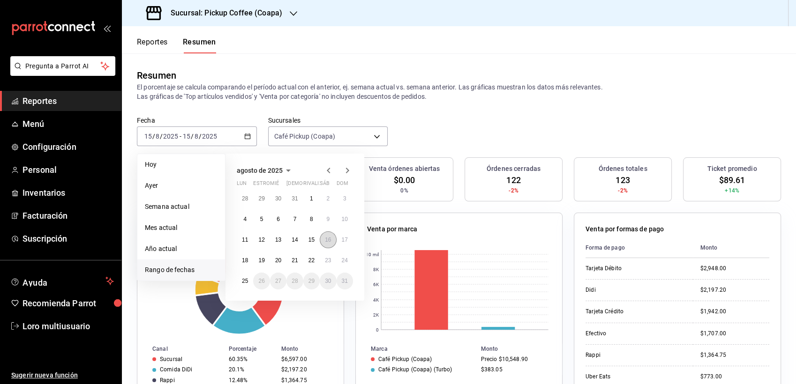
click at [329, 241] on abbr "16" at bounding box center [328, 240] width 6 height 7
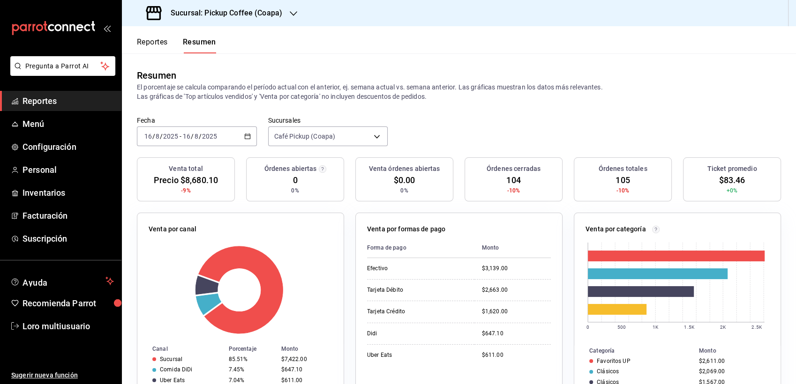
click at [197, 141] on div "[DATE] [DATE] - [DATE] [DATE]" at bounding box center [197, 137] width 120 height 20
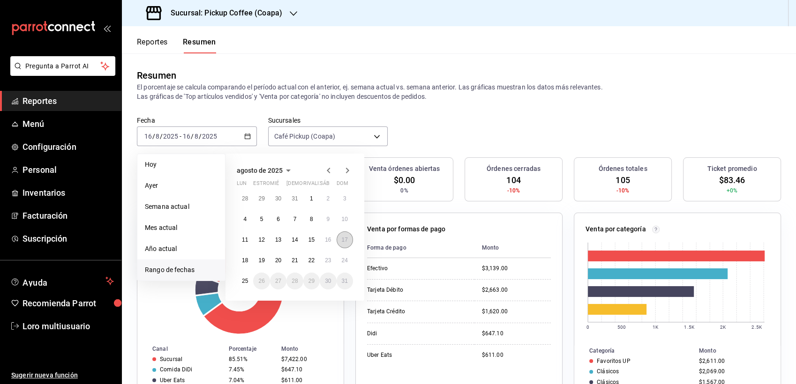
click at [343, 240] on abbr "17" at bounding box center [345, 240] width 6 height 7
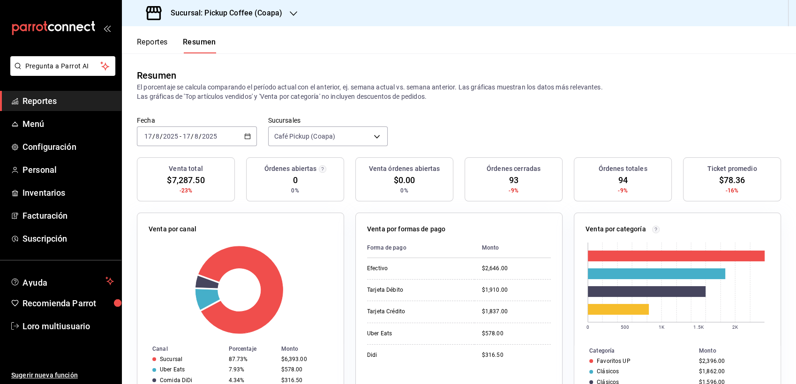
click at [228, 141] on div "[DATE] [DATE] - [DATE] [DATE]" at bounding box center [197, 137] width 120 height 20
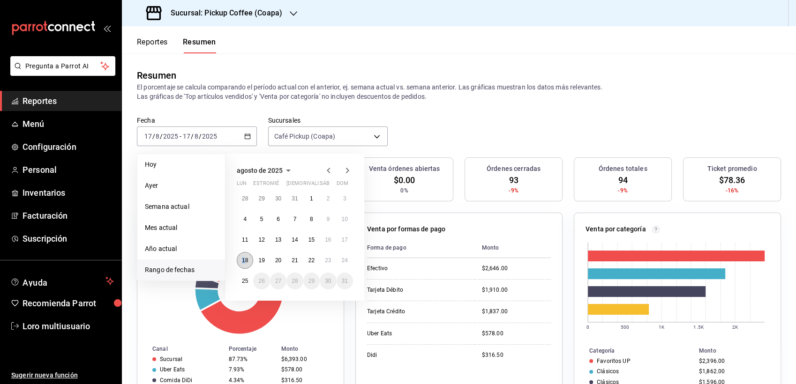
drag, startPoint x: 243, startPoint y: 251, endPoint x: 246, endPoint y: 256, distance: 5.2
click at [246, 256] on div "28 29 30 31 1 2 3 4 5 6 7 8 9 10 11 12 13 14 15 16 17 18 19 20 21 22 23 24 25 2…" at bounding box center [295, 239] width 116 height 99
click at [246, 256] on button "18" at bounding box center [245, 260] width 16 height 17
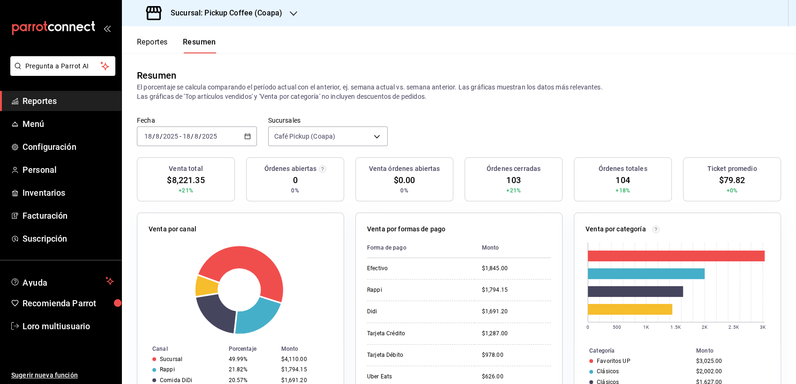
click at [227, 100] on p "El porcentaje se calcula comparando el período actual con el anterior, ej. sema…" at bounding box center [459, 92] width 644 height 19
click at [216, 134] on input "2025" at bounding box center [210, 137] width 16 height 8
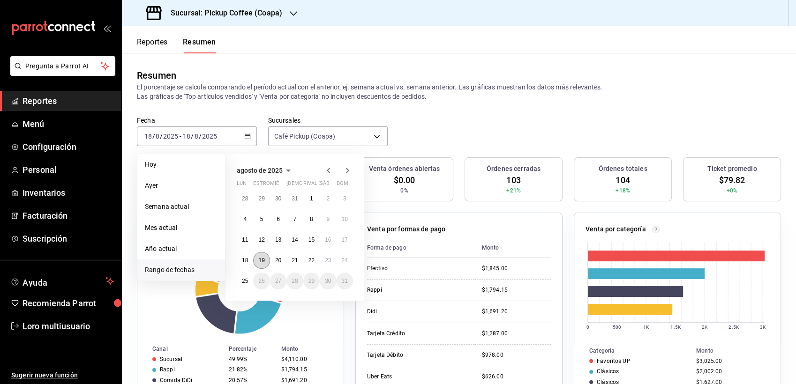
click at [260, 253] on button "19" at bounding box center [261, 260] width 16 height 17
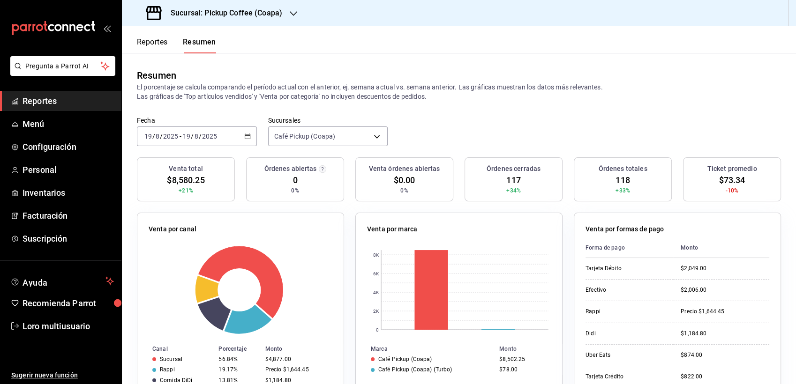
click at [211, 9] on h3 "Sucursal: Pickup Coffee (Coapa)" at bounding box center [222, 13] width 119 height 11
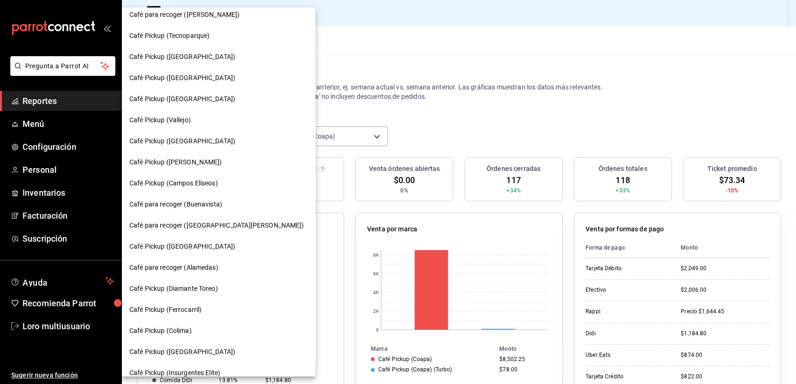
scroll to position [237, 0]
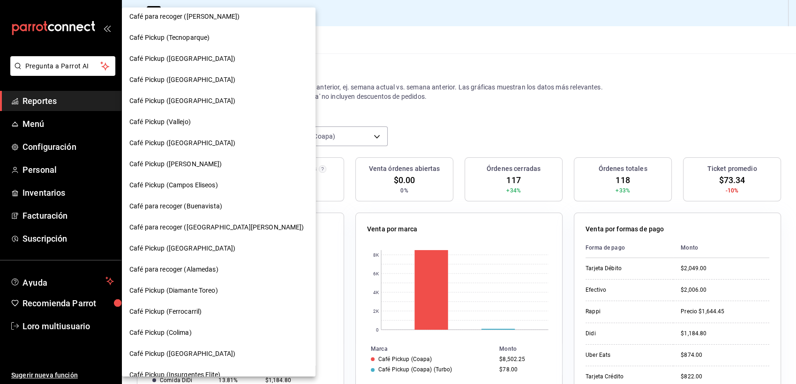
click at [221, 233] on div "Café para recoger ([GEOGRAPHIC_DATA][PERSON_NAME])" at bounding box center [219, 227] width 194 height 21
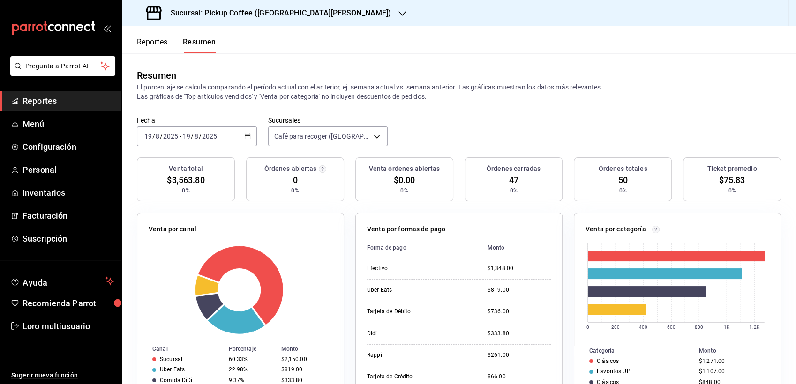
click at [202, 139] on input "2025" at bounding box center [210, 137] width 16 height 8
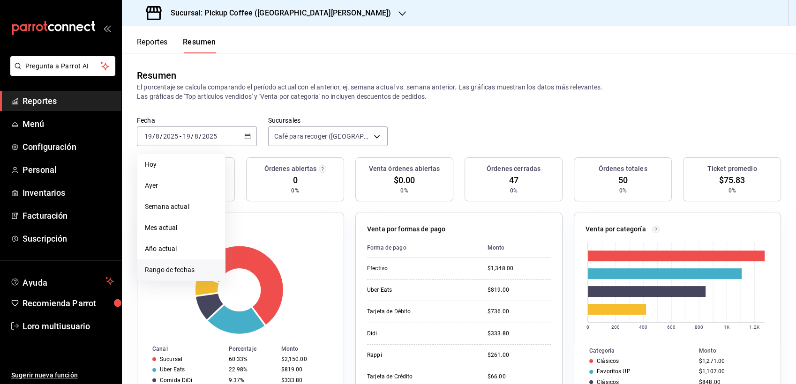
click at [176, 268] on span "Rango de fechas" at bounding box center [181, 270] width 73 height 10
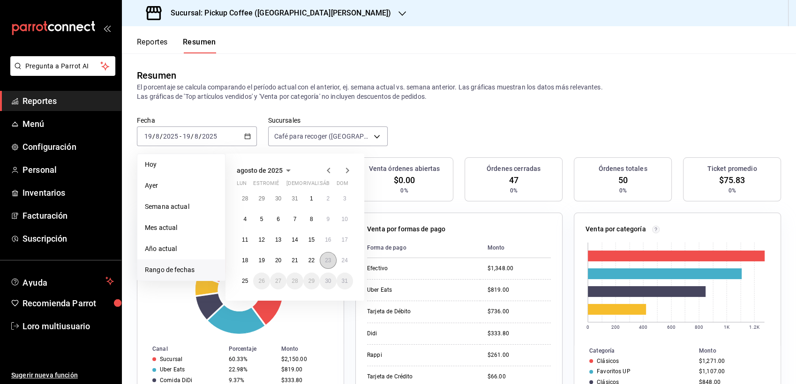
click at [329, 257] on abbr "23" at bounding box center [328, 260] width 6 height 7
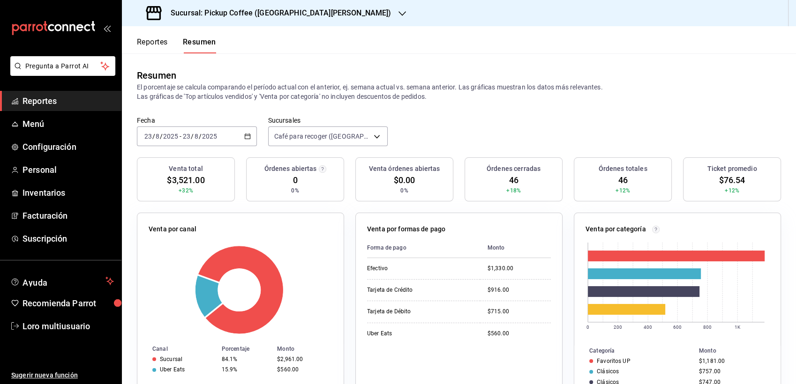
click at [272, 11] on h3 "Sucursal: Pickup Coffee ([GEOGRAPHIC_DATA][PERSON_NAME])" at bounding box center [277, 13] width 228 height 11
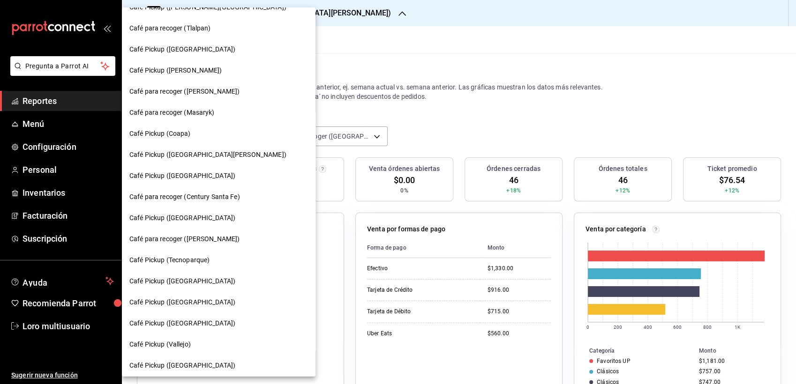
scroll to position [4, 0]
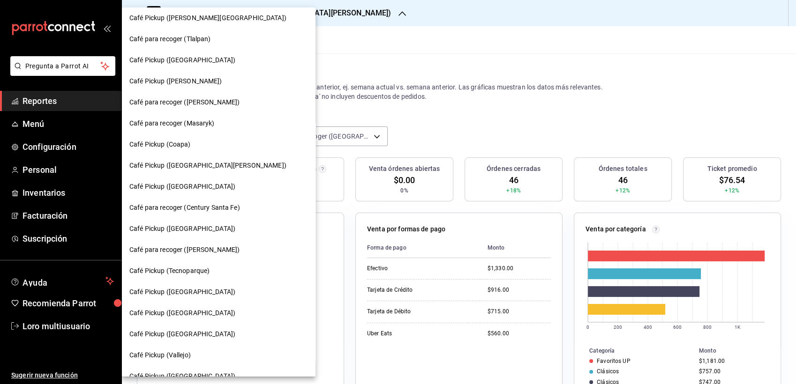
click at [153, 83] on span "Café Pickup ([PERSON_NAME])" at bounding box center [175, 81] width 93 height 10
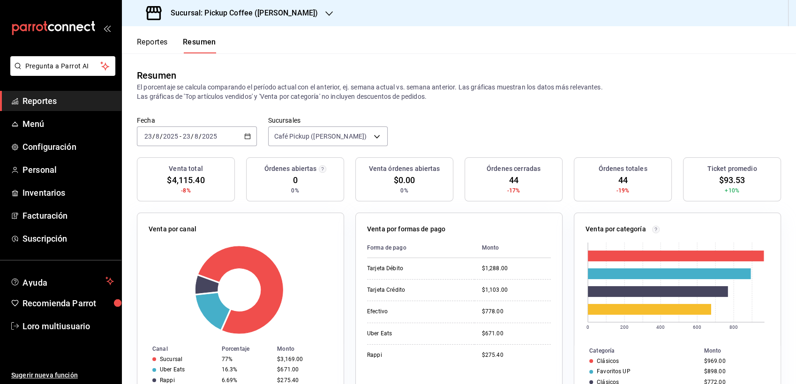
click at [207, 137] on input "2025" at bounding box center [210, 137] width 16 height 8
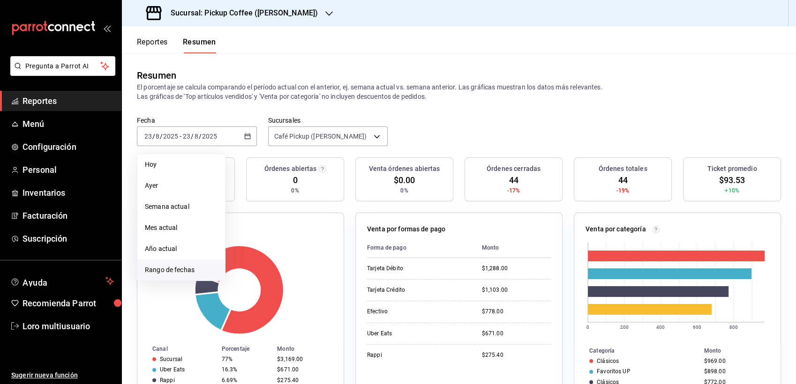
click at [195, 278] on li "Rango de fechas" at bounding box center [181, 270] width 88 height 21
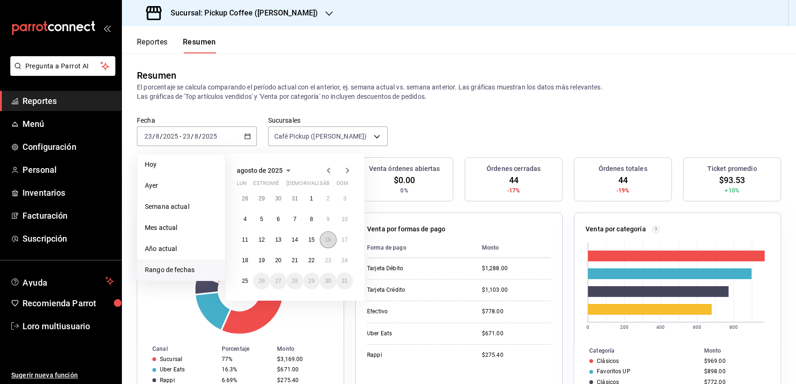
click at [323, 234] on button "16" at bounding box center [328, 240] width 16 height 17
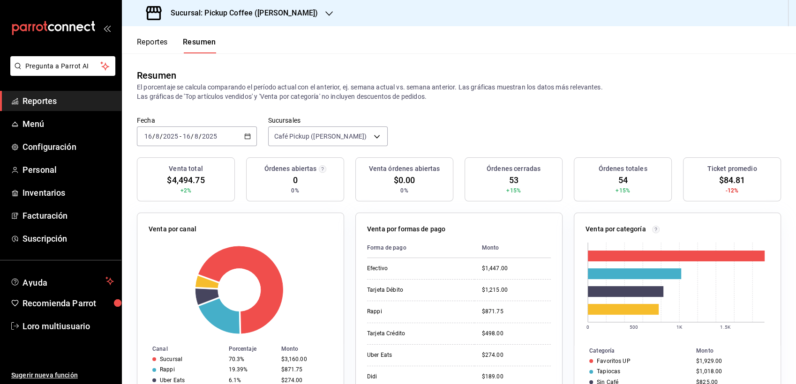
click at [193, 146] on div "[DATE] [DATE] - [DATE] [DATE]" at bounding box center [197, 137] width 120 height 20
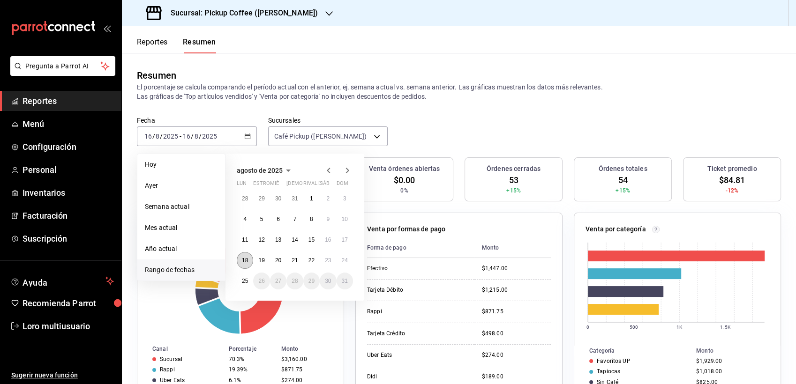
click at [244, 253] on button "18" at bounding box center [245, 260] width 16 height 17
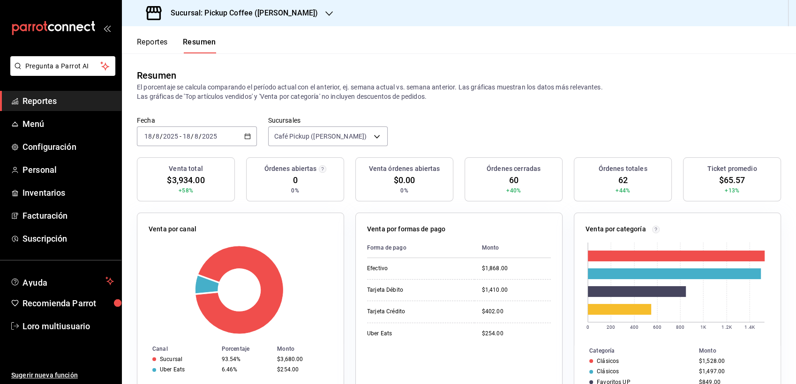
click at [206, 130] on div "[DATE] [DATE] - [DATE] [DATE]" at bounding box center [197, 137] width 120 height 20
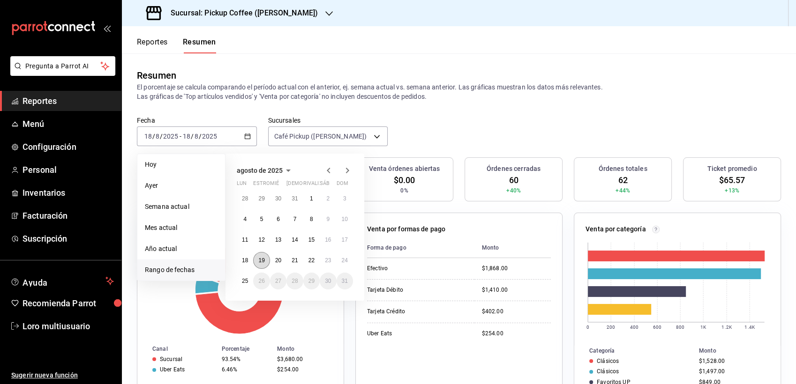
click at [261, 261] on abbr "19" at bounding box center [261, 260] width 6 height 7
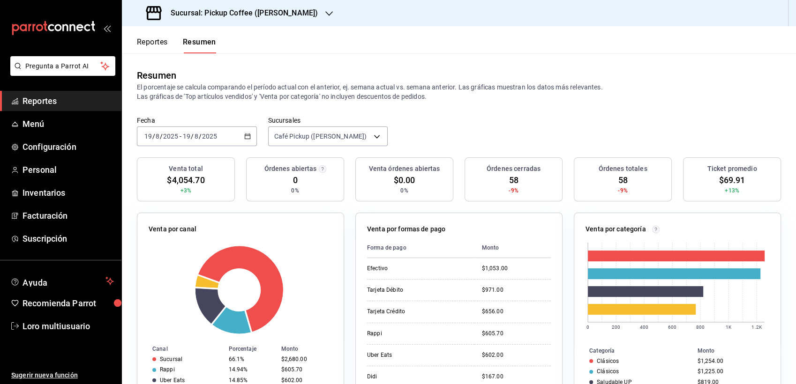
click at [215, 135] on input "2025" at bounding box center [210, 137] width 16 height 8
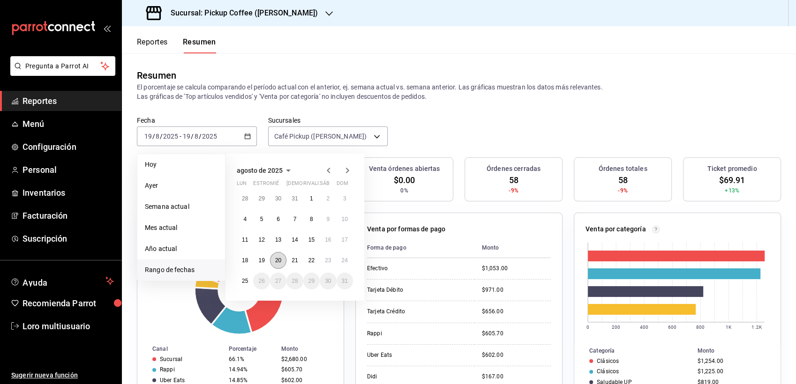
click at [281, 258] on button "20" at bounding box center [278, 260] width 16 height 17
